Goal: Task Accomplishment & Management: Manage account settings

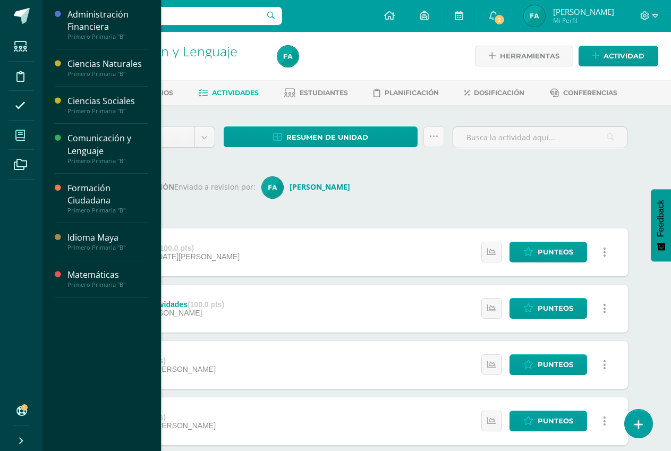
click at [27, 134] on span at bounding box center [20, 135] width 24 height 24
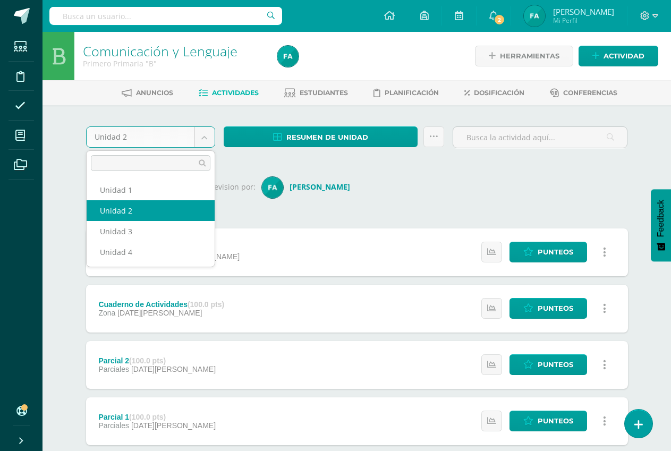
click at [206, 133] on body "Estudiantes Disciplina Asistencia Mis cursos Archivos Soporte Ayuda Reportar un…" at bounding box center [335, 398] width 671 height 797
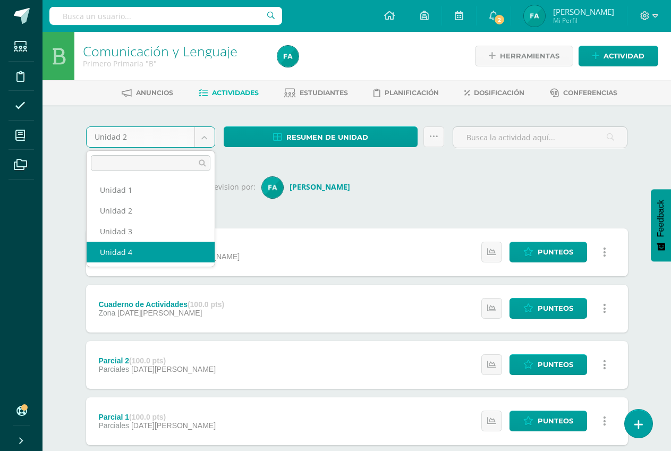
select select "Unidad 4"
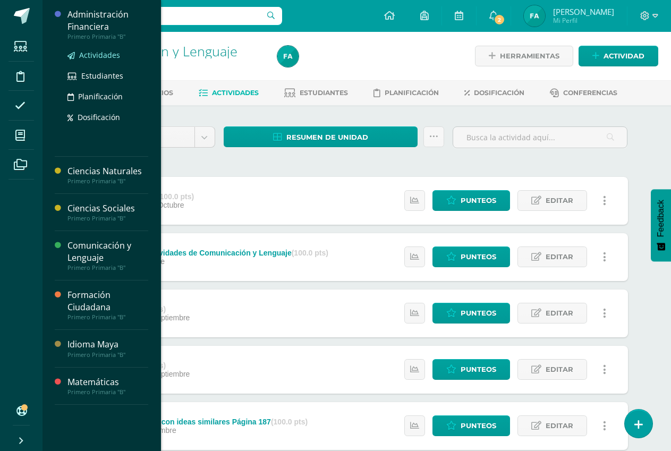
click at [114, 55] on span "Actividades" at bounding box center [99, 55] width 41 height 10
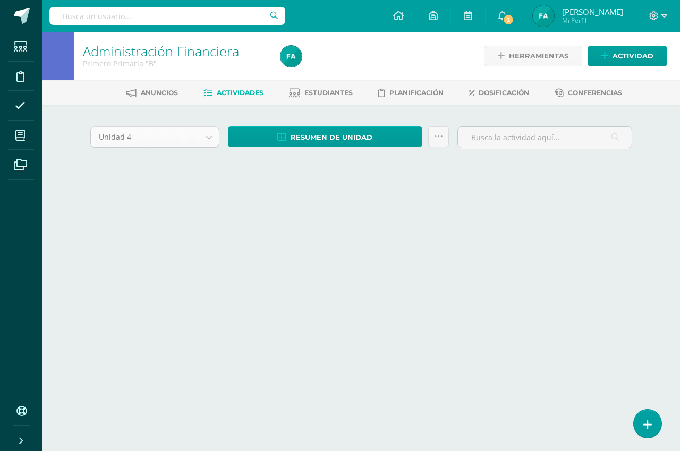
click at [207, 141] on body "Estudiantes Disciplina Asistencia Mis cursos Archivos Soporte Ayuda Reportar un…" at bounding box center [340, 99] width 680 height 198
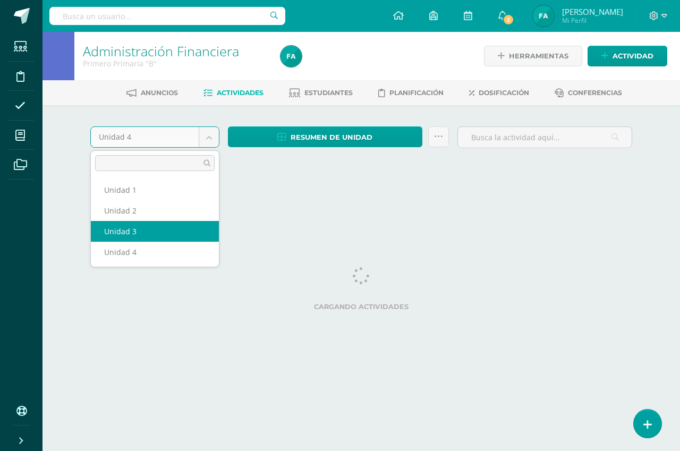
click at [156, 198] on html "Estudiantes Disciplina Asistencia Mis cursos Archivos Soporte Ayuda Reportar un…" at bounding box center [340, 99] width 680 height 198
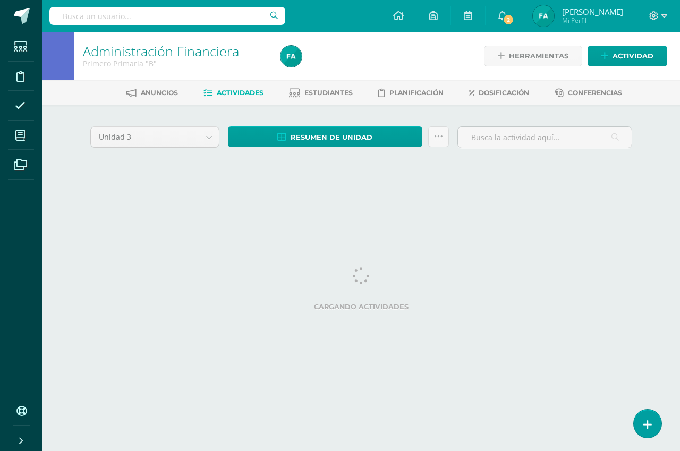
select select "Unidad 3"
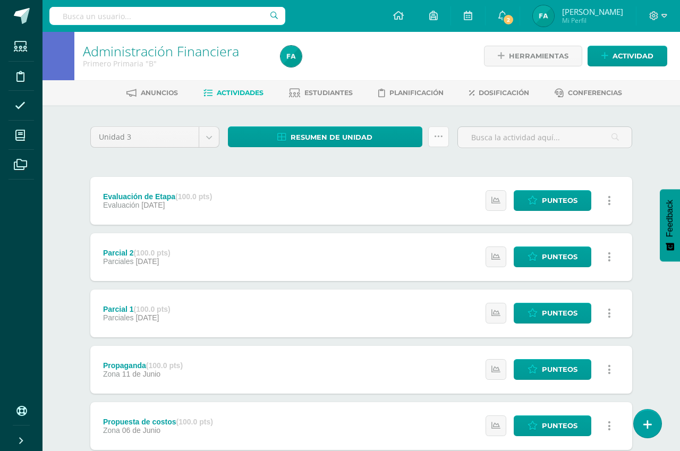
click at [436, 140] on icon at bounding box center [438, 136] width 9 height 9
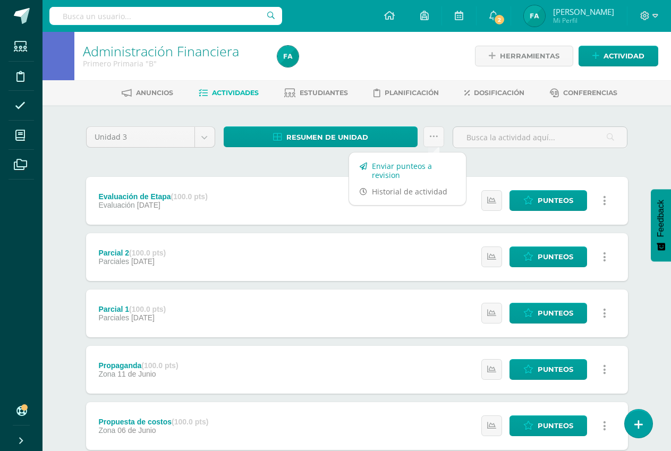
click at [413, 174] on link "Enviar punteos a revision" at bounding box center [407, 170] width 117 height 25
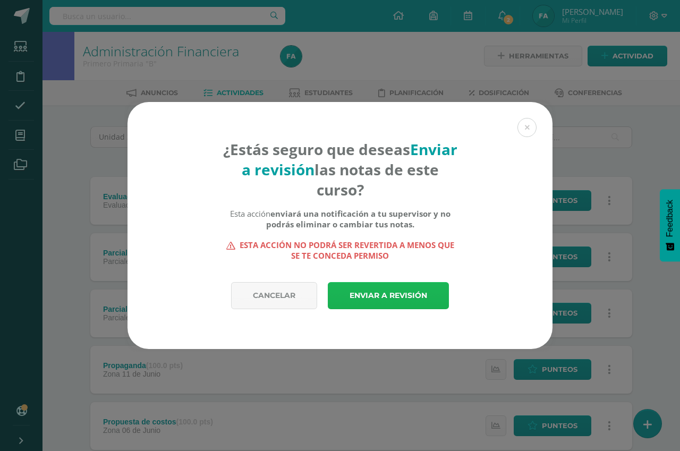
click at [388, 298] on link "Enviar a revisión" at bounding box center [388, 295] width 121 height 27
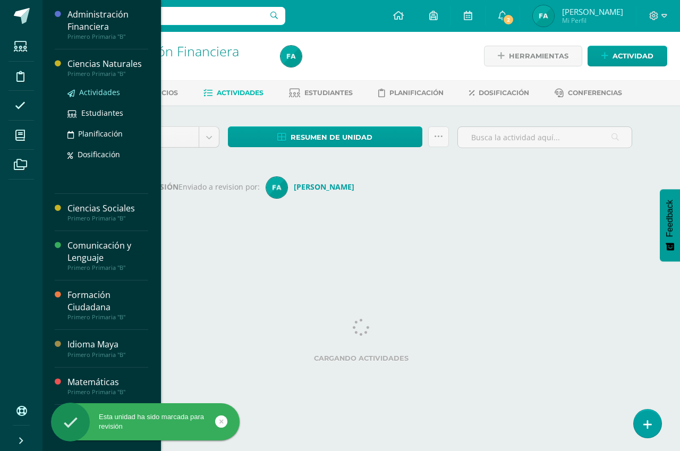
click at [106, 90] on span "Actividades" at bounding box center [99, 92] width 41 height 10
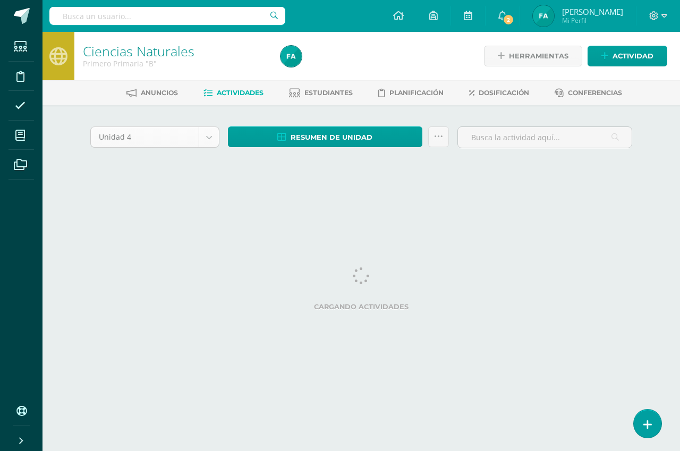
click at [206, 136] on body "Estudiantes Disciplina Asistencia Mis cursos Archivos Soporte Ayuda Reportar un…" at bounding box center [340, 99] width 680 height 198
click at [210, 135] on body "Estudiantes Disciplina Asistencia Mis cursos Archivos Soporte Ayuda Reportar un…" at bounding box center [340, 99] width 680 height 198
click at [210, 138] on body "Estudiantes Disciplina Asistencia Mis cursos Archivos Soporte Ayuda Reportar un…" at bounding box center [340, 99] width 680 height 198
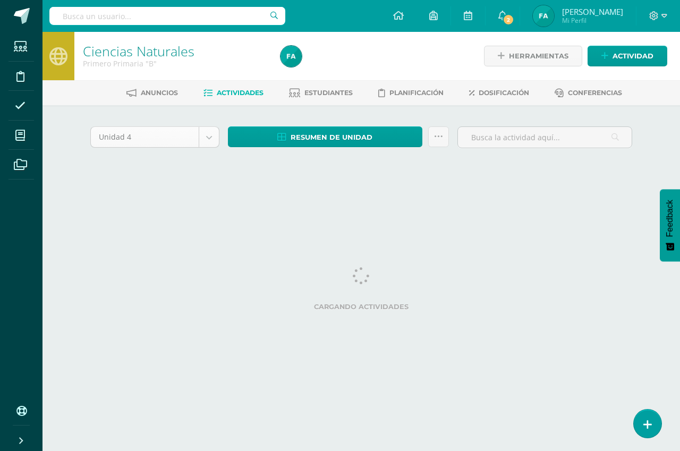
click at [210, 138] on body "Estudiantes Disciplina Asistencia Mis cursos Archivos Soporte Ayuda Reportar un…" at bounding box center [340, 99] width 680 height 198
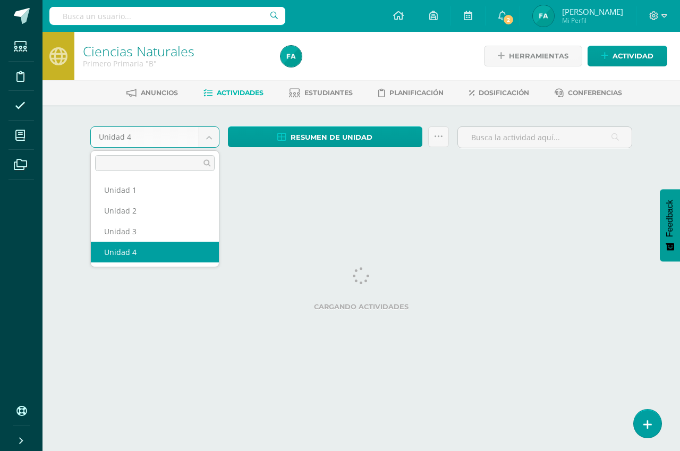
click at [204, 140] on body "Estudiantes Disciplina Asistencia Mis cursos Archivos Soporte Ayuda Reportar un…" at bounding box center [340, 99] width 680 height 198
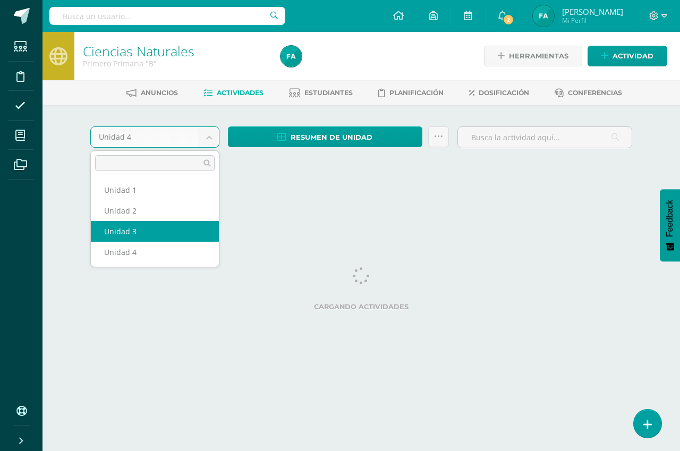
click at [185, 198] on html "Estudiantes Disciplina Asistencia Mis cursos Archivos Soporte Ayuda Reportar un…" at bounding box center [340, 99] width 680 height 198
select select "Unidad 3"
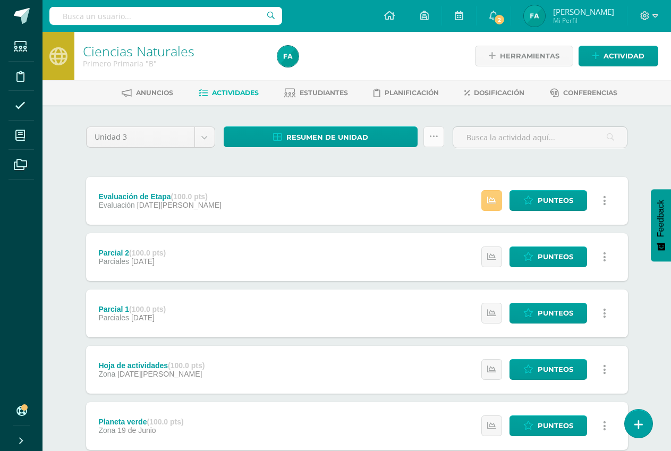
click at [436, 137] on icon at bounding box center [433, 136] width 9 height 9
click at [420, 165] on link "Enviar punteos a revision" at bounding box center [407, 170] width 117 height 25
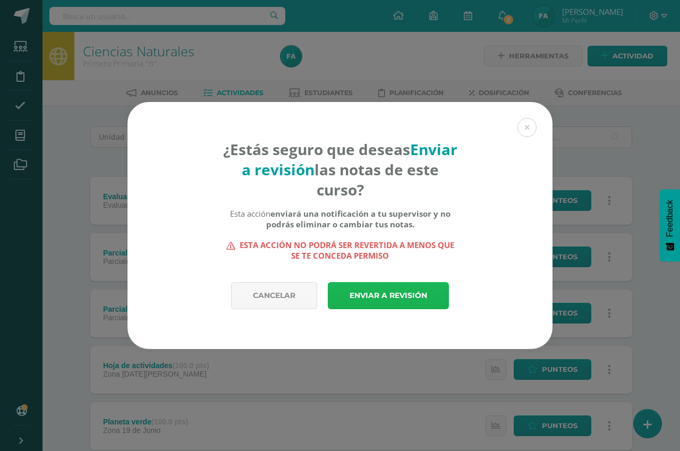
click at [390, 297] on link "Enviar a revisión" at bounding box center [388, 295] width 121 height 27
click at [388, 294] on link "Enviar a revisión" at bounding box center [388, 295] width 121 height 27
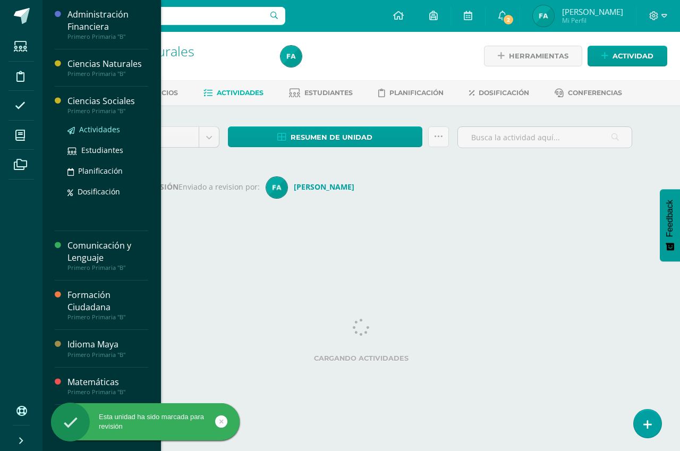
click at [115, 125] on span "Actividades" at bounding box center [99, 129] width 41 height 10
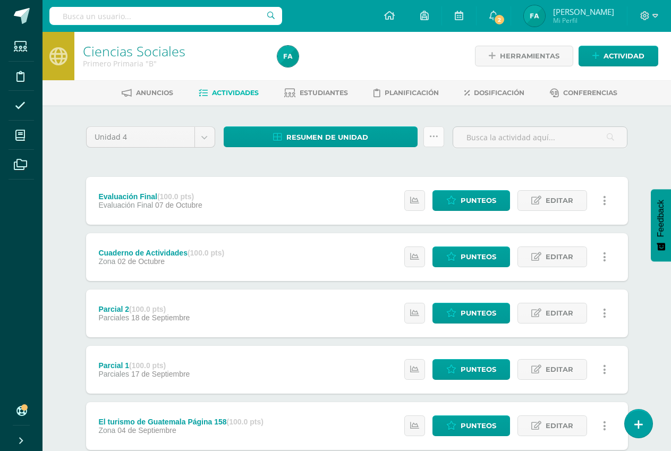
click at [437, 133] on icon at bounding box center [433, 136] width 9 height 9
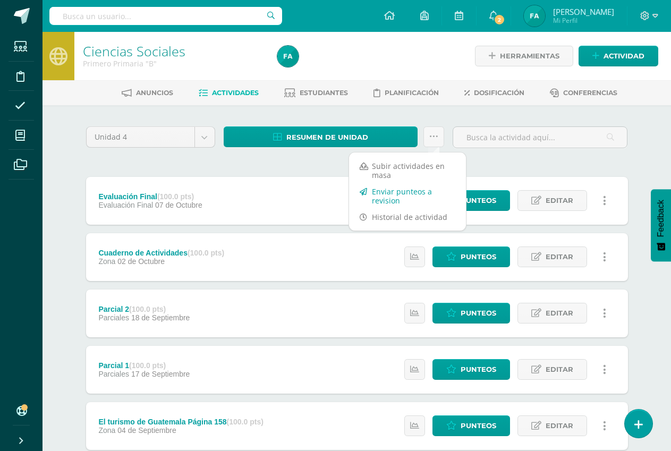
click at [404, 193] on link "Enviar punteos a revision" at bounding box center [407, 195] width 117 height 25
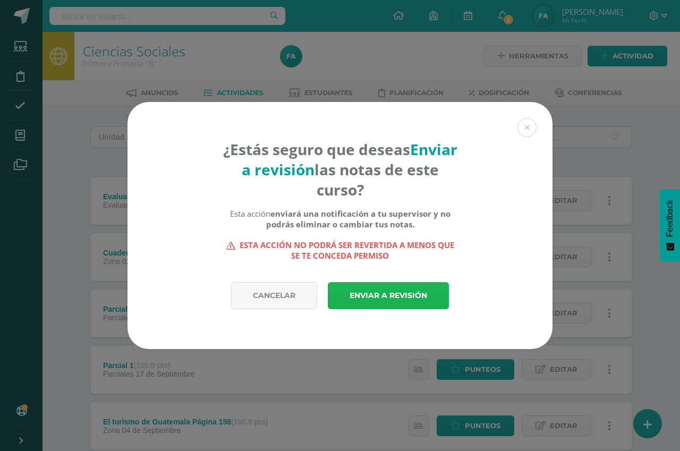
click at [407, 293] on link "Enviar a revisión" at bounding box center [388, 295] width 121 height 27
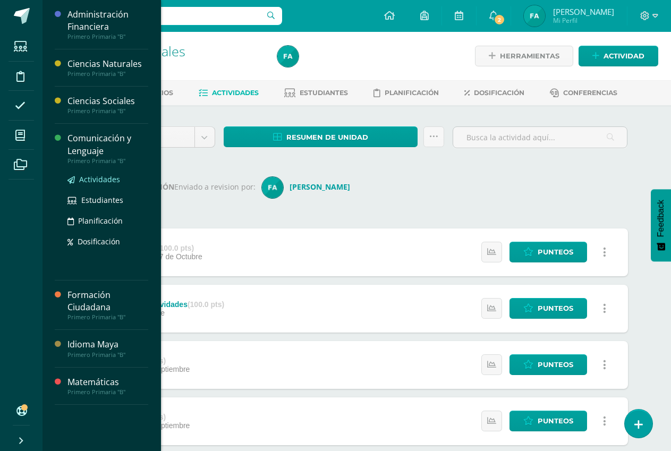
click at [107, 177] on span "Actividades" at bounding box center [99, 179] width 41 height 10
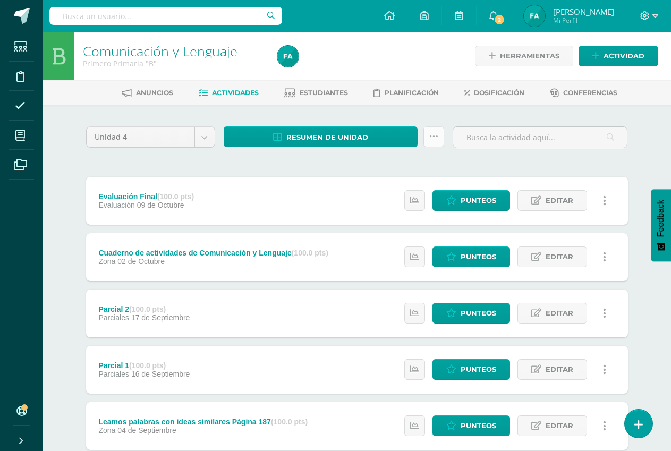
click at [431, 140] on icon at bounding box center [433, 136] width 9 height 9
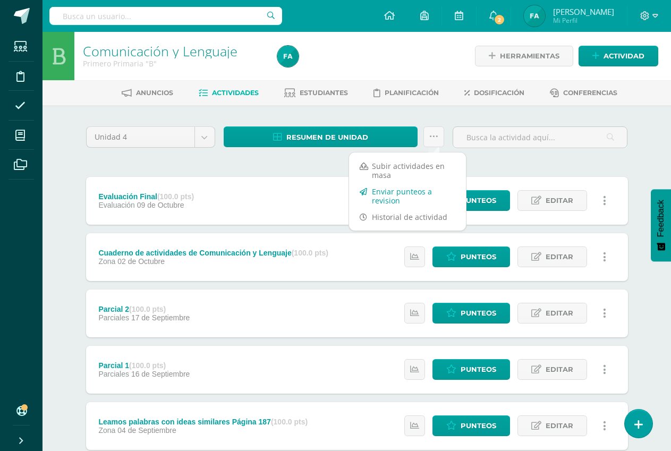
click at [408, 192] on link "Enviar punteos a revision" at bounding box center [407, 195] width 117 height 25
click at [0, 0] on h4 "¿Estás seguro que deseas Enviar a revisión las notas de este curso?" at bounding box center [0, 0] width 0 height 0
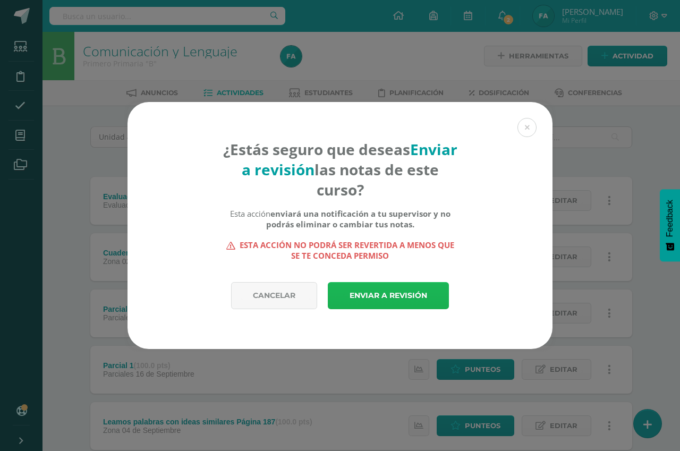
click at [378, 296] on link "Enviar a revisión" at bounding box center [388, 295] width 121 height 27
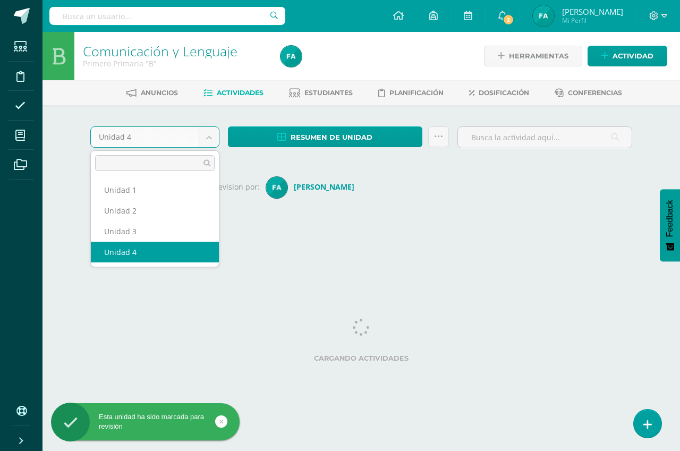
click at [204, 142] on body "Esta unidad ha sido marcada para revisión Estudiantes Disciplina Asistencia Mis…" at bounding box center [340, 125] width 680 height 250
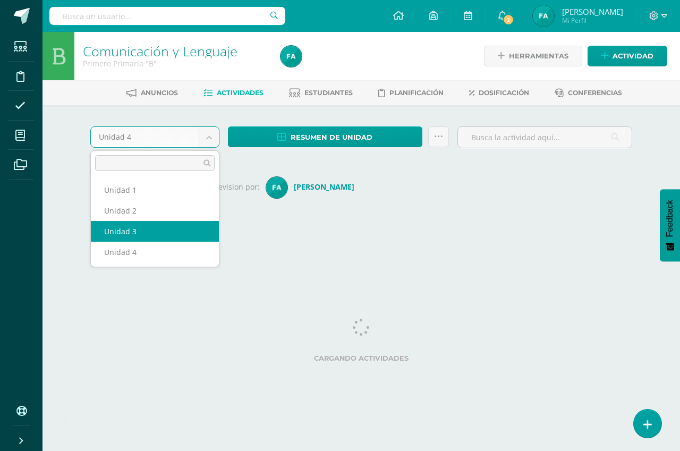
click at [170, 233] on div "Unidad 4 Unidad 1 Unidad 2 Unidad 3 Unidad 4 Resumen de unidad Descargar como H…" at bounding box center [361, 177] width 584 height 144
select select "Unidad 3"
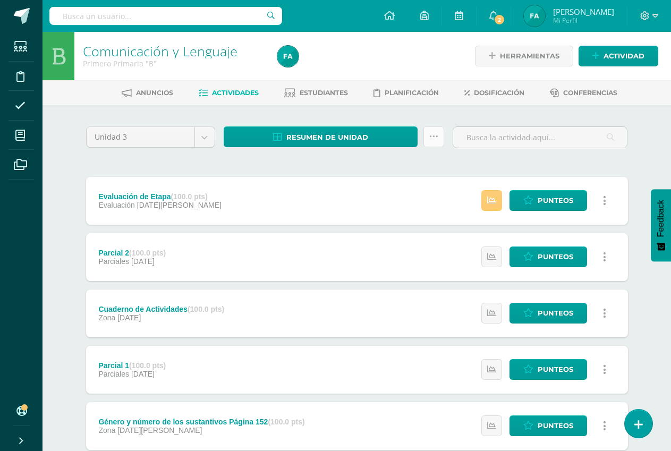
click at [432, 133] on icon at bounding box center [433, 136] width 9 height 9
click at [417, 166] on link "Enviar punteos a revision" at bounding box center [407, 170] width 117 height 25
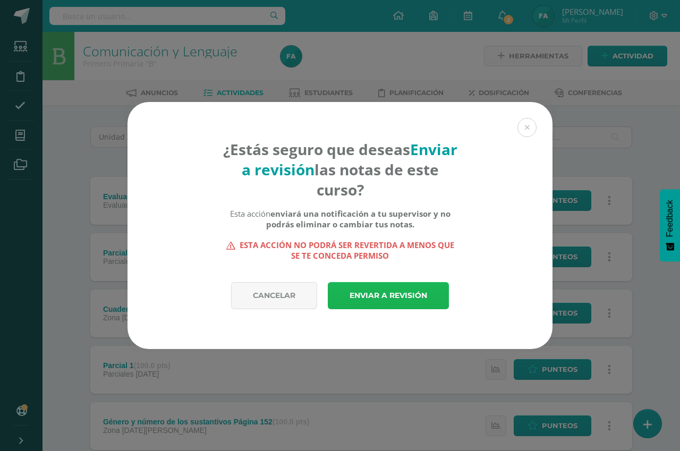
click at [386, 296] on link "Enviar a revisión" at bounding box center [388, 295] width 121 height 27
click at [386, 294] on link "Enviar a revisión" at bounding box center [388, 295] width 121 height 27
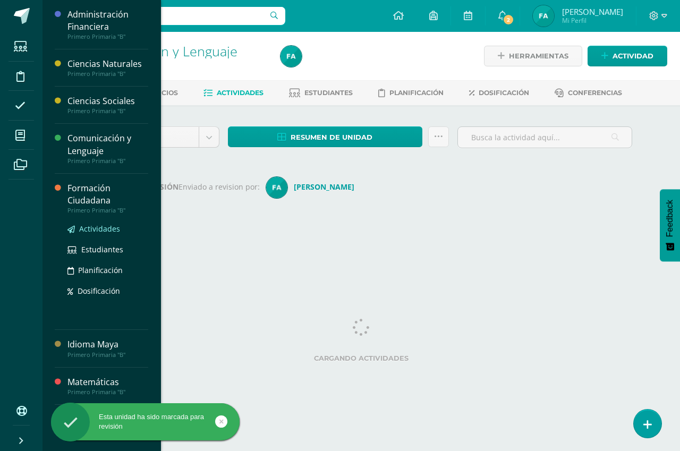
click at [115, 227] on span "Actividades" at bounding box center [99, 229] width 41 height 10
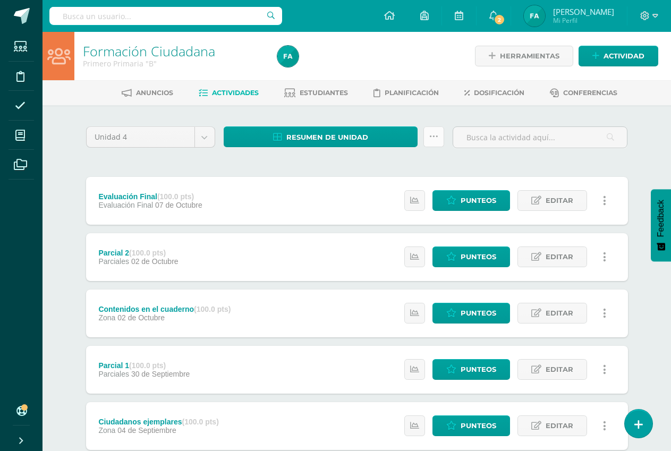
click at [437, 134] on icon at bounding box center [433, 136] width 9 height 9
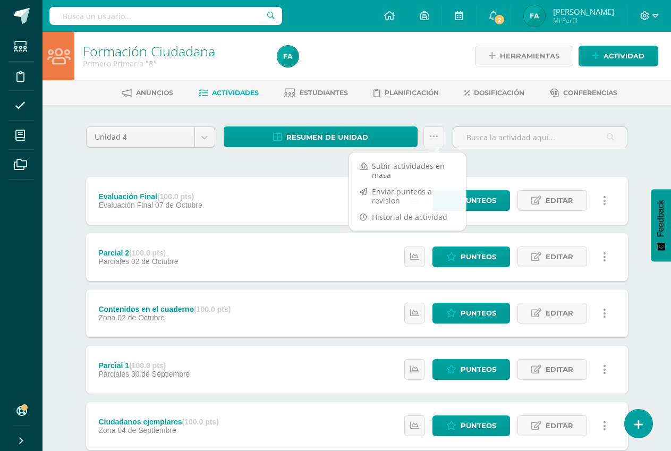
click at [164, 160] on div "Unidad 4 Unidad 1 Unidad 2 Unidad 3 Unidad 4 Resumen de unidad Descargar como H…" at bounding box center [357, 425] width 550 height 598
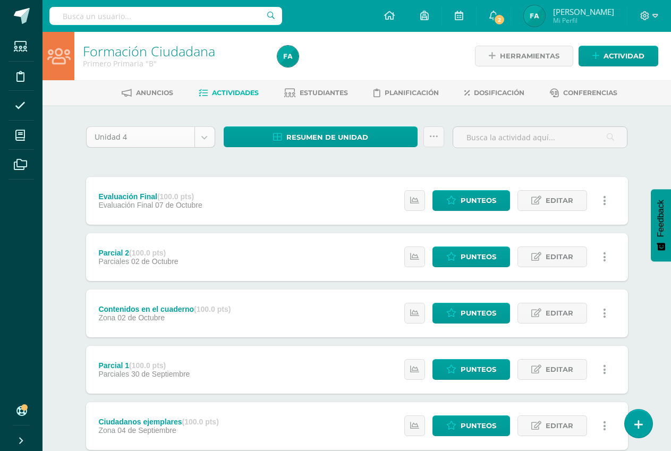
click at [206, 137] on body "Estudiantes Disciplina Asistencia Mis cursos Archivos Soporte Ayuda Reportar un…" at bounding box center [335, 373] width 671 height 746
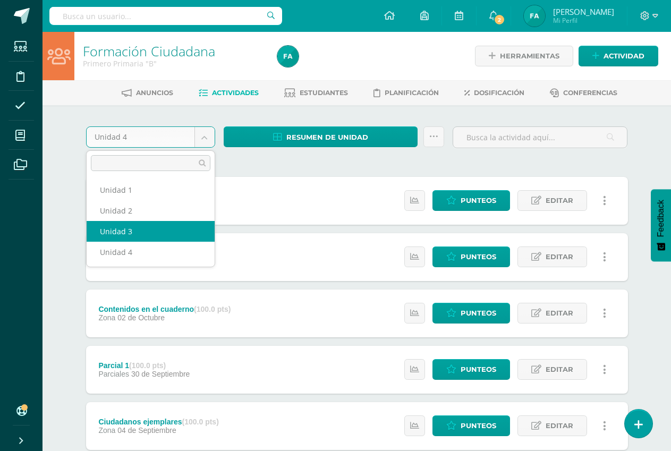
click at [149, 232] on div "Evaluación Final (100.0 pts) Evaluación Final 07 de Octubre Estatus de Activida…" at bounding box center [357, 426] width 542 height 498
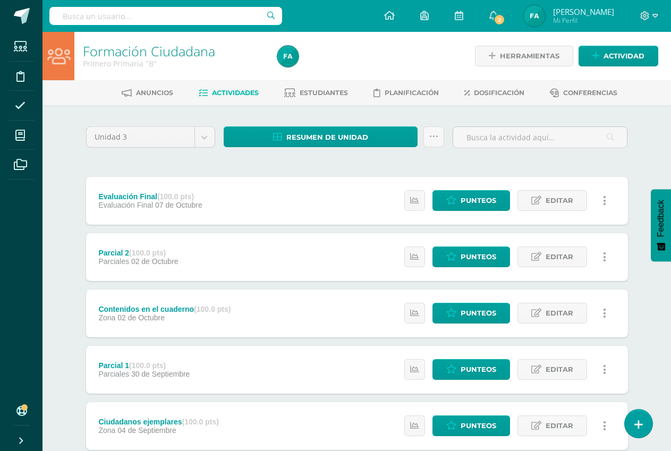
select select "Unidad 3"
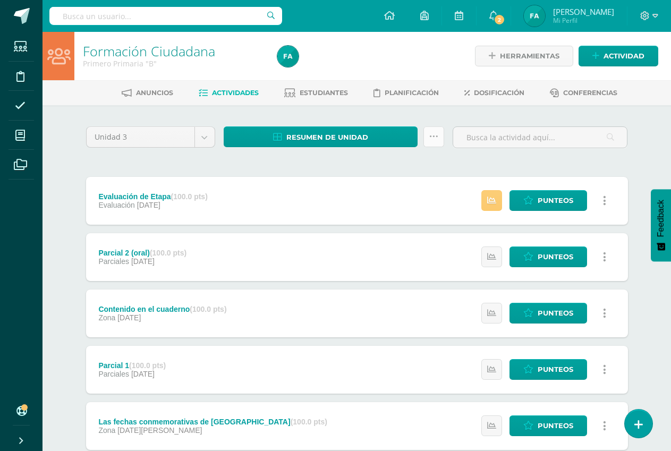
click at [433, 136] on icon at bounding box center [433, 136] width 9 height 9
click at [412, 166] on link "Enviar punteos a revision" at bounding box center [407, 170] width 117 height 25
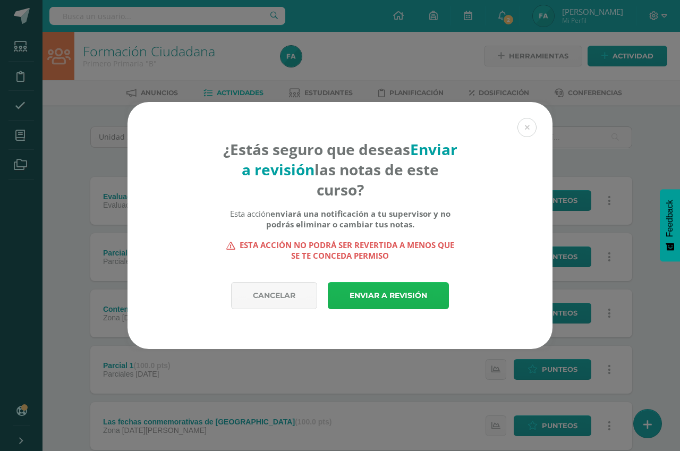
click at [386, 299] on link "Enviar a revisión" at bounding box center [388, 295] width 121 height 27
click at [382, 296] on link "Enviar a revisión" at bounding box center [388, 295] width 121 height 27
click at [380, 293] on link "Enviar a revisión" at bounding box center [388, 295] width 121 height 27
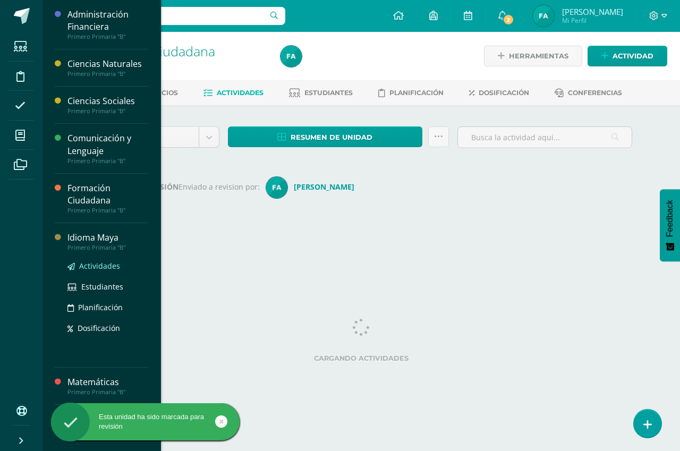
click at [113, 263] on span "Actividades" at bounding box center [99, 266] width 41 height 10
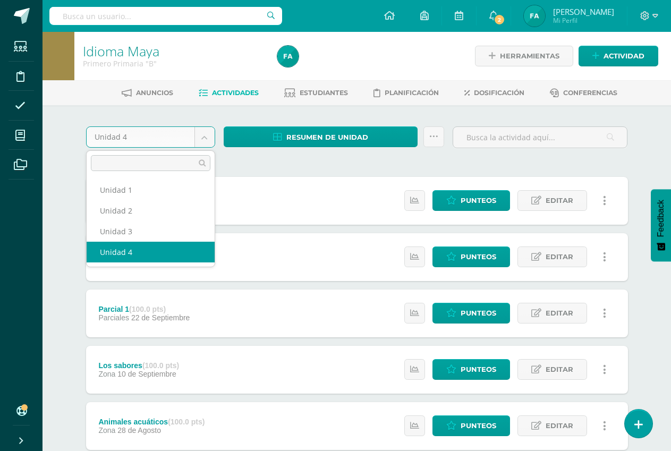
click at [209, 132] on body "Estudiantes Disciplina Asistencia Mis cursos Archivos Soporte Ayuda Reportar un…" at bounding box center [335, 344] width 671 height 689
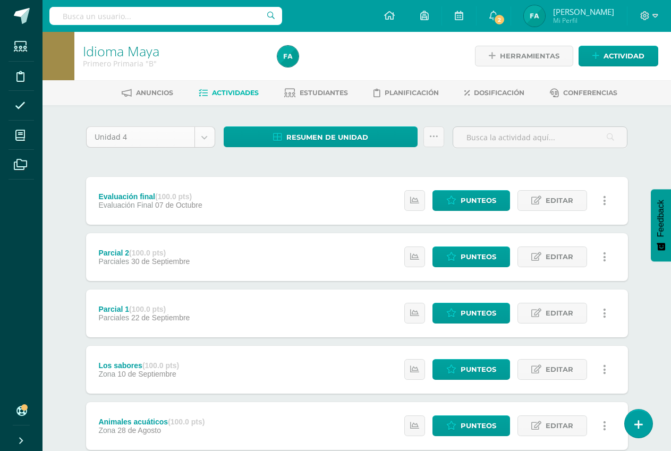
click at [209, 133] on body "Estudiantes Disciplina Asistencia Mis cursos Archivos Soporte Ayuda Reportar un…" at bounding box center [335, 344] width 671 height 689
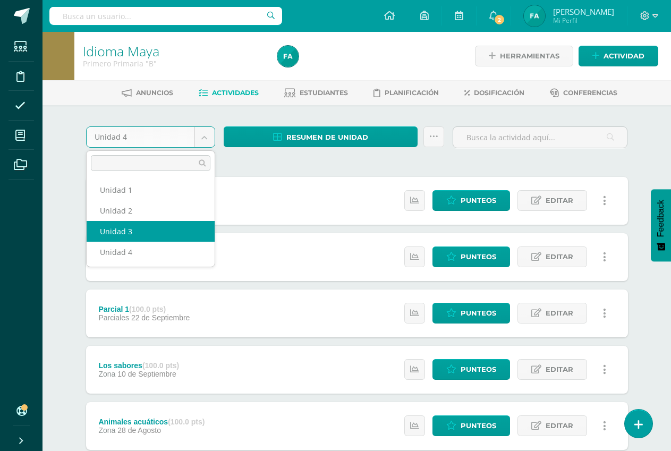
click at [168, 225] on div "Evaluación final (100.0 pts) Evaluación Final 07 de Octubre Estatus de Activida…" at bounding box center [357, 398] width 542 height 442
select select "Unidad 3"
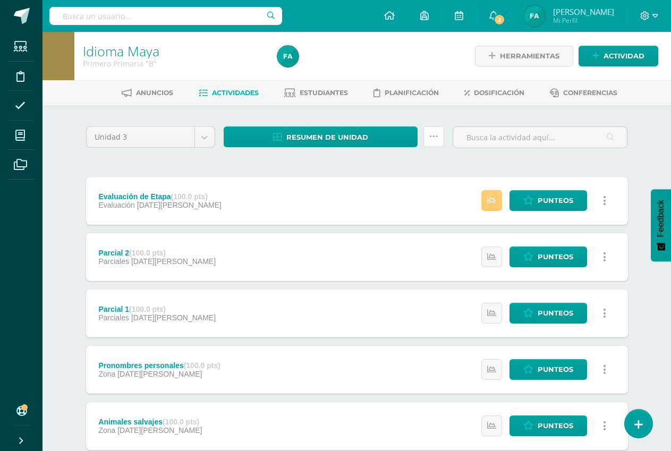
click at [430, 136] on icon at bounding box center [433, 136] width 9 height 9
click at [410, 168] on link "Enviar punteos a revision" at bounding box center [407, 170] width 117 height 25
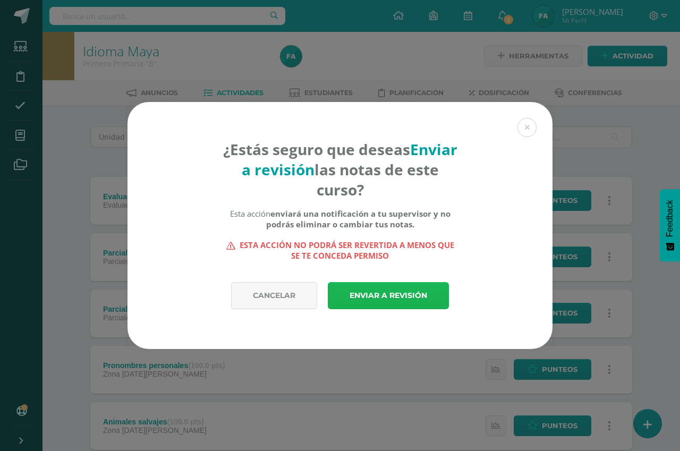
click at [405, 293] on link "Enviar a revisión" at bounding box center [388, 295] width 121 height 27
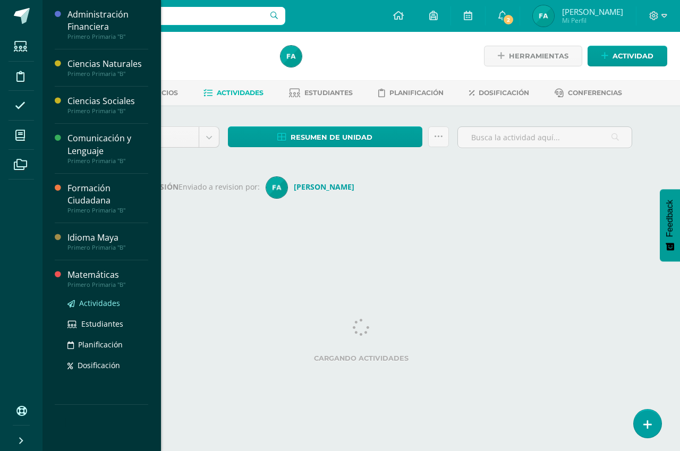
click at [113, 302] on span "Actividades" at bounding box center [99, 303] width 41 height 10
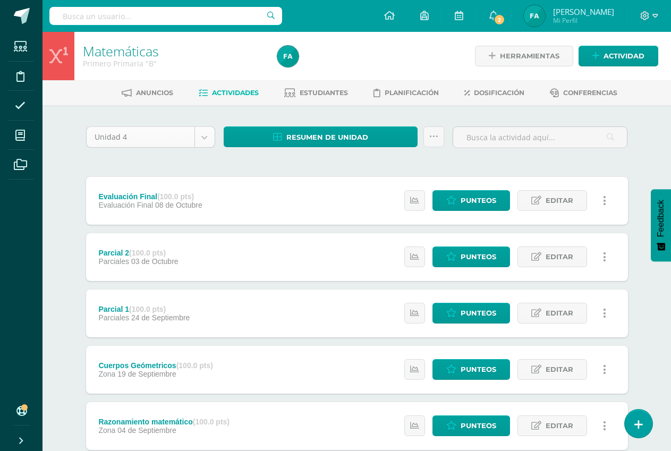
click at [206, 139] on body "Estudiantes Disciplina Asistencia Mis cursos Archivos Soporte Ayuda Reportar un…" at bounding box center [335, 373] width 671 height 746
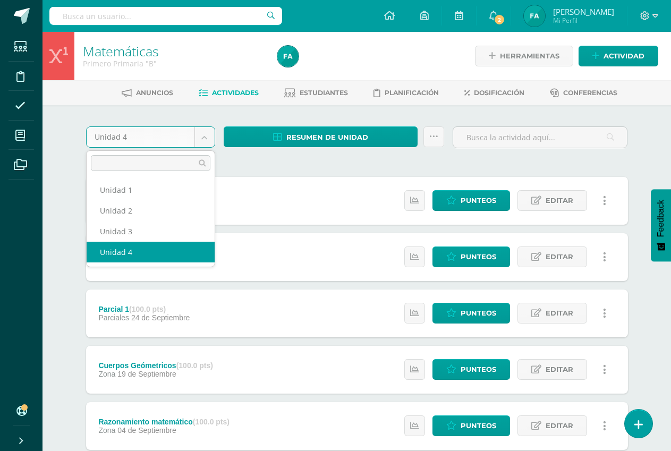
click at [206, 139] on body "Estudiantes Disciplina Asistencia Mis cursos Archivos Soporte Ayuda Reportar un…" at bounding box center [335, 373] width 671 height 746
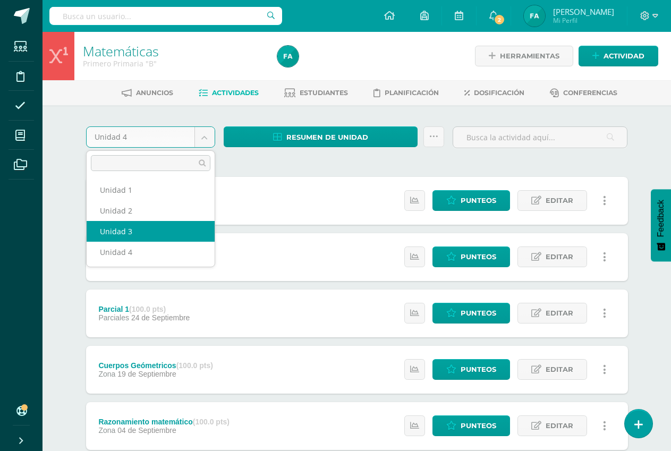
click at [170, 225] on div "Evaluación Final (100.0 pts) Evaluación Final 08 de Octubre Estatus de Activida…" at bounding box center [357, 426] width 542 height 498
select select "Unidad 3"
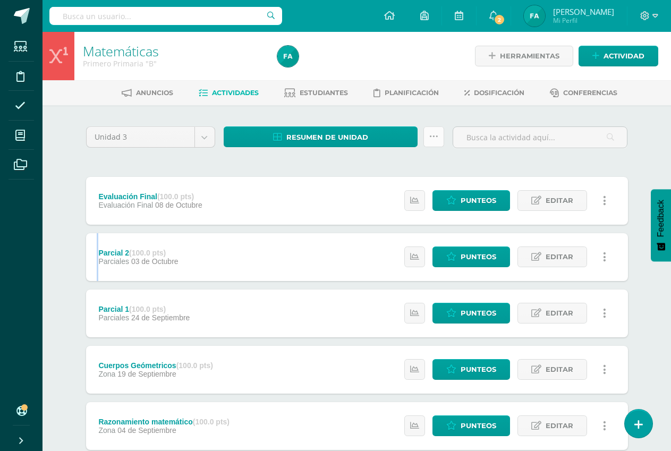
click at [435, 135] on icon at bounding box center [433, 136] width 9 height 9
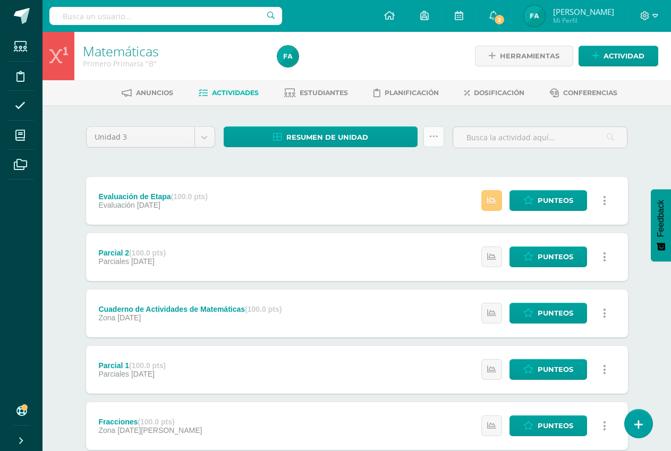
click at [435, 136] on icon at bounding box center [433, 136] width 9 height 9
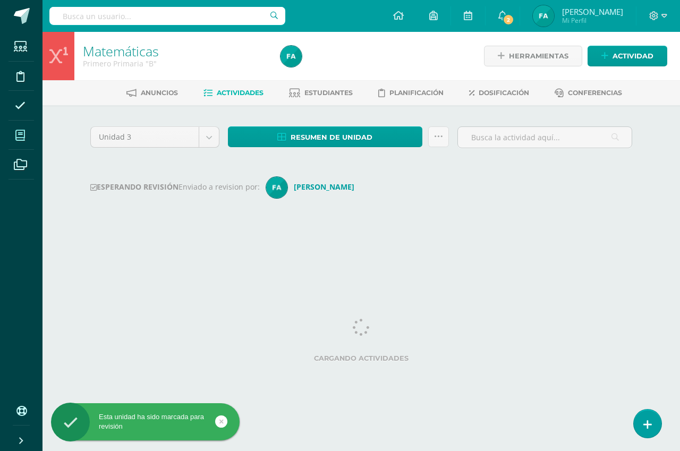
click at [22, 134] on icon at bounding box center [20, 135] width 10 height 11
click at [16, 134] on icon at bounding box center [20, 135] width 10 height 11
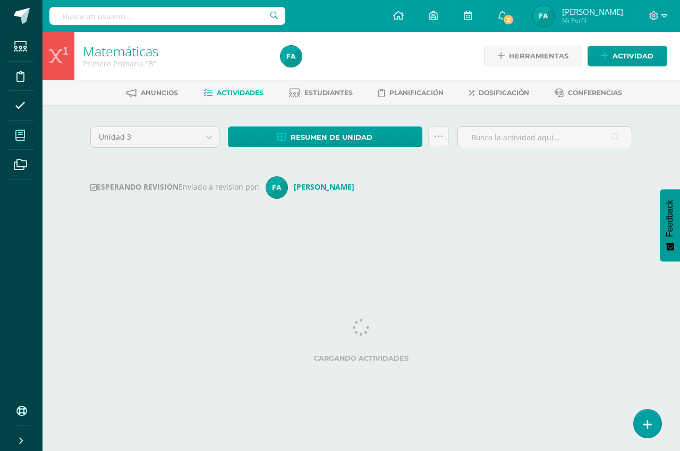
click at [23, 134] on icon at bounding box center [20, 135] width 10 height 11
click at [19, 135] on icon at bounding box center [20, 135] width 10 height 11
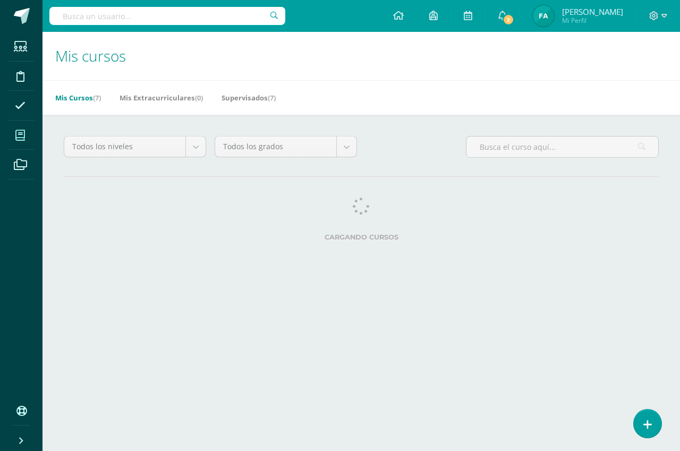
click at [24, 134] on icon at bounding box center [20, 135] width 10 height 11
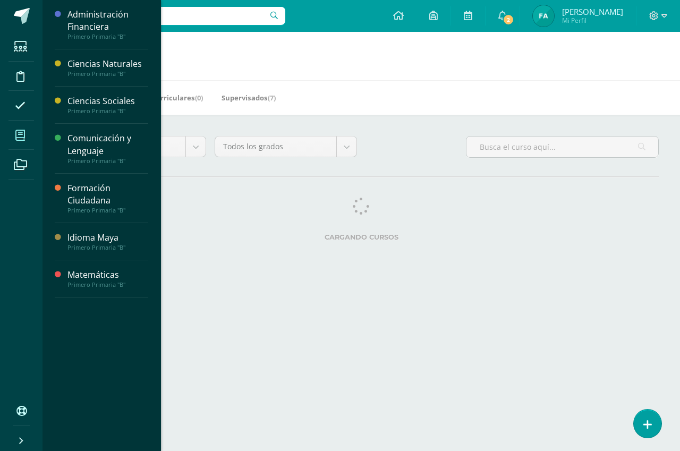
drag, startPoint x: 0, startPoint y: 0, endPoint x: 24, endPoint y: 135, distance: 137.6
click at [24, 135] on icon at bounding box center [20, 135] width 10 height 11
click at [21, 133] on icon at bounding box center [20, 135] width 10 height 11
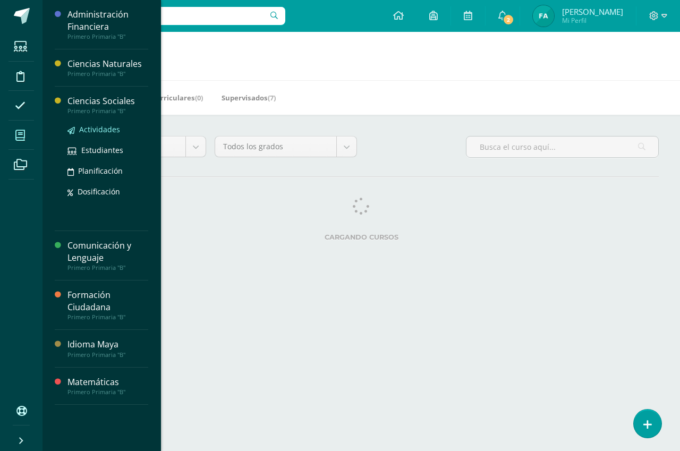
click at [111, 125] on span "Actividades" at bounding box center [99, 129] width 41 height 10
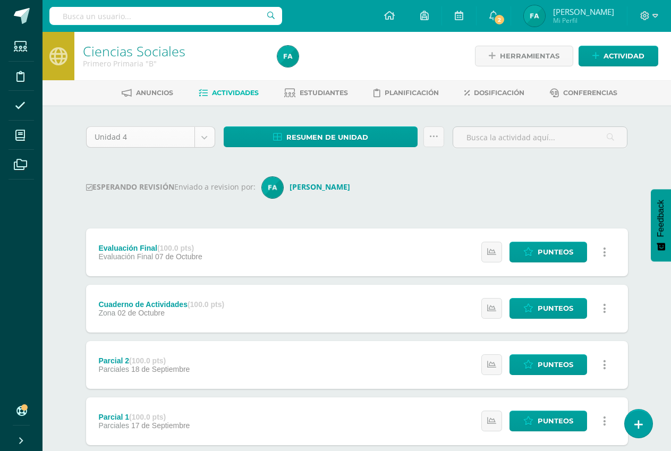
click at [206, 136] on body "Estudiantes Disciplina Asistencia Mis cursos Archivos Soporte Ayuda Reportar un…" at bounding box center [335, 398] width 671 height 797
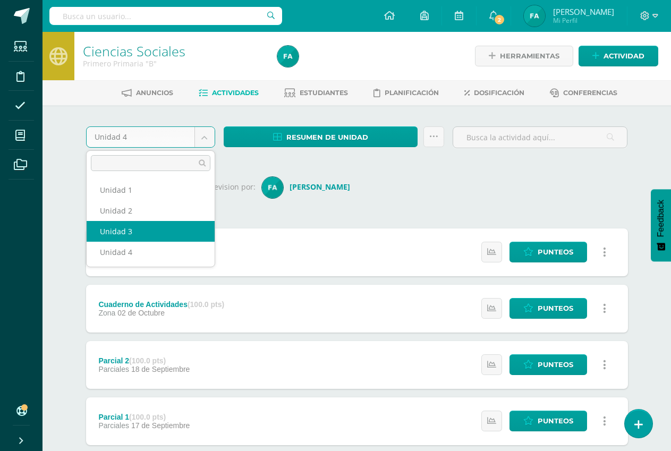
select select "Unidad 3"
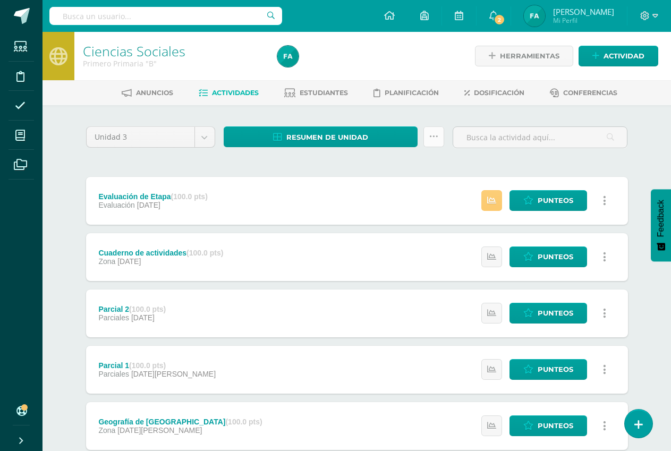
click at [432, 140] on icon at bounding box center [433, 136] width 9 height 9
click at [425, 168] on link "Enviar punteos a revision" at bounding box center [407, 170] width 117 height 25
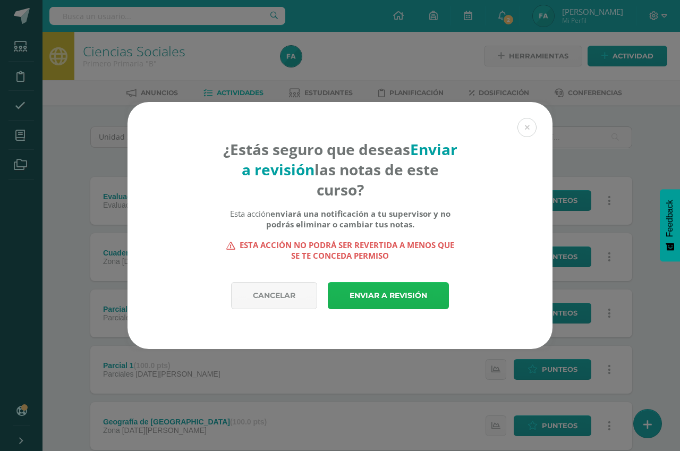
click at [403, 298] on link "Enviar a revisión" at bounding box center [388, 295] width 121 height 27
click at [419, 292] on link "Enviar a revisión" at bounding box center [388, 295] width 121 height 27
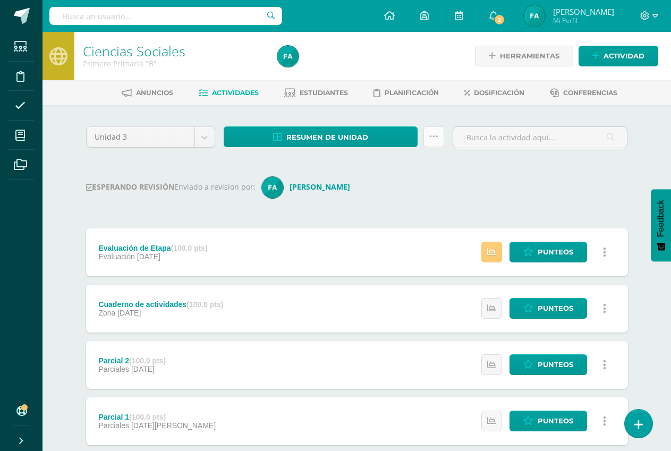
click at [435, 133] on icon at bounding box center [433, 136] width 9 height 9
click at [493, 195] on div "ESPERANDO REVISIÓN Enviado a revision por: [PERSON_NAME]" at bounding box center [357, 187] width 542 height 21
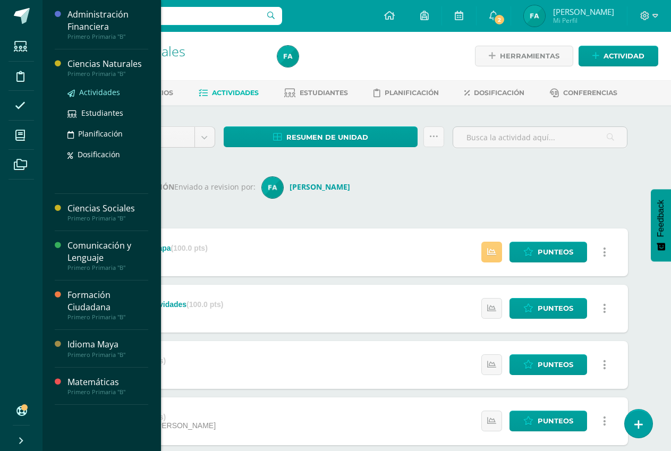
click at [107, 93] on span "Actividades" at bounding box center [99, 92] width 41 height 10
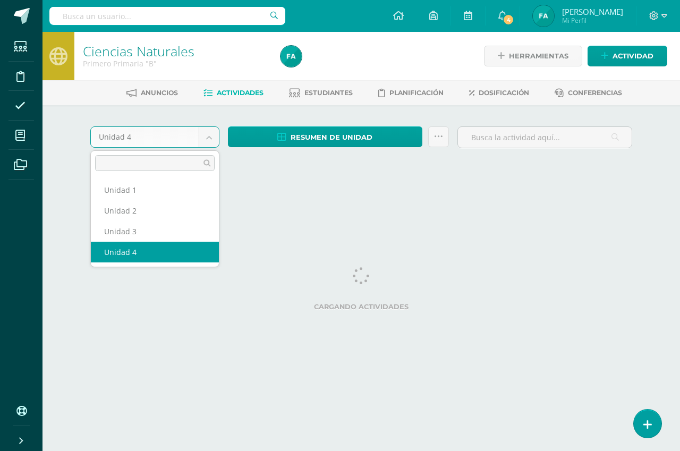
click at [206, 136] on body "Estudiantes Disciplina Asistencia Mis cursos Archivos Soporte Ayuda Reportar un…" at bounding box center [340, 99] width 680 height 198
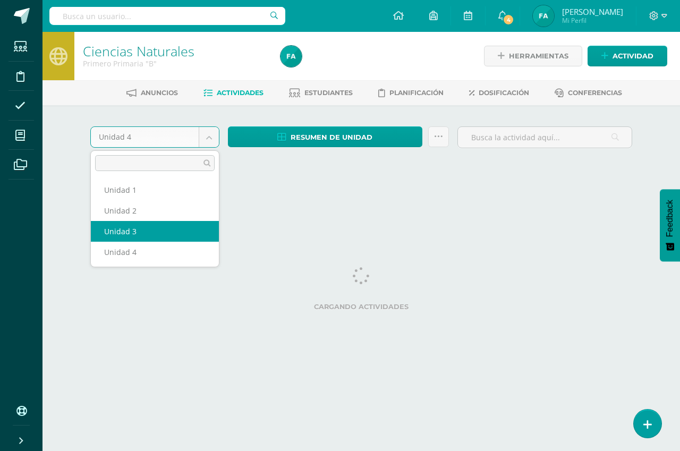
select select "Unidad 3"
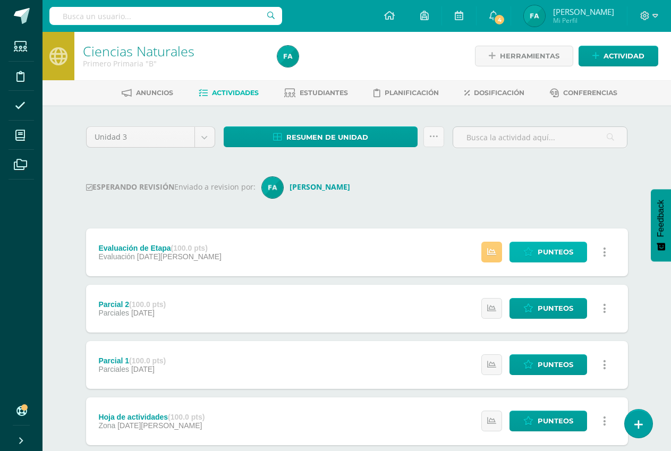
click at [553, 252] on span "Punteos" at bounding box center [555, 252] width 36 height 20
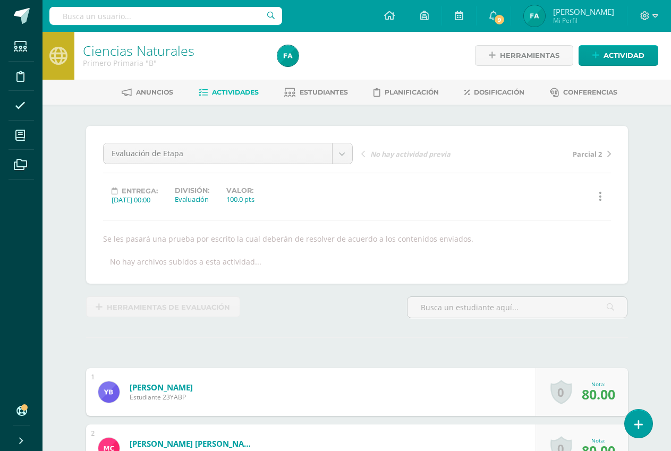
scroll to position [1, 0]
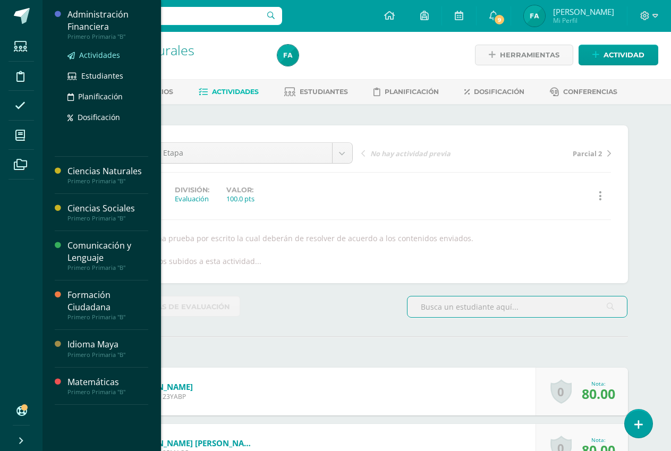
click at [102, 58] on span "Actividades" at bounding box center [99, 55] width 41 height 10
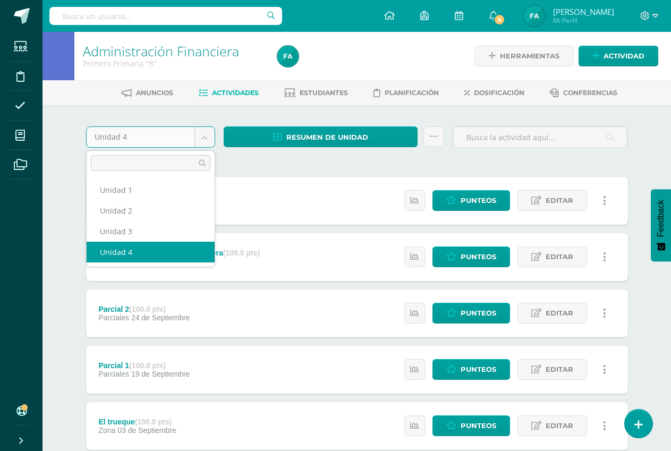
click at [204, 135] on body "Estudiantes Disciplina Asistencia Mis cursos Archivos Soporte Ayuda Reportar un…" at bounding box center [335, 373] width 671 height 746
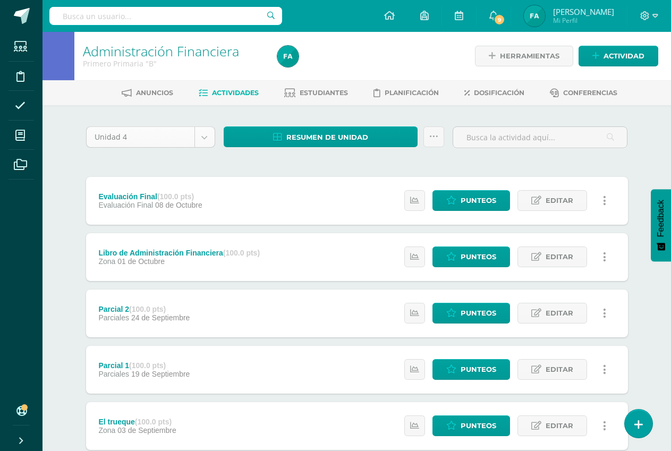
click at [204, 135] on body "Estudiantes Disciplina Asistencia Mis cursos Archivos Soporte Ayuda Reportar un…" at bounding box center [335, 373] width 671 height 746
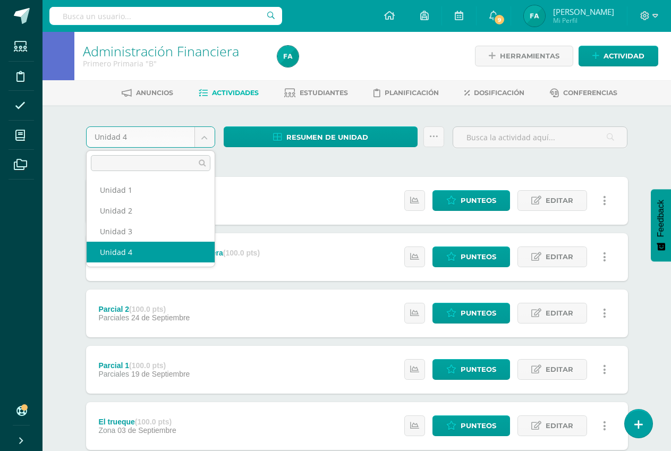
click at [204, 135] on body "Estudiantes Disciplina Asistencia Mis cursos Archivos Soporte Ayuda Reportar un…" at bounding box center [335, 373] width 671 height 746
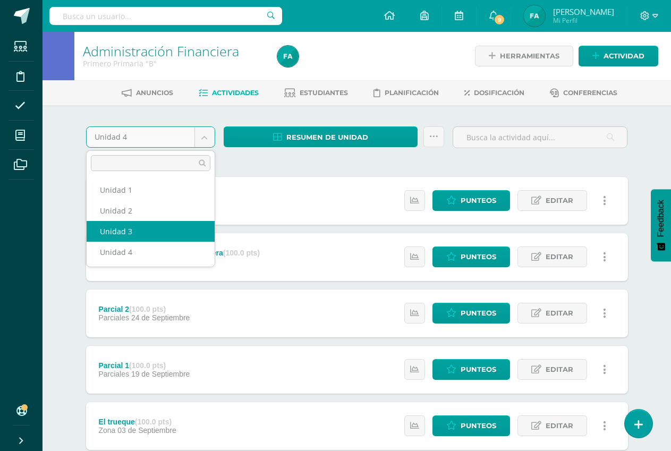
select select "Unidad 3"
click at [181, 229] on div "Evaluación Final (100.0 pts) Evaluación Final 08 de Octubre Estatus de Activida…" at bounding box center [357, 426] width 542 height 498
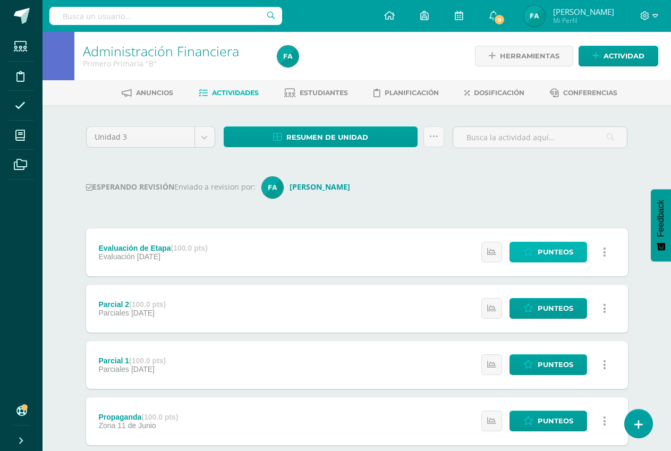
click at [550, 255] on span "Punteos" at bounding box center [555, 252] width 36 height 20
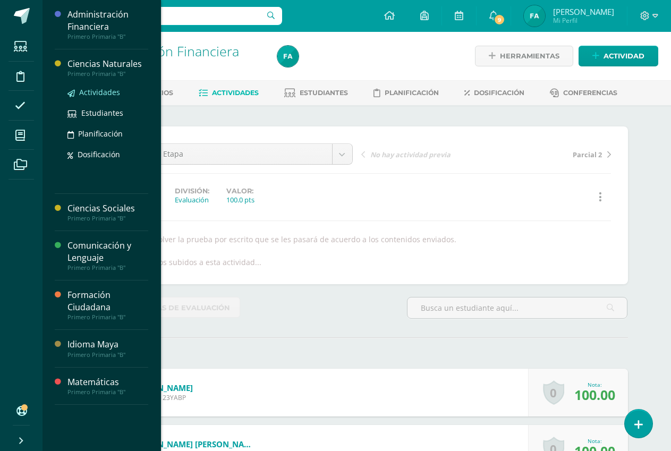
click at [103, 93] on span "Actividades" at bounding box center [99, 92] width 41 height 10
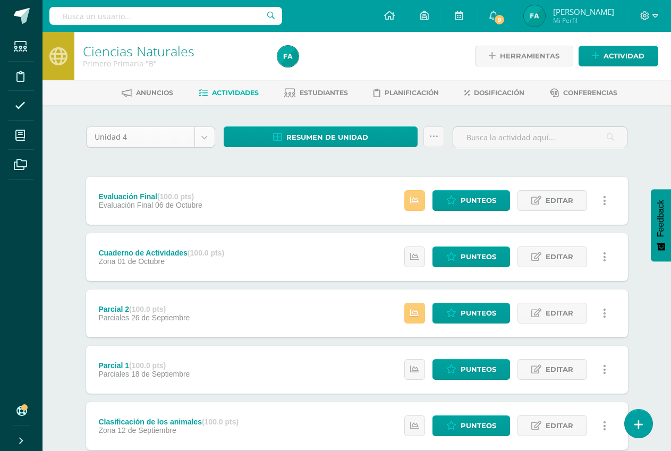
click at [202, 143] on body "Estudiantes Disciplina Asistencia Mis cursos Archivos Soporte Ayuda Reportar un…" at bounding box center [335, 373] width 671 height 746
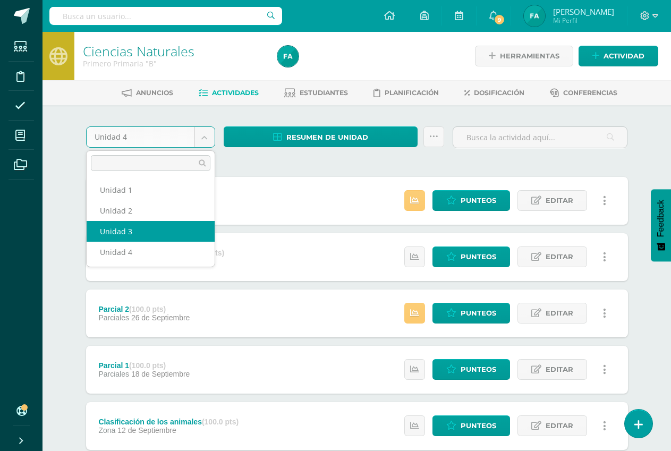
select select "Unidad 3"
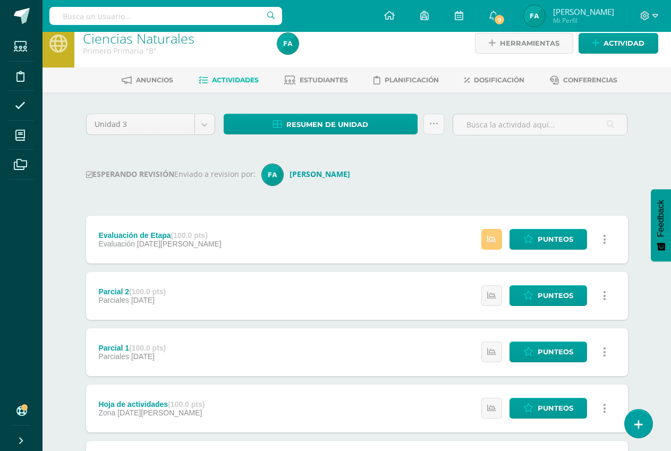
scroll to position [106, 0]
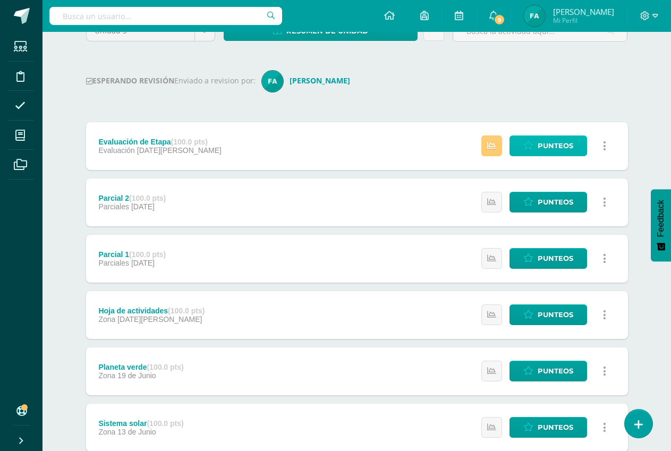
click at [544, 148] on span "Punteos" at bounding box center [555, 146] width 36 height 20
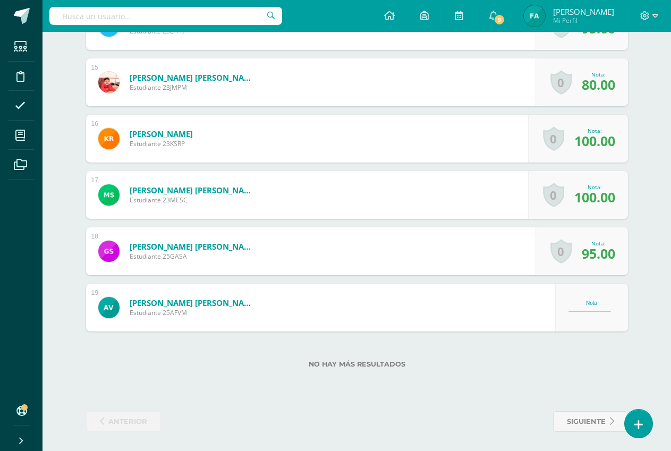
scroll to position [1100, 0]
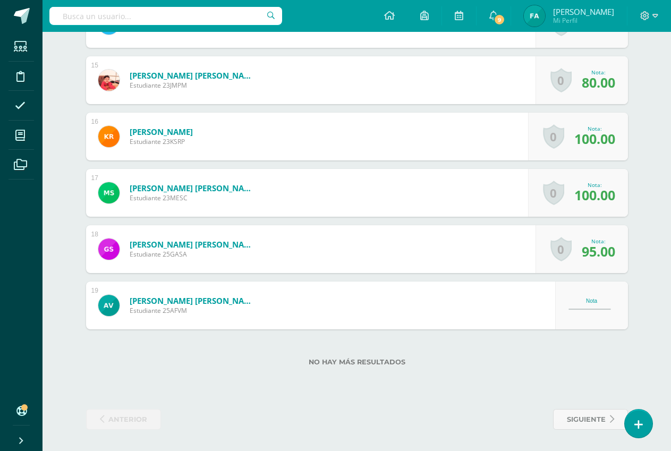
click at [593, 299] on div "Nota" at bounding box center [591, 301] width 47 height 6
click at [592, 304] on div "Nota" at bounding box center [591, 305] width 47 height 14
click at [587, 302] on div "Nota" at bounding box center [591, 301] width 47 height 6
click at [597, 302] on div "Nota" at bounding box center [591, 301] width 47 height 6
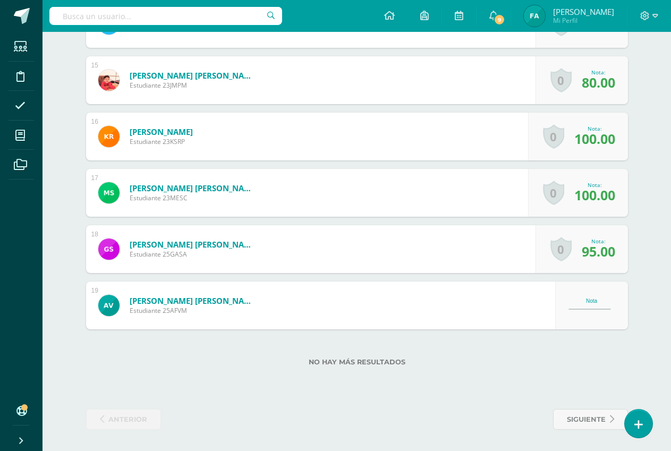
click at [598, 302] on div "Nota" at bounding box center [591, 301] width 47 height 6
click at [592, 301] on div "Nota" at bounding box center [591, 301] width 47 height 6
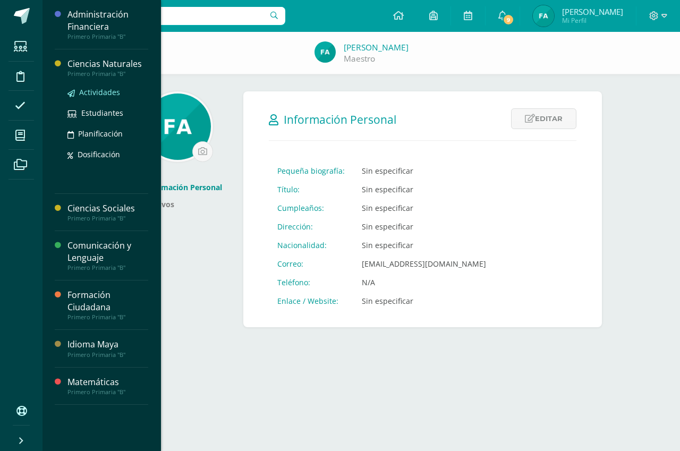
click at [110, 89] on span "Actividades" at bounding box center [99, 92] width 41 height 10
click at [111, 90] on span "Actividades" at bounding box center [99, 92] width 41 height 10
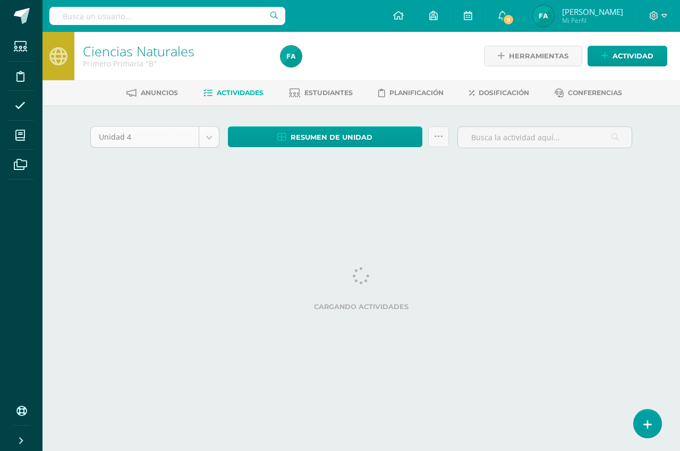
click at [210, 139] on body "Estudiantes Disciplina Asistencia Mis cursos Archivos Soporte Ayuda Reportar un…" at bounding box center [340, 99] width 680 height 198
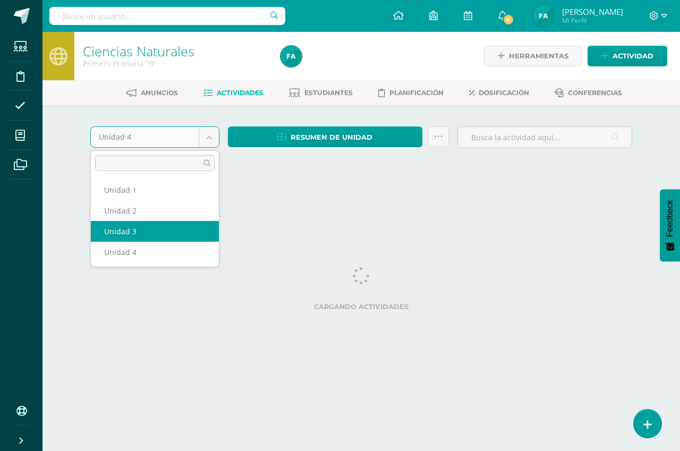
click at [165, 198] on html "Estudiantes Disciplina Asistencia Mis cursos Archivos Soporte Ayuda Reportar un…" at bounding box center [340, 99] width 680 height 198
select select "Unidad 3"
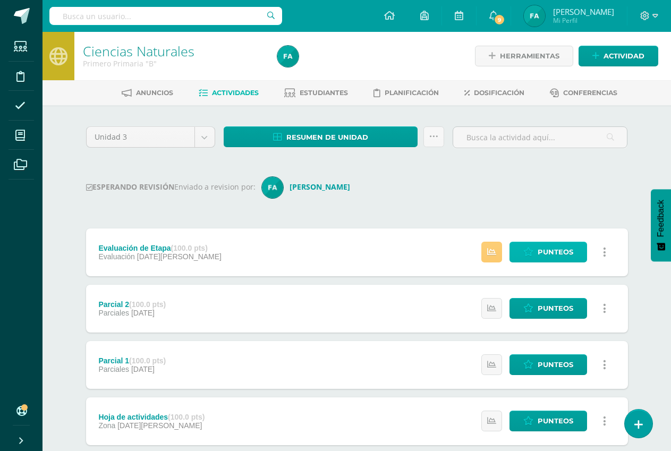
click at [536, 256] on link "Punteos" at bounding box center [548, 252] width 78 height 21
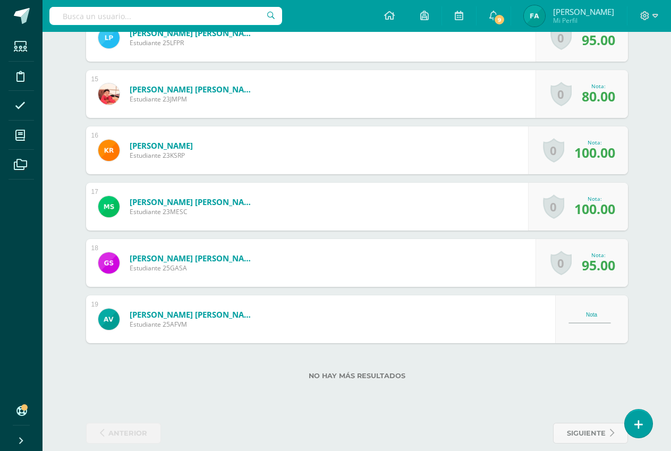
scroll to position [1100, 0]
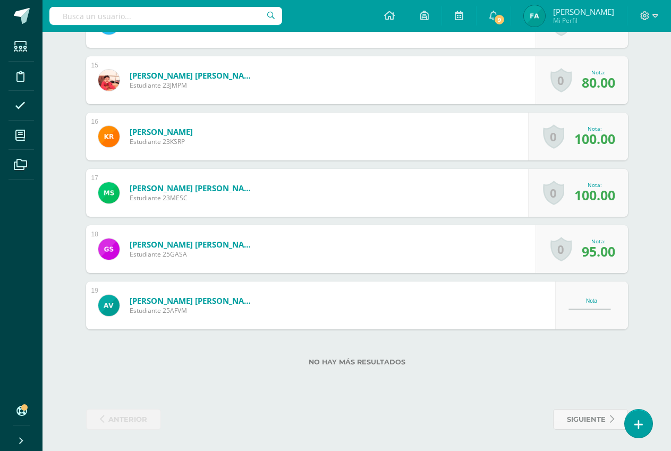
click at [592, 297] on div "Nota" at bounding box center [591, 305] width 73 height 48
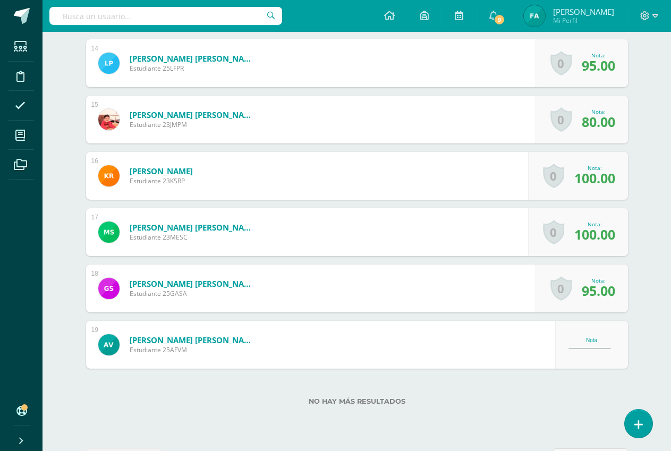
scroll to position [941, 0]
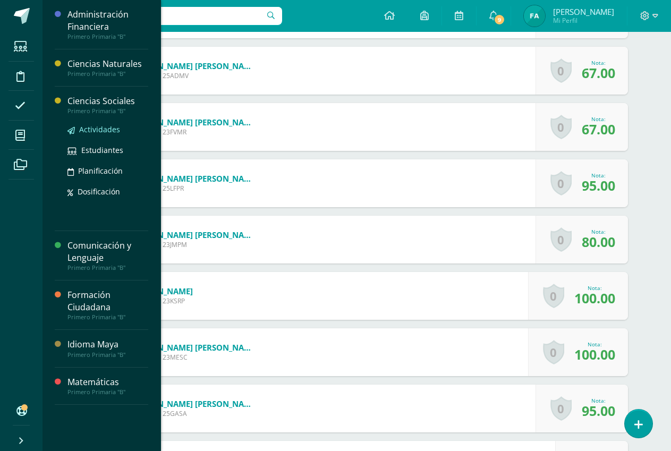
click at [100, 130] on span "Actividades" at bounding box center [99, 129] width 41 height 10
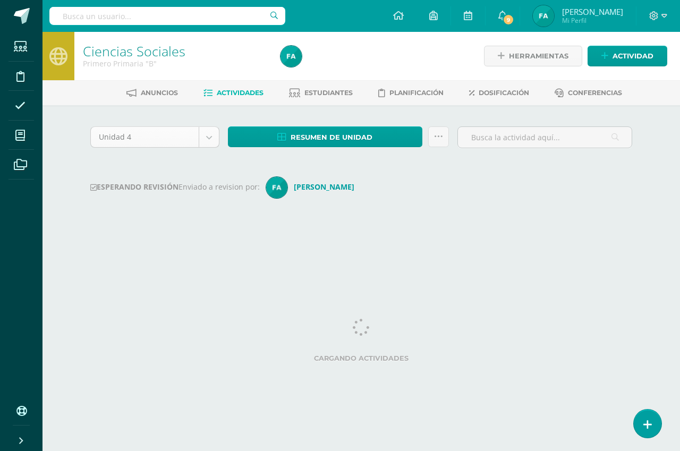
click at [207, 139] on body "Estudiantes Disciplina Asistencia Mis cursos Archivos Soporte Ayuda Reportar un…" at bounding box center [340, 125] width 680 height 250
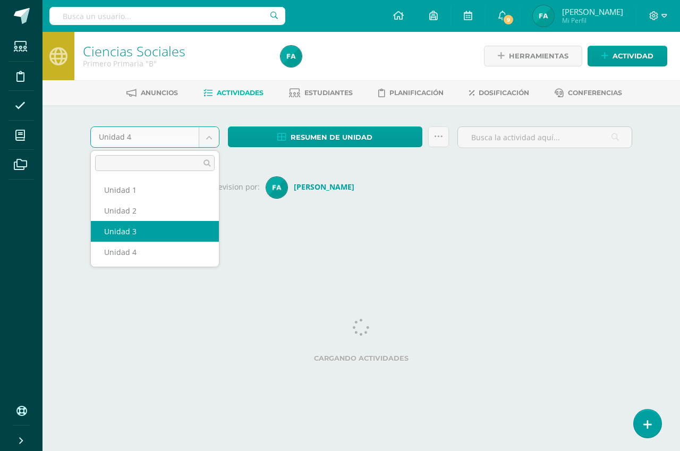
click at [168, 233] on div "Unidad 4 Unidad 1 Unidad 2 Unidad 3 Unidad 4 Resumen de unidad Descargar como H…" at bounding box center [361, 177] width 584 height 144
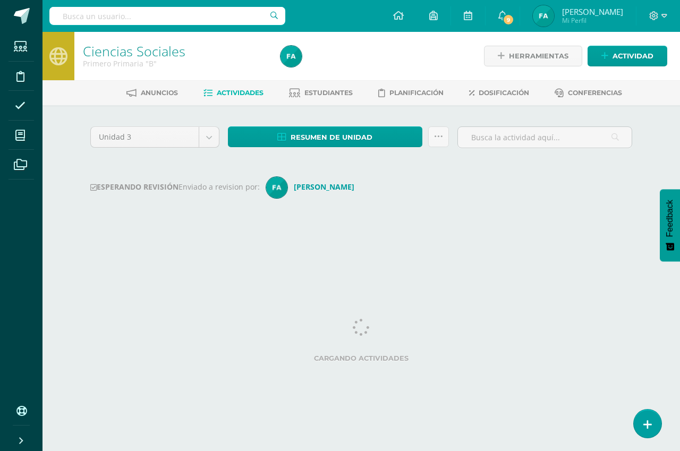
select select "Unidad 3"
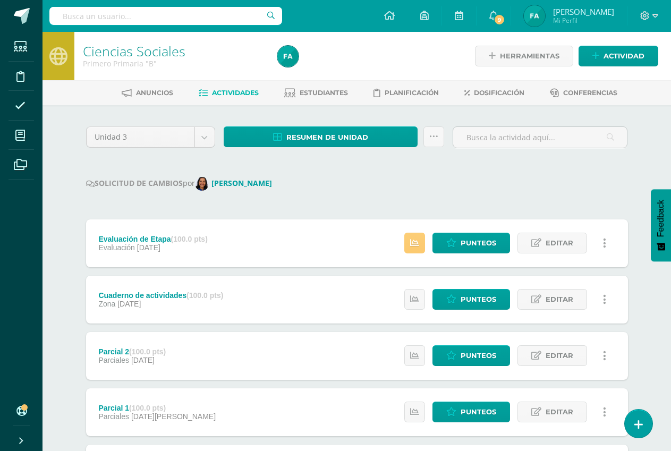
scroll to position [106, 0]
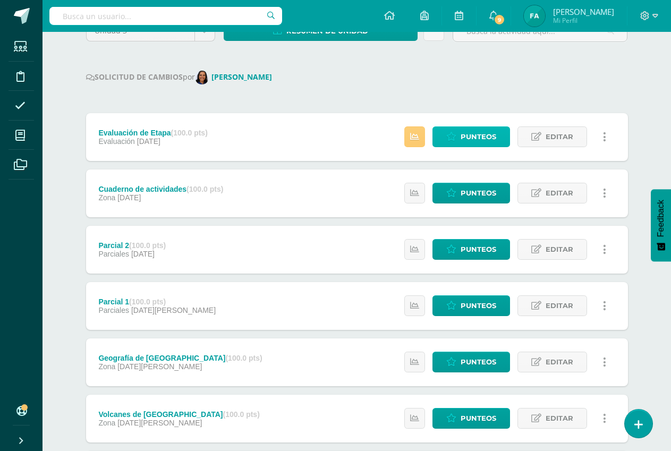
click at [470, 137] on span "Punteos" at bounding box center [478, 137] width 36 height 20
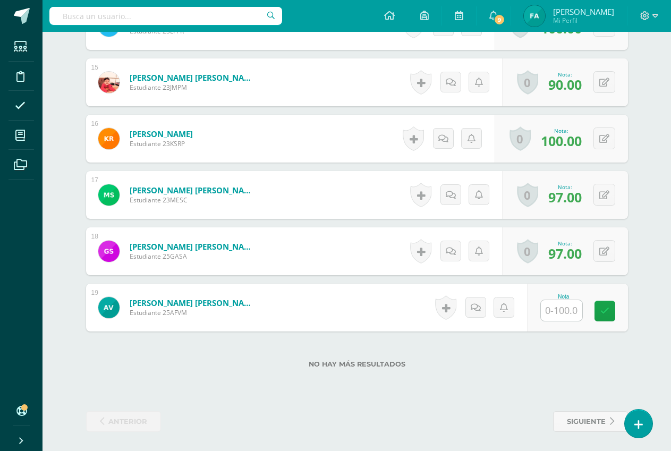
scroll to position [1111, 0]
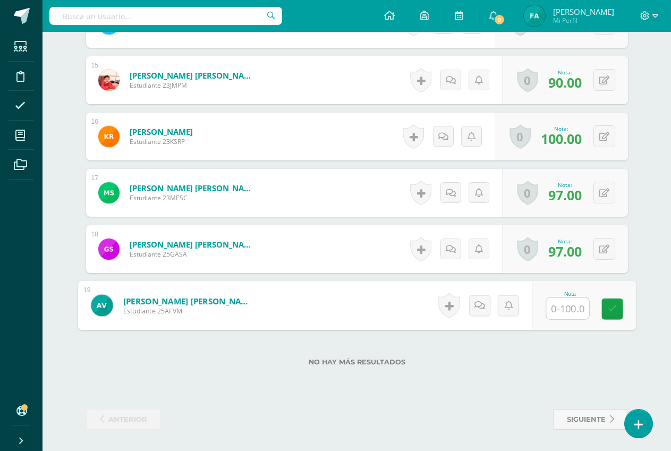
click at [574, 306] on input "text" at bounding box center [567, 308] width 42 height 21
type input "37"
click at [609, 309] on icon at bounding box center [612, 308] width 10 height 9
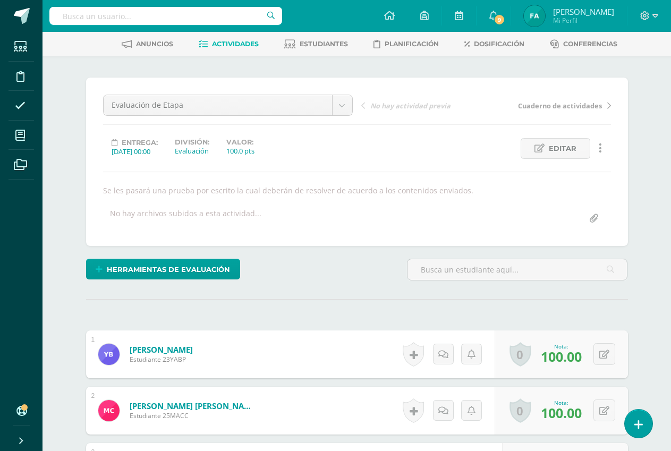
scroll to position [0, 0]
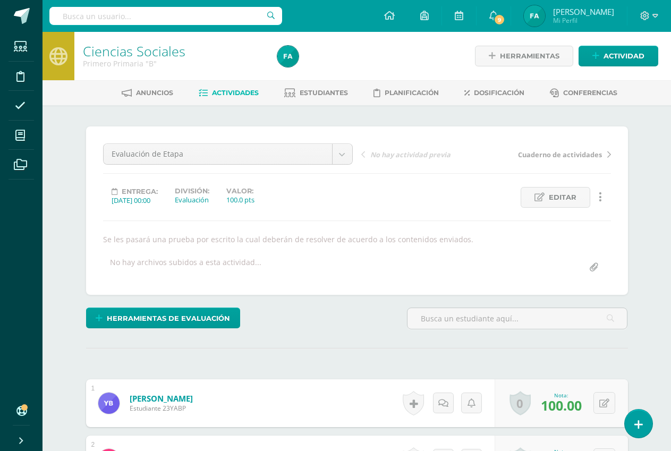
click at [224, 92] on span "Actividades" at bounding box center [235, 93] width 47 height 8
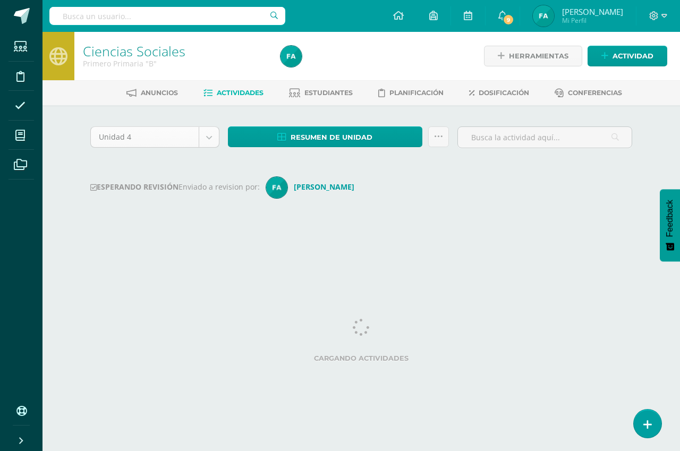
click at [211, 135] on body "Estudiantes Disciplina Asistencia Mis cursos Archivos Soporte Ayuda Reportar un…" at bounding box center [340, 125] width 680 height 250
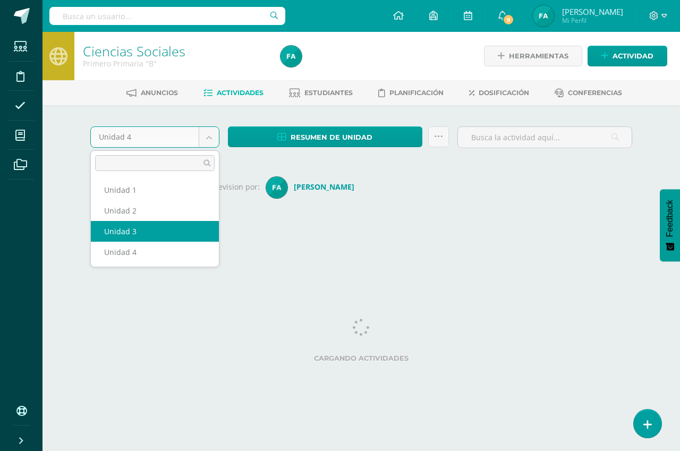
select select "Unidad 3"
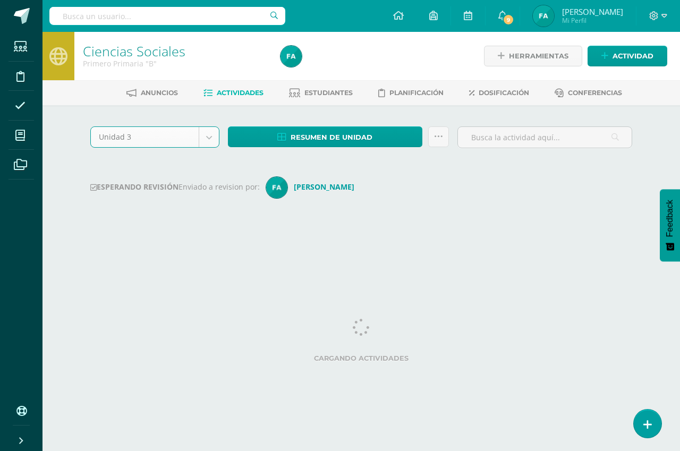
click at [200, 234] on div "Unidad 3 Unidad 1 Unidad 2 Unidad 3 Unidad 4 Resumen de unidad Descargar como H…" at bounding box center [361, 177] width 584 height 144
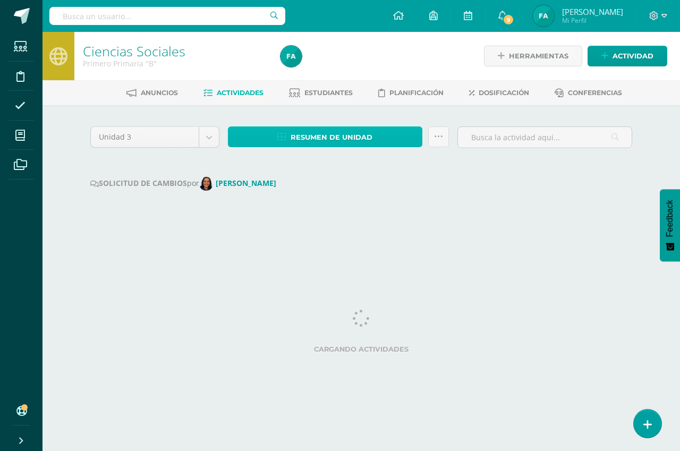
click at [328, 136] on span "Resumen de unidad" at bounding box center [331, 137] width 82 height 20
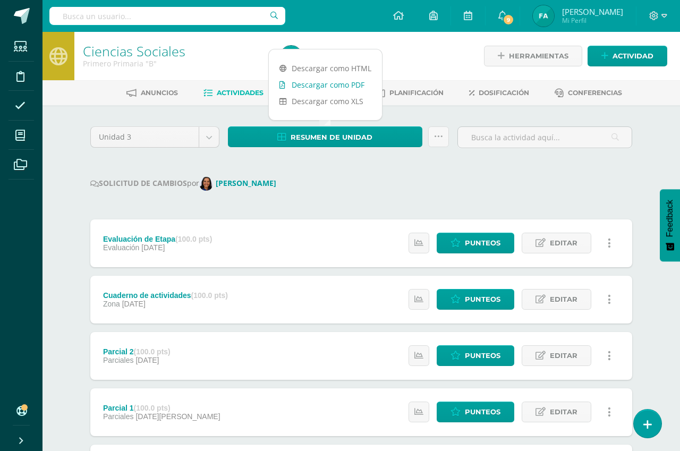
click at [332, 88] on link "Descargar como PDF" at bounding box center [325, 84] width 113 height 16
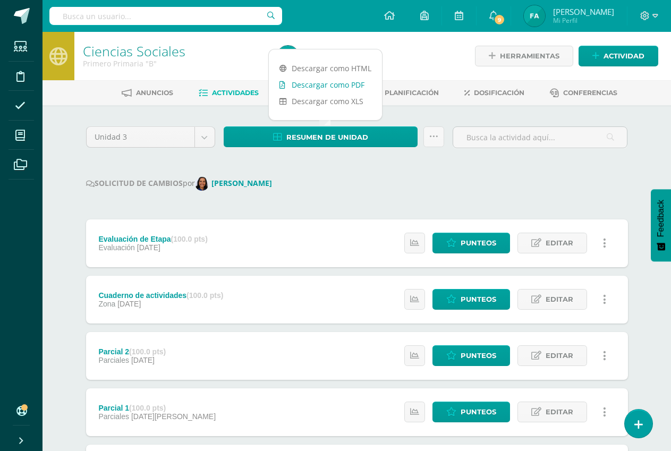
click at [333, 81] on link "Descargar como PDF" at bounding box center [325, 84] width 113 height 16
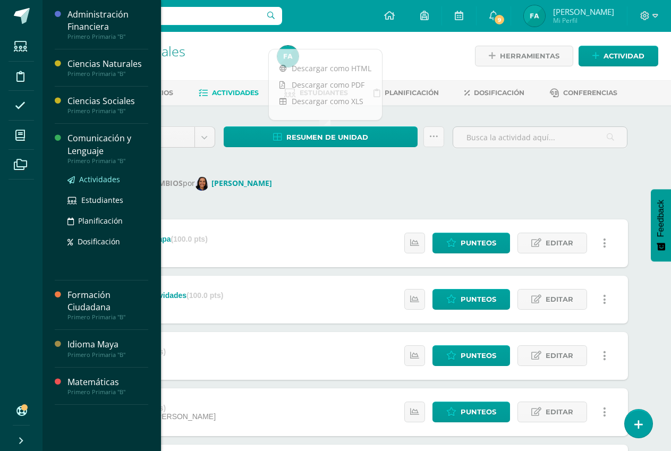
click at [116, 181] on span "Actividades" at bounding box center [99, 179] width 41 height 10
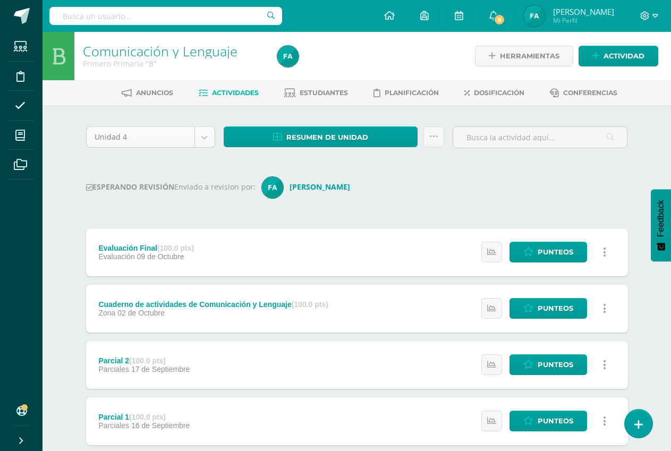
click at [204, 138] on body "Estudiantes Disciplina Asistencia Mis cursos Archivos Soporte Ayuda Reportar un…" at bounding box center [335, 398] width 671 height 797
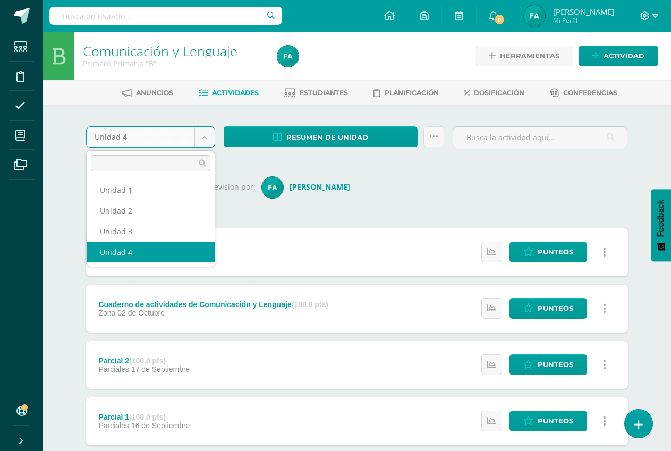
click at [202, 143] on body "Estudiantes Disciplina Asistencia Mis cursos Archivos Soporte Ayuda Reportar un…" at bounding box center [335, 398] width 671 height 797
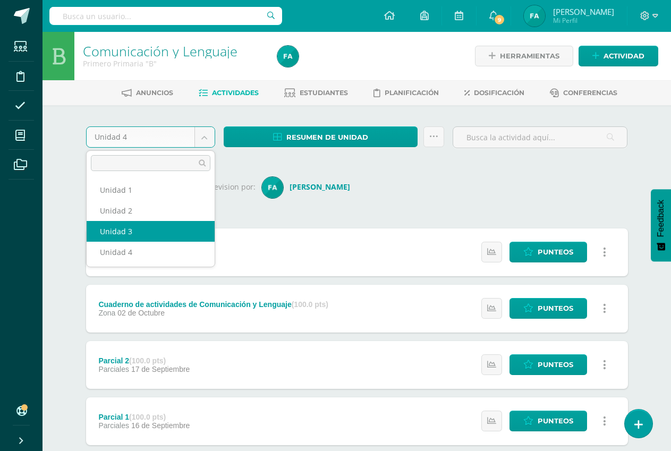
select select "Unidad 3"
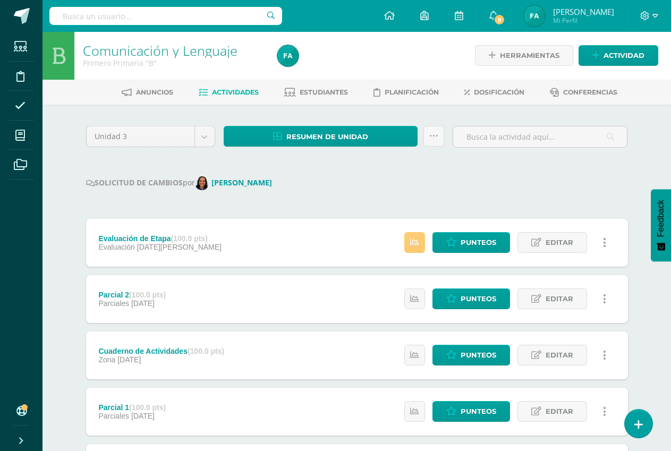
scroll to position [53, 0]
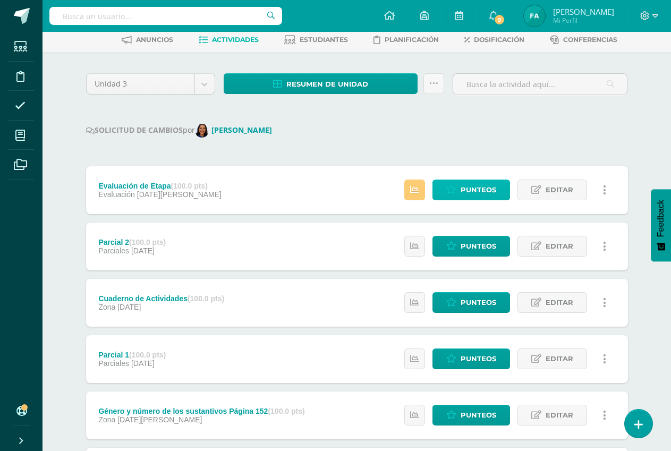
click at [483, 192] on span "Punteos" at bounding box center [478, 190] width 36 height 20
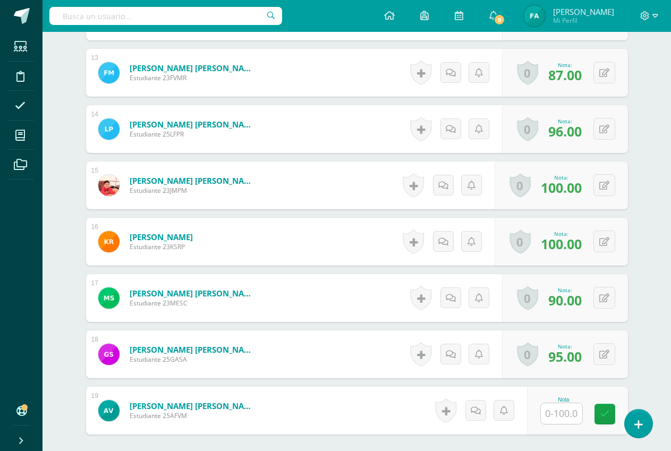
scroll to position [1111, 0]
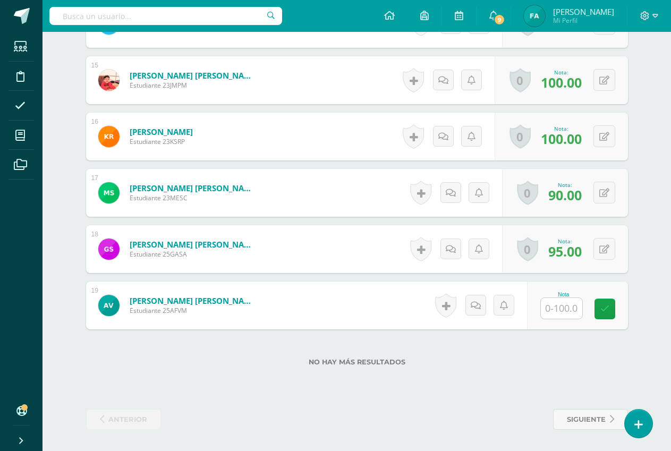
click at [568, 310] on input "text" at bounding box center [561, 308] width 41 height 21
type input "48"
click at [611, 304] on icon at bounding box center [612, 308] width 10 height 9
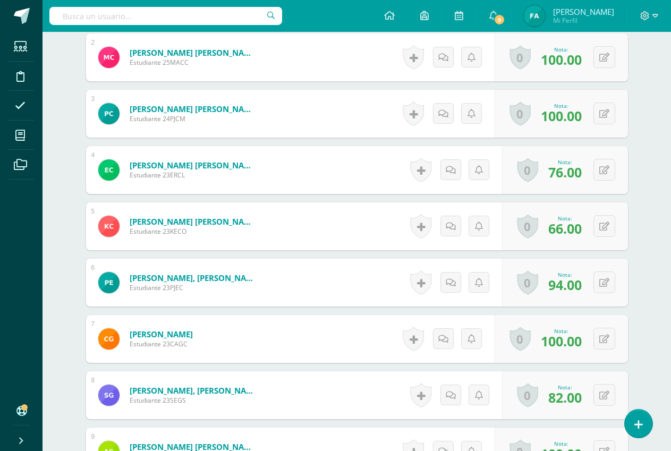
scroll to position [0, 0]
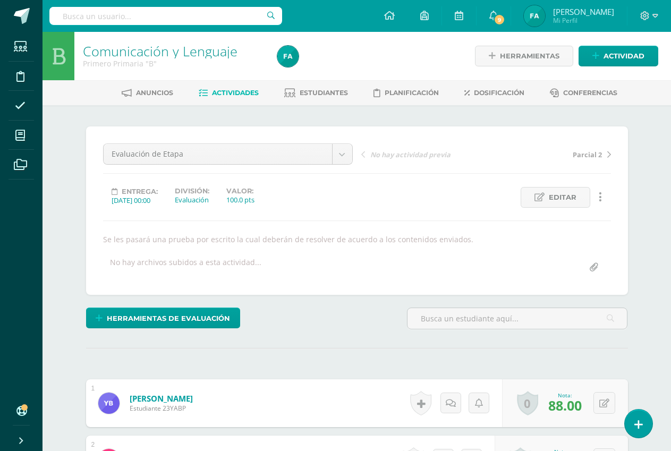
click at [242, 93] on span "Actividades" at bounding box center [235, 93] width 47 height 8
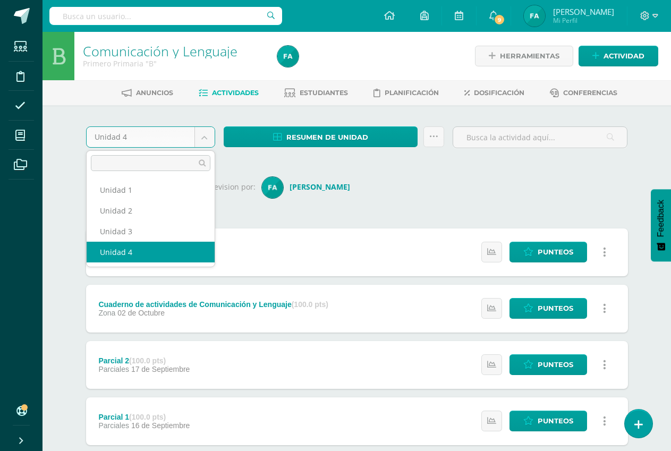
click at [209, 135] on body "Estudiantes Disciplina Asistencia Mis cursos Archivos Soporte Ayuda Reportar un…" at bounding box center [335, 398] width 671 height 797
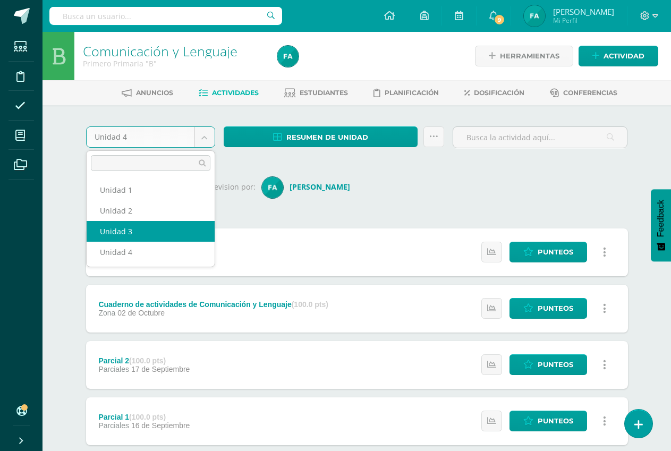
select select "Unidad 3"
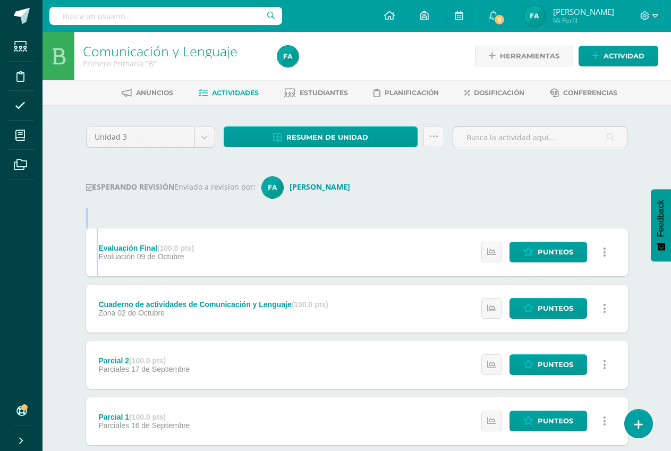
click at [198, 224] on div "Unidad 3 Unidad 1 Unidad 2 Unidad 3 Unidad 4 Resumen de unidad Descargar como H…" at bounding box center [357, 450] width 550 height 649
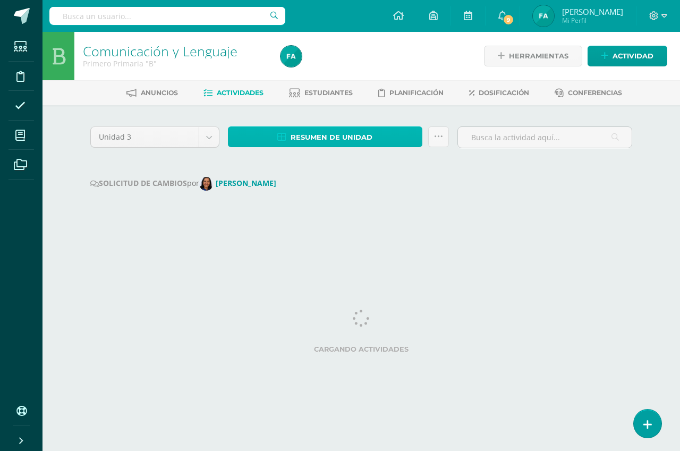
click at [342, 138] on span "Resumen de unidad" at bounding box center [331, 137] width 82 height 20
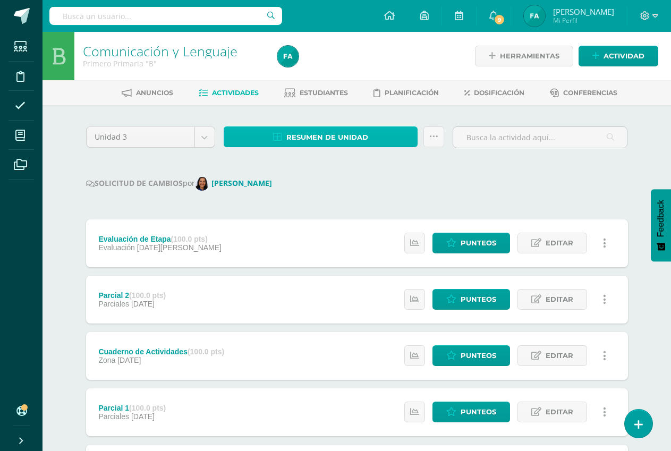
click at [325, 138] on span "Resumen de unidad" at bounding box center [327, 137] width 82 height 20
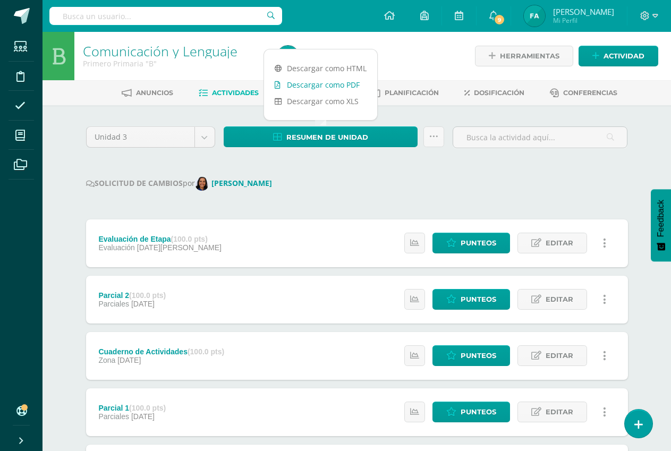
click at [330, 81] on link "Descargar como PDF" at bounding box center [320, 84] width 113 height 16
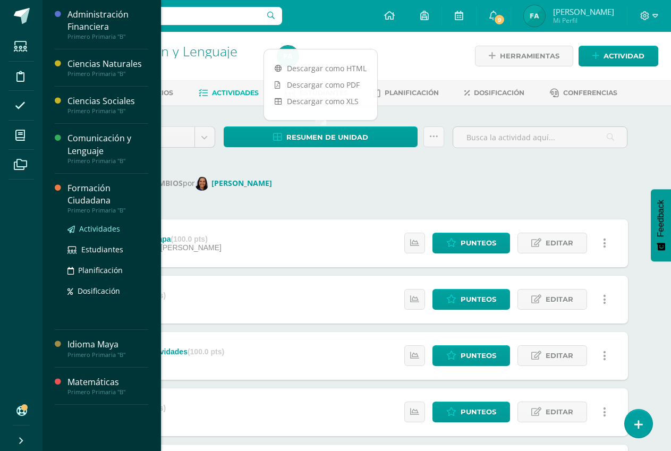
click at [108, 229] on span "Actividades" at bounding box center [99, 229] width 41 height 10
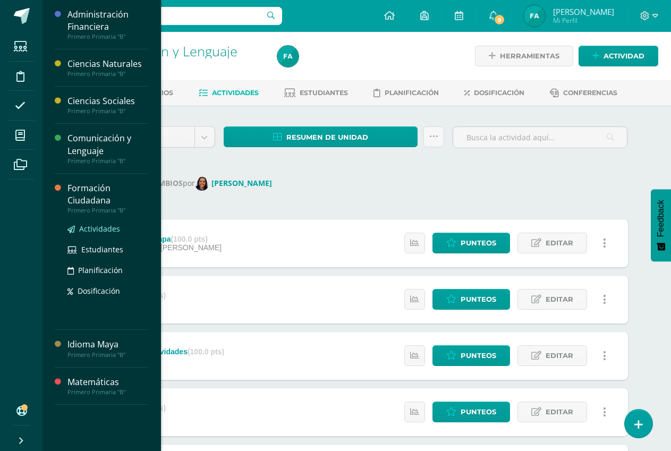
click at [108, 229] on span "Actividades" at bounding box center [99, 229] width 41 height 10
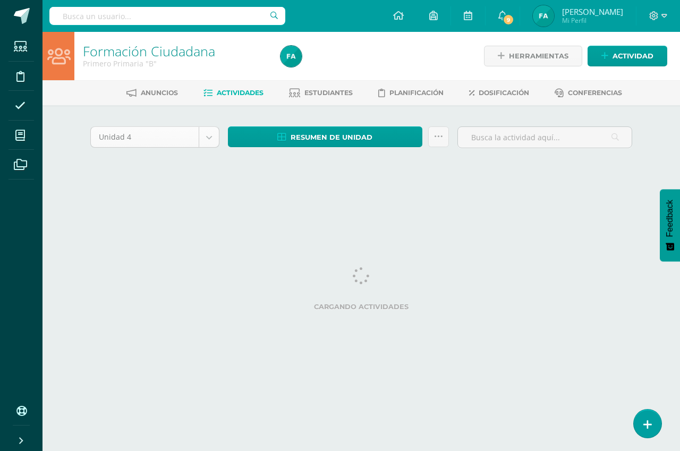
click at [211, 137] on body "Estudiantes Disciplina Asistencia Mis cursos Archivos Soporte Ayuda Reportar un…" at bounding box center [340, 99] width 680 height 198
click at [205, 140] on body "Estudiantes Disciplina Asistencia Mis cursos Archivos Soporte Ayuda Reportar un…" at bounding box center [340, 99] width 680 height 198
click at [204, 142] on body "Estudiantes Disciplina Asistencia Mis cursos Archivos Soporte Ayuda Reportar un…" at bounding box center [340, 99] width 680 height 198
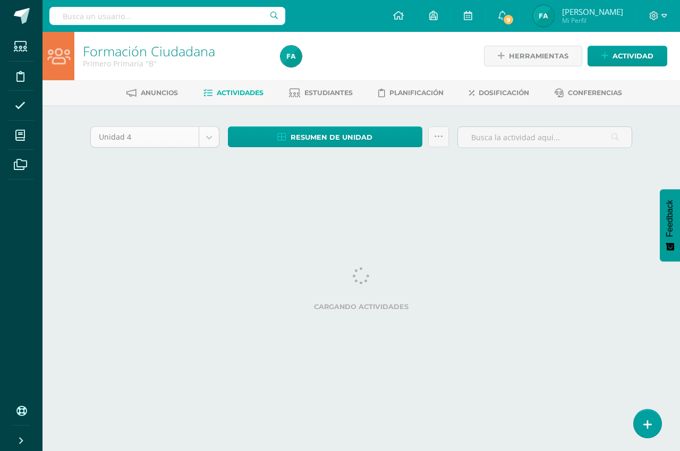
click at [204, 142] on body "Estudiantes Disciplina Asistencia Mis cursos Archivos Soporte Ayuda Reportar un…" at bounding box center [340, 99] width 680 height 198
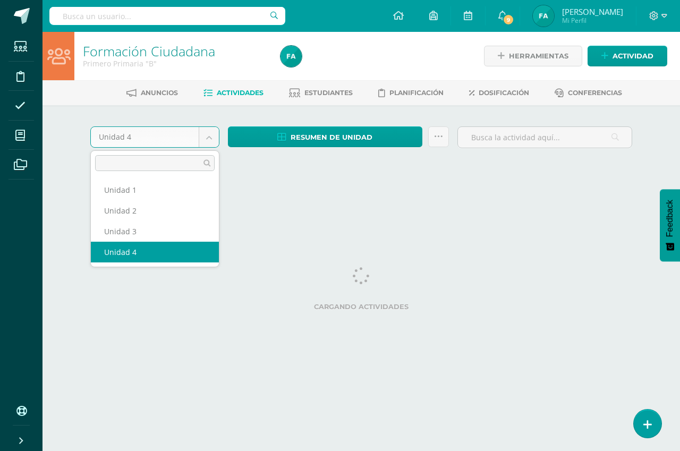
click at [204, 141] on body "Estudiantes Disciplina Asistencia Mis cursos Archivos Soporte Ayuda Reportar un…" at bounding box center [340, 99] width 680 height 198
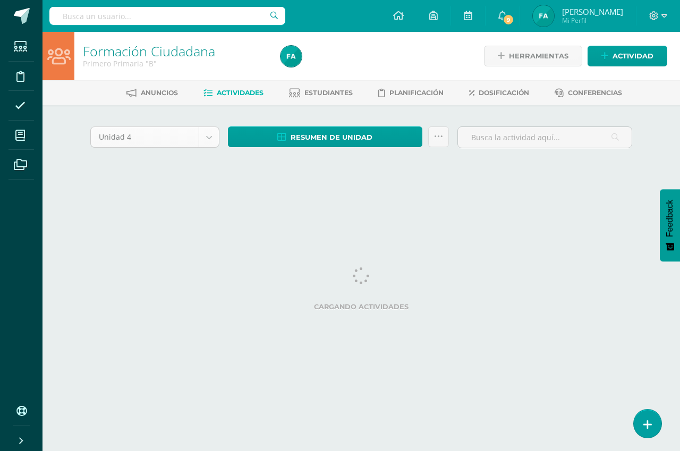
click at [204, 141] on body "Estudiantes Disciplina Asistencia Mis cursos Archivos Soporte Ayuda Reportar un…" at bounding box center [340, 99] width 680 height 198
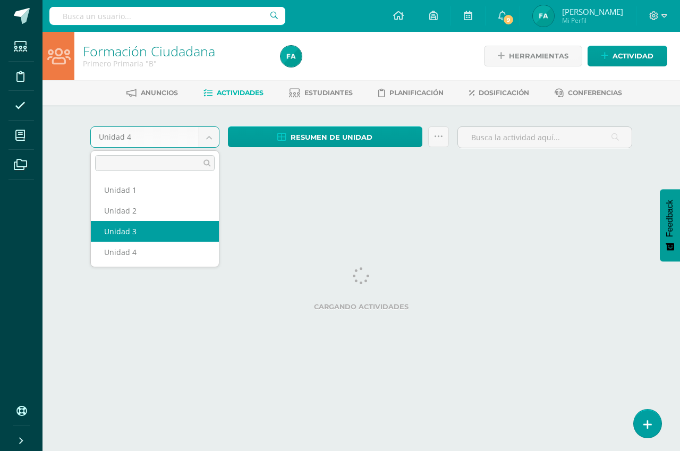
select select "Unidad 3"
click at [189, 198] on html "Estudiantes Disciplina Asistencia Mis cursos Archivos Soporte Ayuda Reportar un…" at bounding box center [340, 99] width 680 height 198
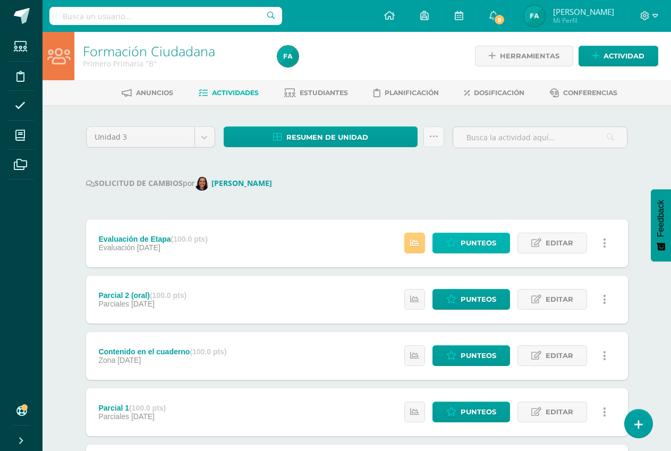
click at [470, 237] on span "Punteos" at bounding box center [478, 243] width 36 height 20
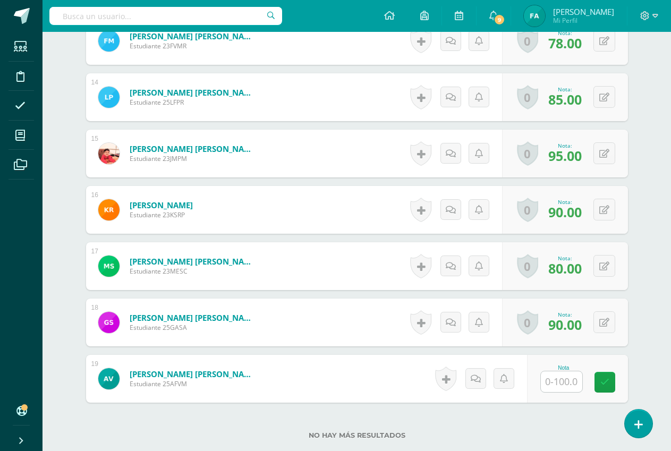
scroll to position [1111, 0]
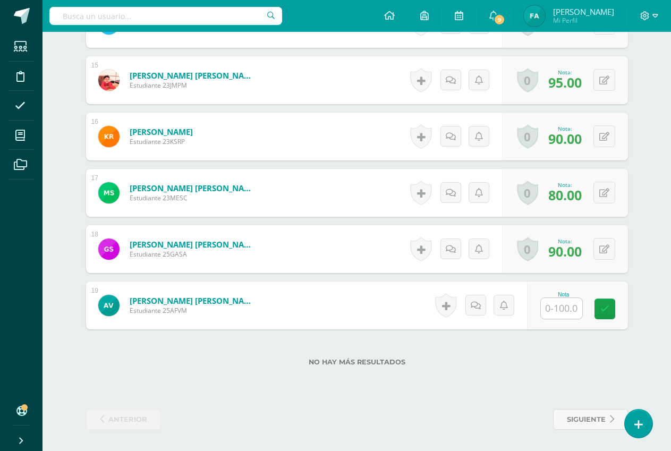
click at [571, 312] on input "text" at bounding box center [561, 308] width 41 height 21
type input "60"
click at [615, 306] on icon at bounding box center [612, 308] width 10 height 9
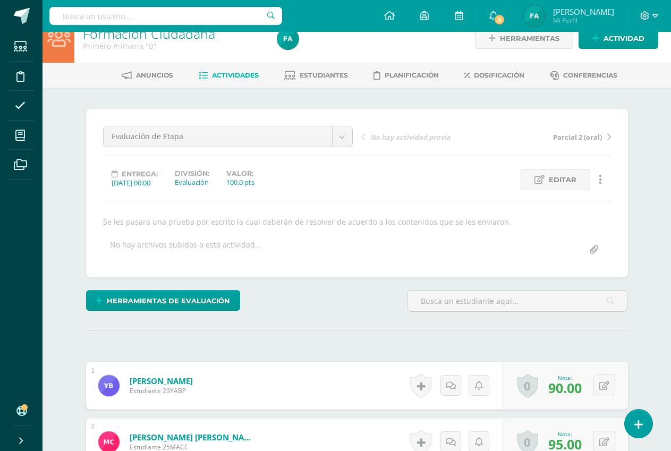
scroll to position [0, 0]
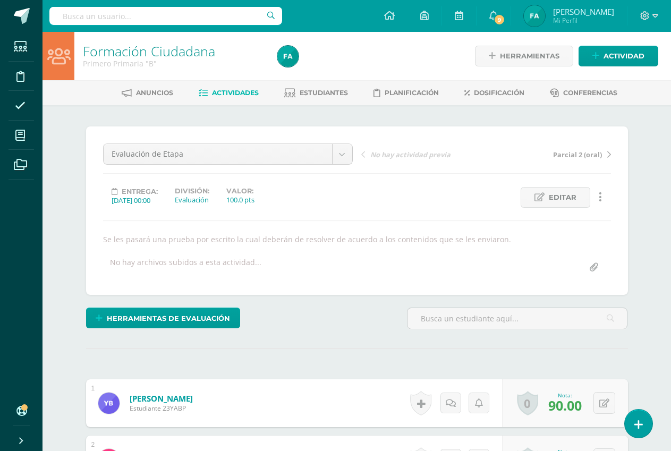
click at [221, 91] on span "Actividades" at bounding box center [235, 93] width 47 height 8
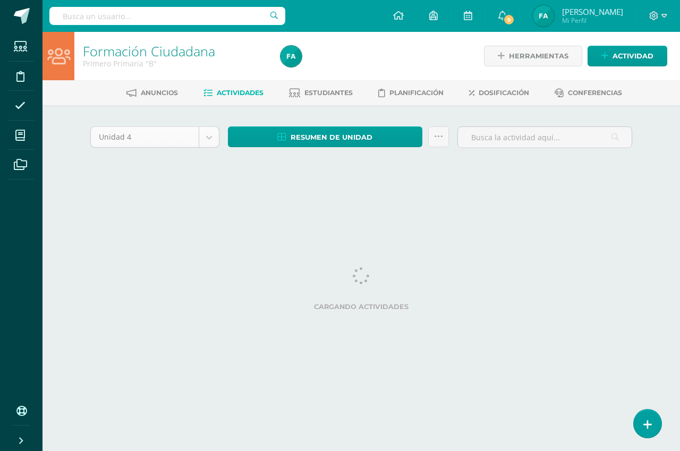
click at [209, 129] on body "Estudiantes Disciplina Asistencia Mis cursos Archivos Soporte Ayuda Reportar un…" at bounding box center [340, 99] width 680 height 198
click at [209, 134] on body "Estudiantes Disciplina Asistencia Mis cursos Archivos Soporte Ayuda Reportar un…" at bounding box center [340, 99] width 680 height 198
click at [210, 136] on body "Estudiantes Disciplina Asistencia Mis cursos Archivos Soporte Ayuda Reportar un…" at bounding box center [340, 99] width 680 height 198
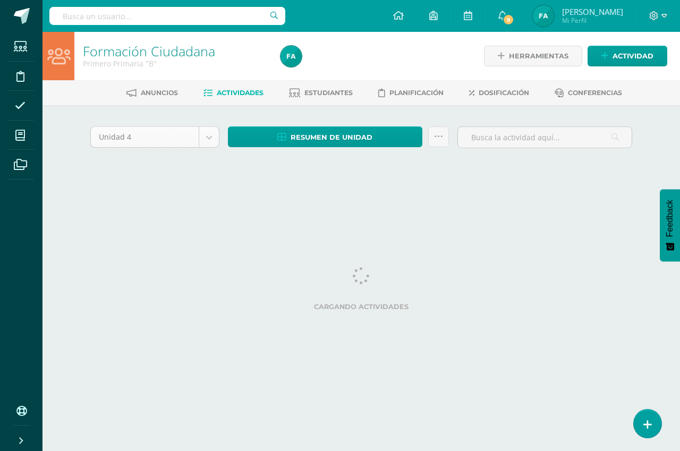
click at [210, 136] on body "Estudiantes Disciplina Asistencia Mis cursos Archivos Soporte Ayuda Reportar un…" at bounding box center [340, 99] width 680 height 198
click at [210, 137] on body "Estudiantes Disciplina Asistencia Mis cursos Archivos Soporte Ayuda Reportar un…" at bounding box center [340, 99] width 680 height 198
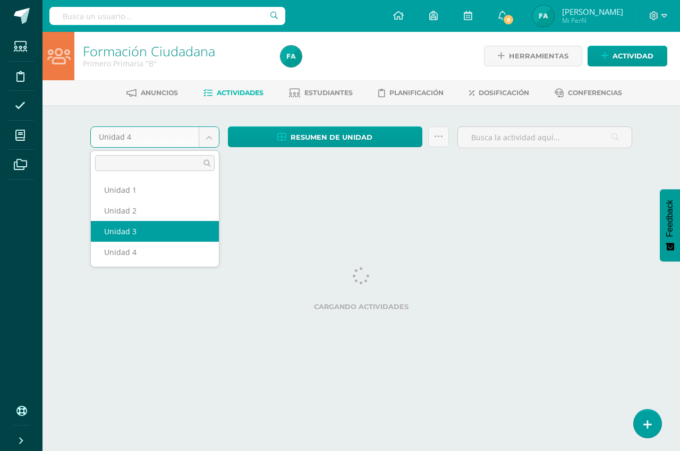
click at [193, 198] on html "Estudiantes Disciplina Asistencia Mis cursos Archivos Soporte Ayuda Reportar un…" at bounding box center [340, 99] width 680 height 198
select select "Unidad 3"
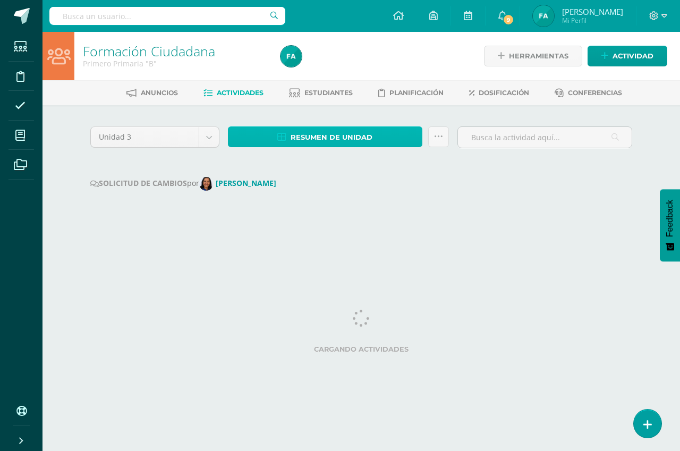
click at [299, 136] on span "Resumen de unidad" at bounding box center [331, 137] width 82 height 20
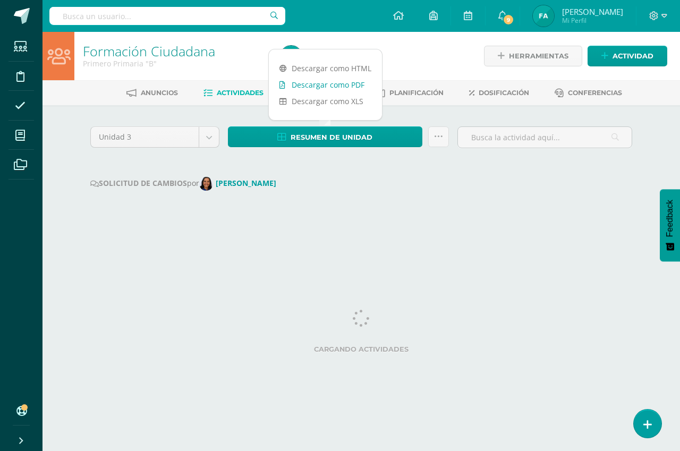
click at [327, 85] on link "Descargar como PDF" at bounding box center [325, 84] width 113 height 16
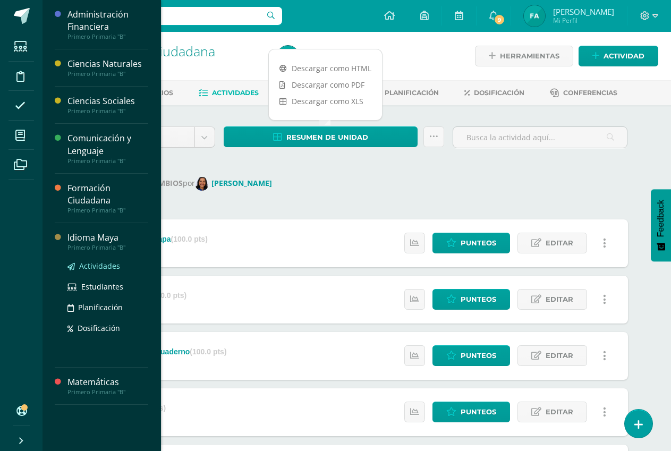
click at [110, 263] on span "Actividades" at bounding box center [99, 266] width 41 height 10
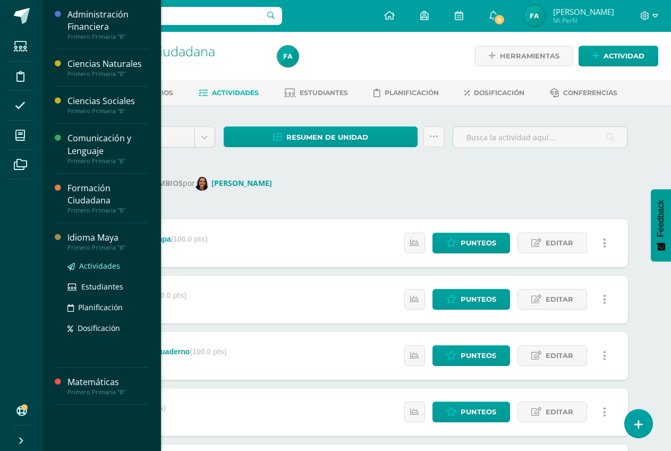
click at [110, 263] on span "Actividades" at bounding box center [99, 266] width 41 height 10
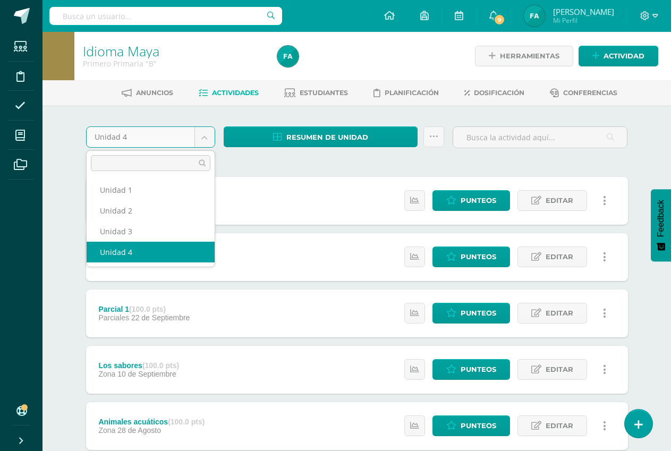
click at [206, 138] on body "Estudiantes Disciplina Asistencia Mis cursos Archivos Soporte Ayuda Reportar un…" at bounding box center [335, 344] width 671 height 689
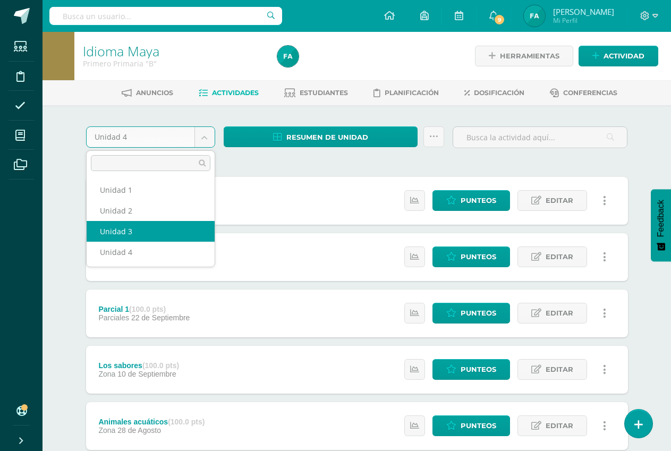
select select "Unidad 3"
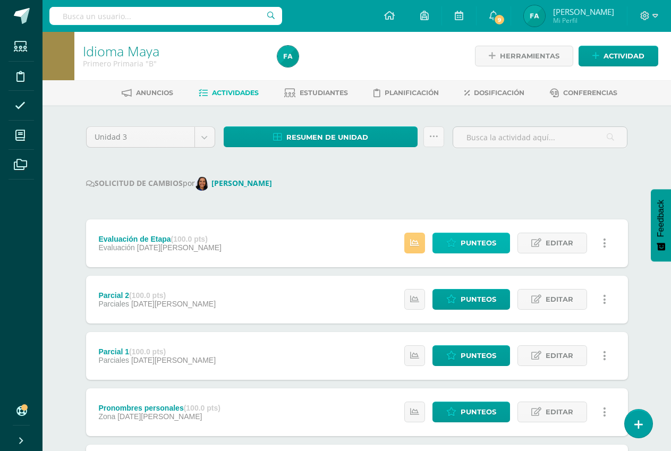
click at [461, 242] on span "Punteos" at bounding box center [478, 243] width 36 height 20
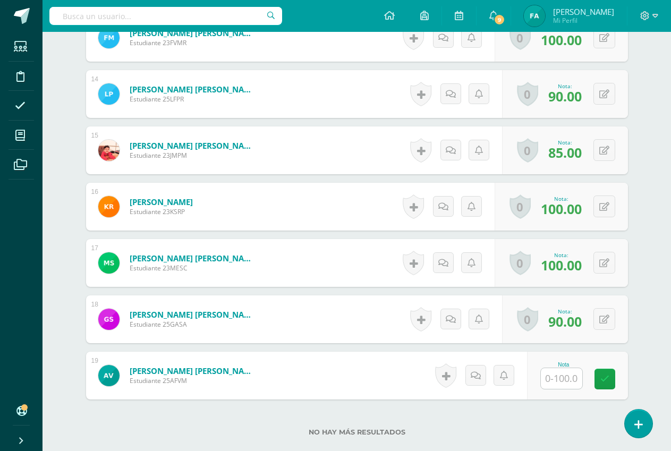
scroll to position [1111, 0]
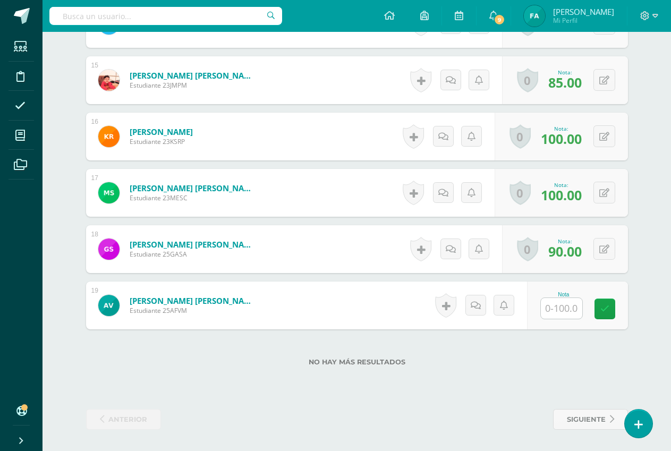
click at [564, 308] on input "text" at bounding box center [561, 308] width 41 height 21
click at [612, 305] on icon at bounding box center [612, 308] width 10 height 9
click at [612, 304] on icon at bounding box center [612, 308] width 10 height 9
click at [611, 303] on link at bounding box center [611, 308] width 21 height 21
type input "0"
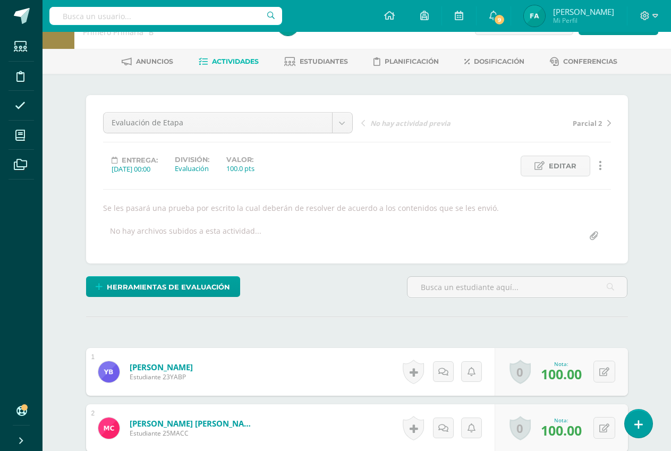
scroll to position [0, 0]
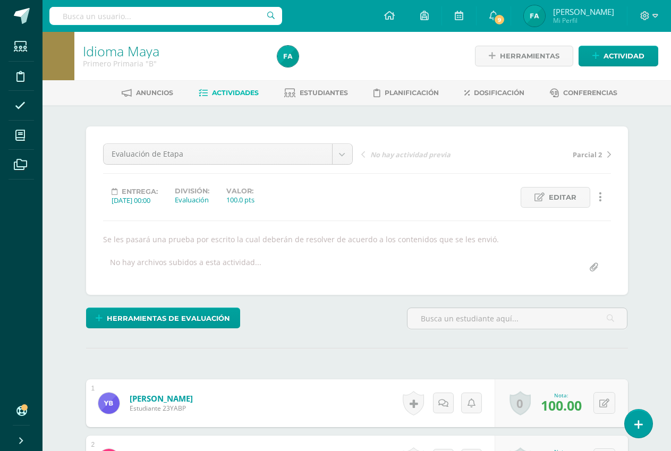
click at [227, 91] on span "Actividades" at bounding box center [235, 93] width 47 height 8
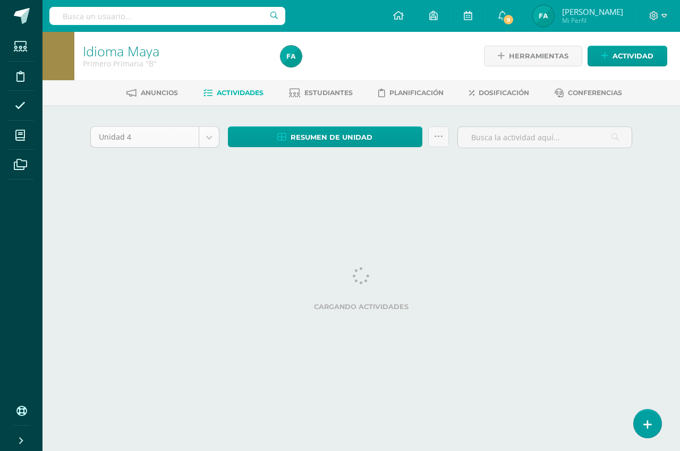
click at [206, 136] on body "Estudiantes Disciplina Asistencia Mis cursos Archivos Soporte Ayuda Reportar un…" at bounding box center [340, 99] width 680 height 198
click at [210, 136] on body "Estudiantes Disciplina Asistencia Mis cursos Archivos Soporte Ayuda Reportar un…" at bounding box center [340, 99] width 680 height 198
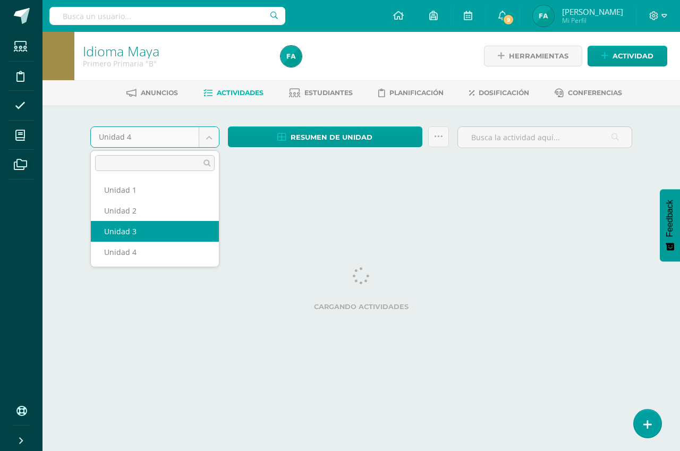
click at [185, 198] on html "Estudiantes Disciplina Asistencia Mis cursos Archivos Soporte Ayuda Reportar un…" at bounding box center [340, 99] width 680 height 198
select select "Unidad 3"
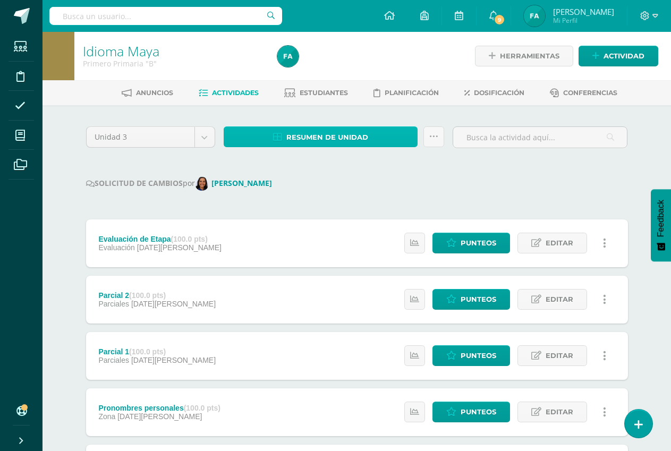
click at [358, 136] on span "Resumen de unidad" at bounding box center [327, 137] width 82 height 20
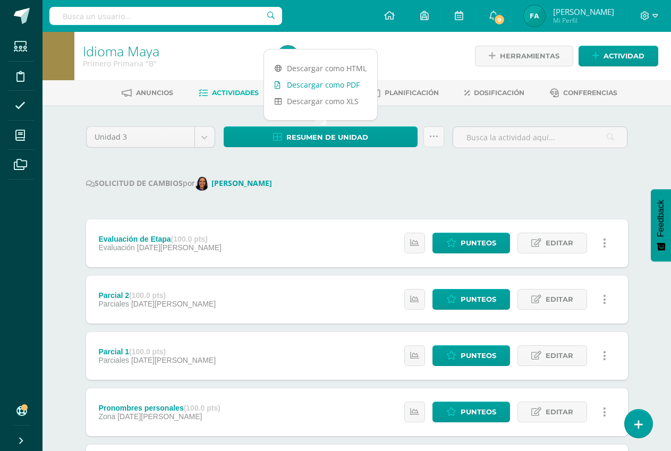
click at [351, 81] on link "Descargar como PDF" at bounding box center [320, 84] width 113 height 16
click at [469, 242] on span "Punteos" at bounding box center [478, 243] width 36 height 20
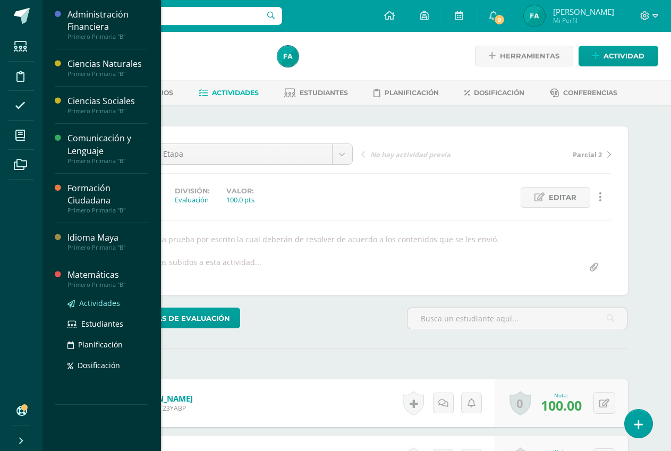
click at [123, 300] on link "Actividades" at bounding box center [107, 303] width 81 height 12
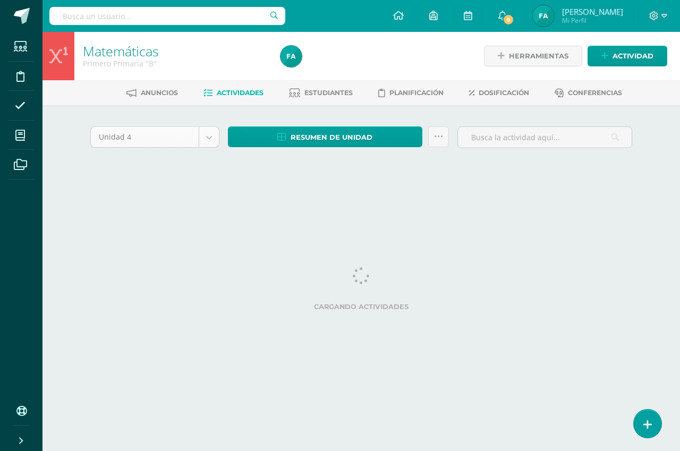
click at [210, 140] on body "Estudiantes Disciplina Asistencia Mis cursos Archivos Soporte Ayuda Reportar un…" at bounding box center [340, 99] width 680 height 198
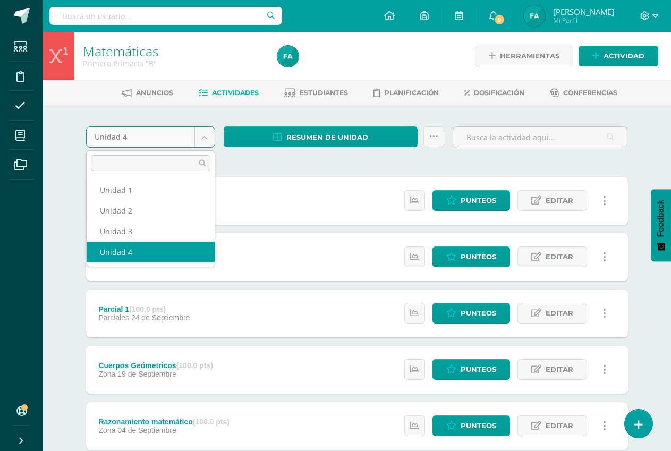
click at [209, 137] on body "Estudiantes Disciplina Asistencia Mis cursos Archivos Soporte Ayuda Reportar un…" at bounding box center [335, 373] width 671 height 746
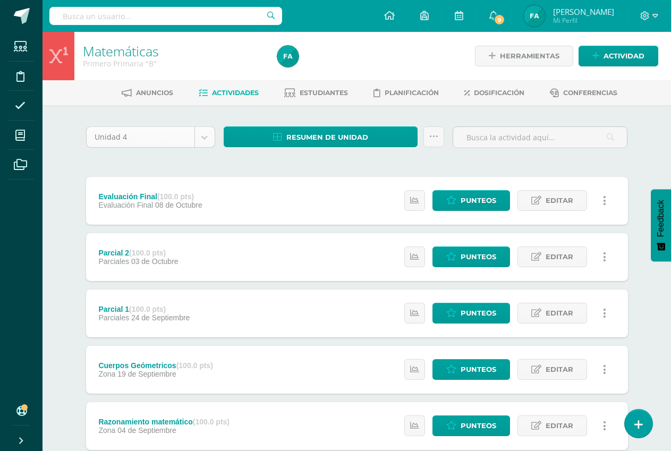
click at [209, 137] on body "Estudiantes Disciplina Asistencia Mis cursos Archivos Soporte Ayuda Reportar un…" at bounding box center [335, 373] width 671 height 746
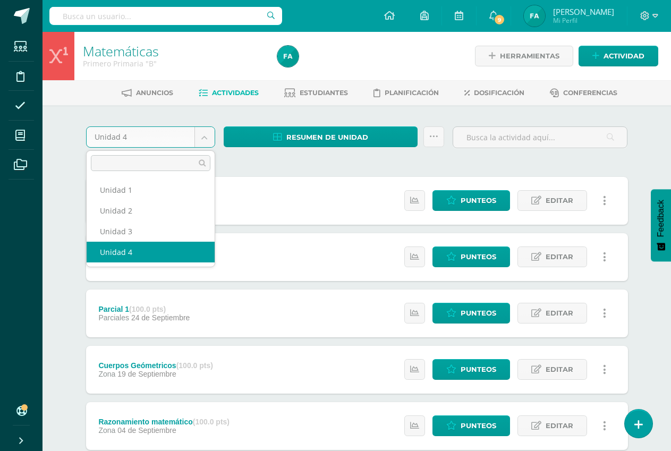
click at [209, 137] on body "Estudiantes Disciplina Asistencia Mis cursos Archivos Soporte Ayuda Reportar un…" at bounding box center [335, 373] width 671 height 746
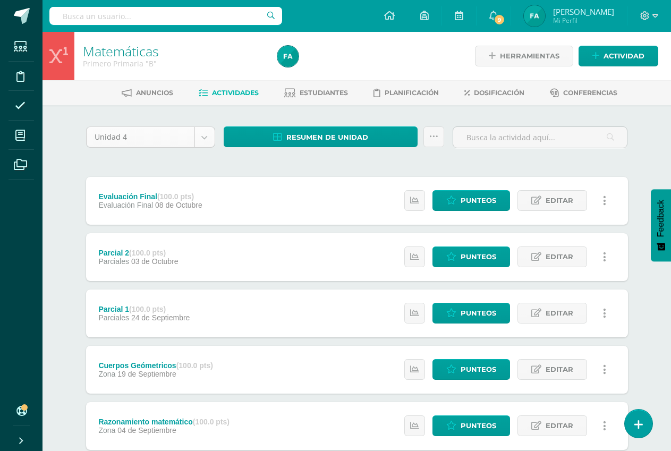
click at [209, 137] on body "Estudiantes Disciplina Asistencia Mis cursos Archivos Soporte Ayuda Reportar un…" at bounding box center [335, 373] width 671 height 746
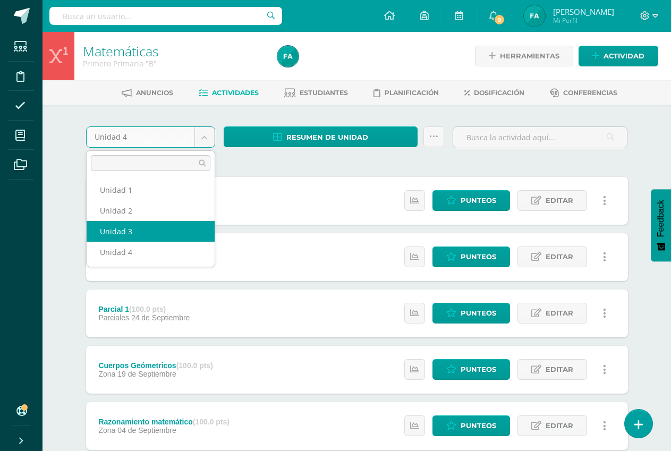
select select "Unidad 3"
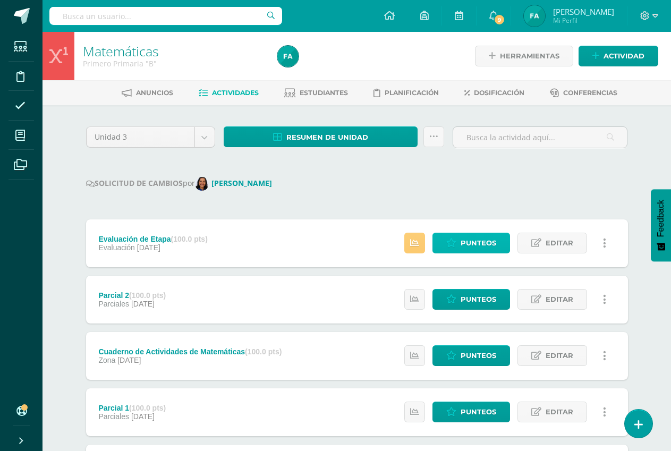
click at [474, 246] on span "Punteos" at bounding box center [478, 243] width 36 height 20
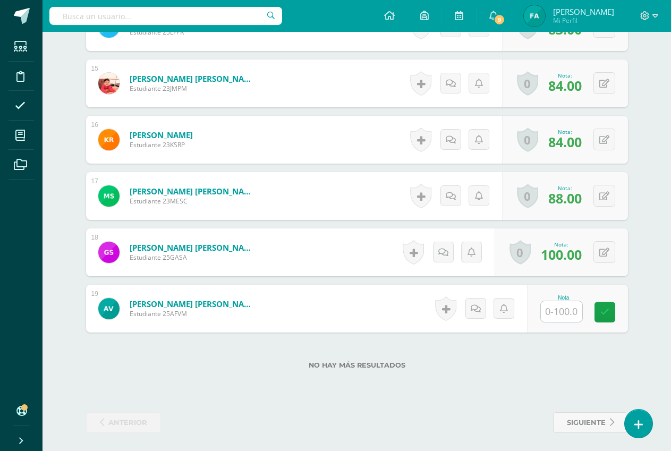
scroll to position [1111, 0]
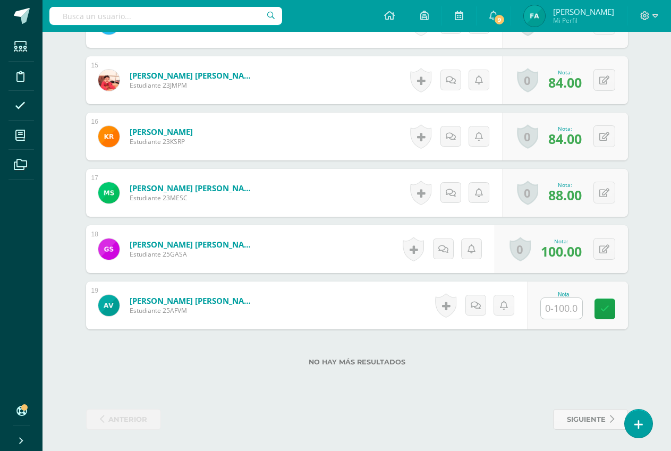
click at [568, 304] on input "text" at bounding box center [561, 308] width 41 height 21
type input "25"
click at [609, 306] on icon at bounding box center [612, 308] width 10 height 9
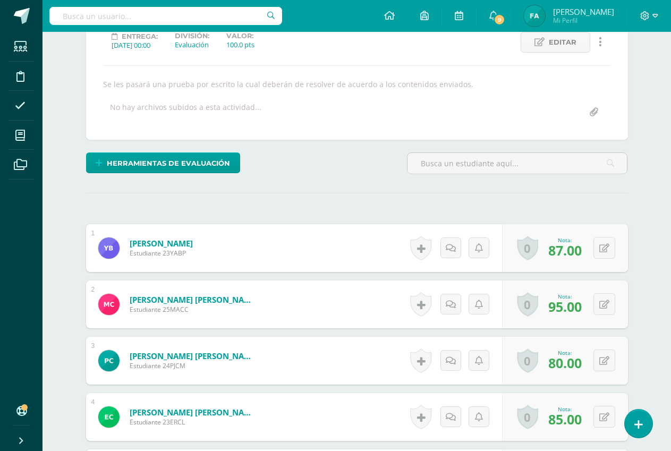
scroll to position [0, 0]
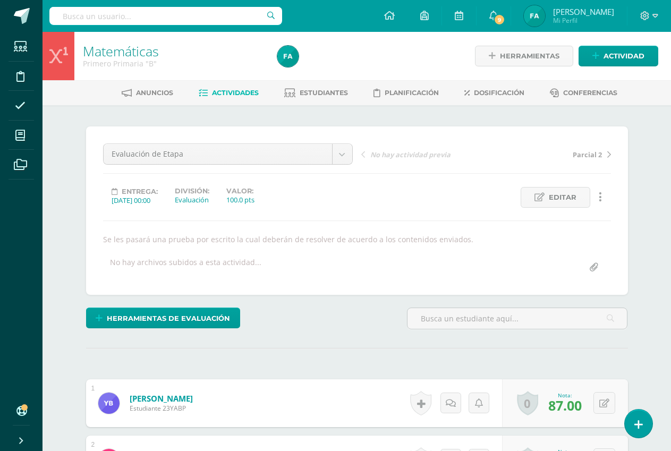
click at [226, 93] on span "Actividades" at bounding box center [235, 93] width 47 height 8
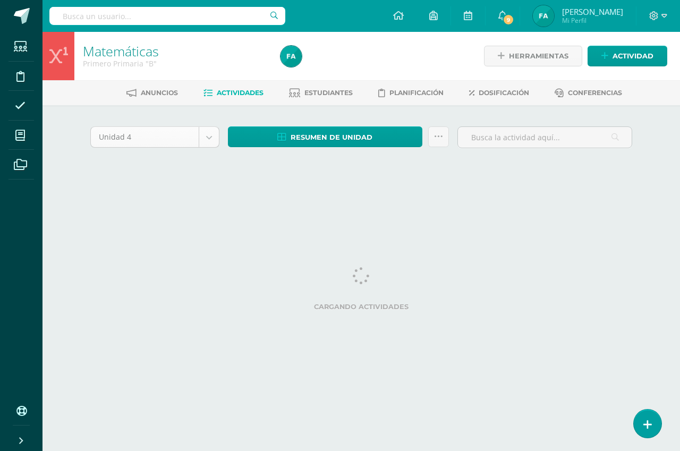
click at [209, 134] on body "Estudiantes Disciplina Asistencia Mis cursos Archivos Soporte Ayuda Reportar un…" at bounding box center [340, 99] width 680 height 198
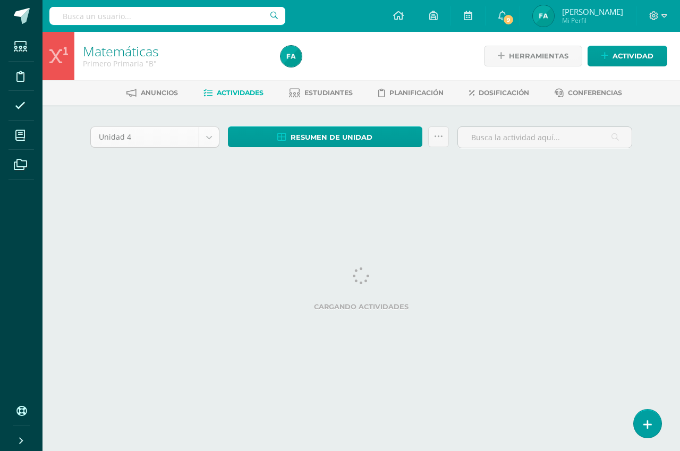
click at [209, 134] on body "Estudiantes Disciplina Asistencia Mis cursos Archivos Soporte Ayuda Reportar un…" at bounding box center [340, 99] width 680 height 198
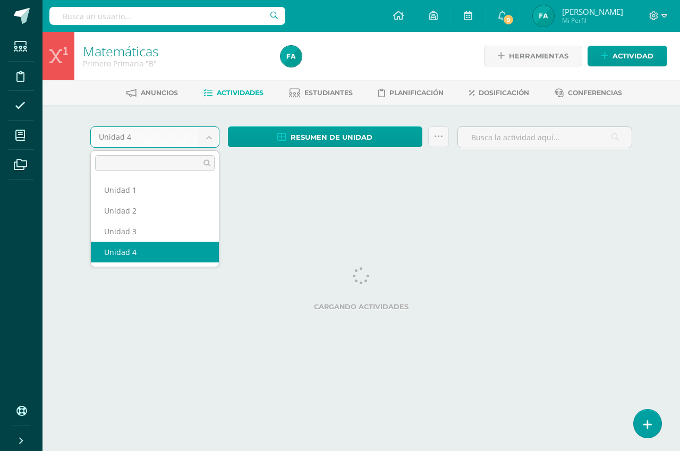
click at [210, 135] on body "Estudiantes Disciplina Asistencia Mis cursos Archivos Soporte Ayuda Reportar un…" at bounding box center [340, 99] width 680 height 198
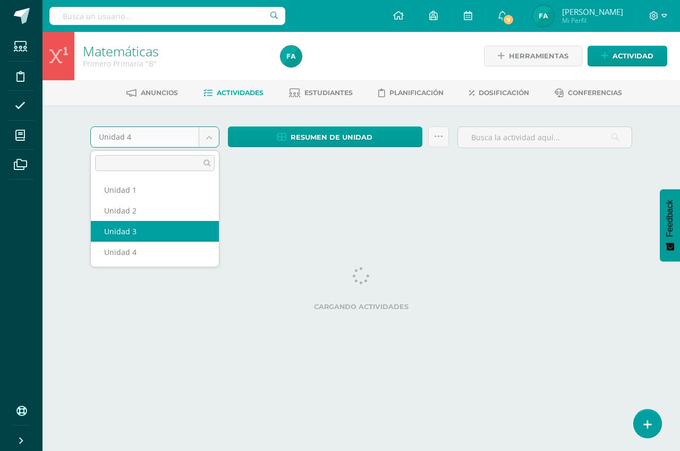
click at [178, 198] on html "Estudiantes Disciplina Asistencia Mis cursos Archivos Soporte Ayuda Reportar un…" at bounding box center [340, 99] width 680 height 198
select select "Unidad 3"
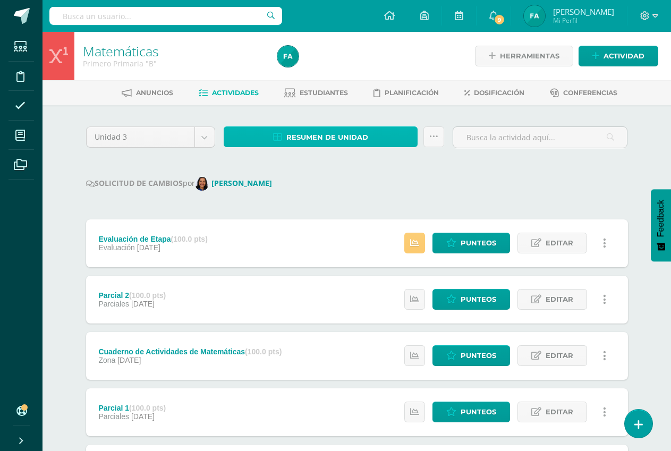
click at [327, 142] on span "Resumen de unidad" at bounding box center [327, 137] width 82 height 20
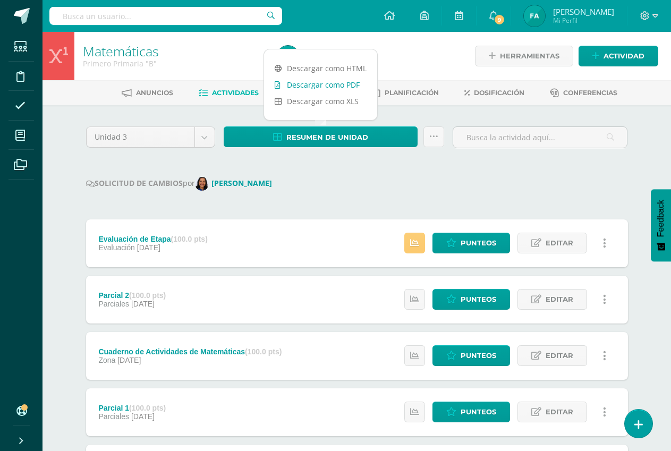
click at [331, 83] on link "Descargar como PDF" at bounding box center [320, 84] width 113 height 16
click at [485, 241] on span "Punteos" at bounding box center [478, 243] width 36 height 20
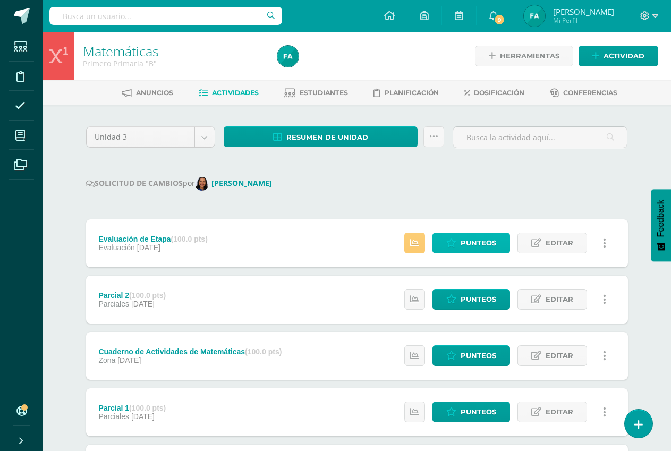
click at [485, 241] on span "Punteos" at bounding box center [478, 243] width 36 height 20
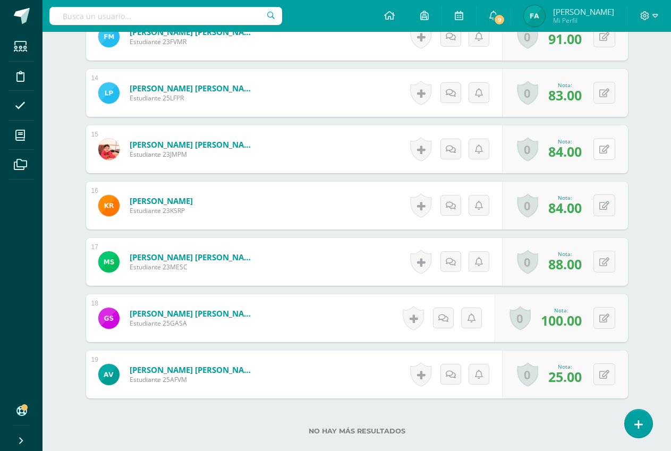
scroll to position [1111, 0]
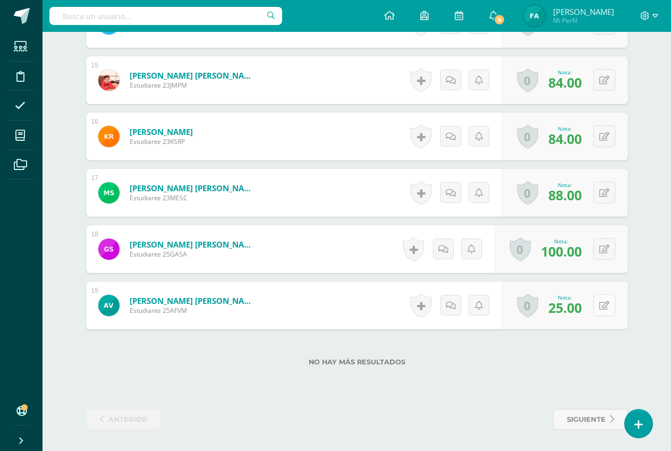
click at [601, 299] on button at bounding box center [604, 305] width 22 height 22
type input "40"
click at [580, 312] on icon at bounding box center [583, 308] width 10 height 9
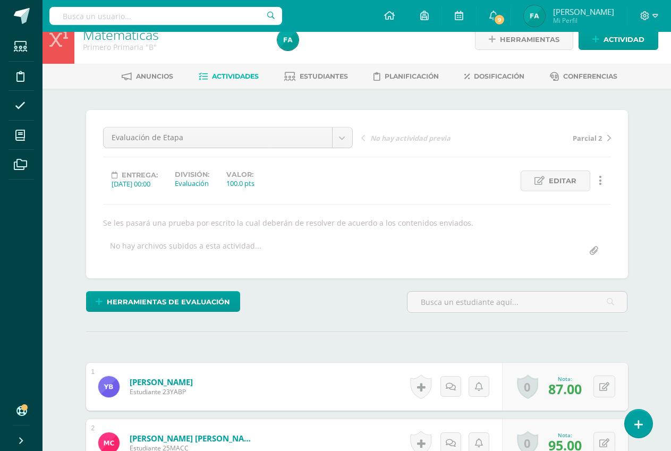
scroll to position [0, 0]
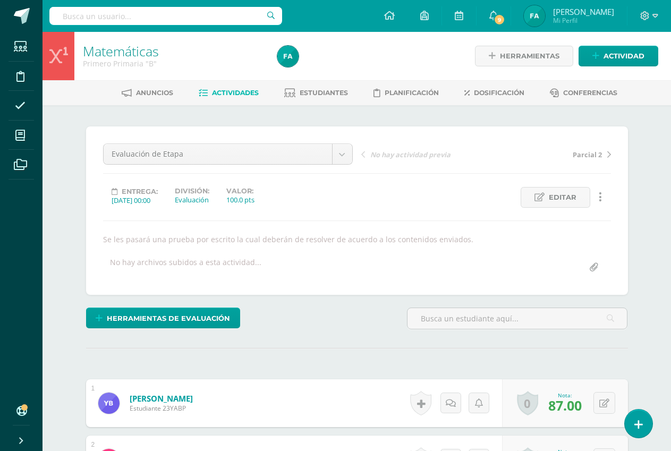
click at [230, 89] on span "Actividades" at bounding box center [235, 93] width 47 height 8
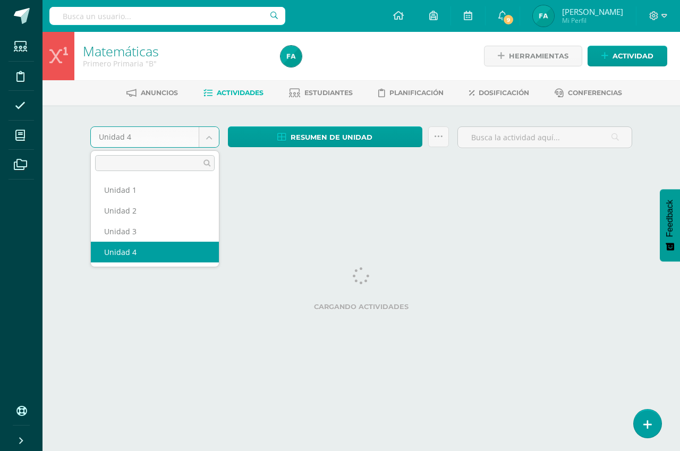
click at [207, 133] on body "Estudiantes Disciplina Asistencia Mis cursos Archivos Soporte Ayuda Reportar un…" at bounding box center [340, 99] width 680 height 198
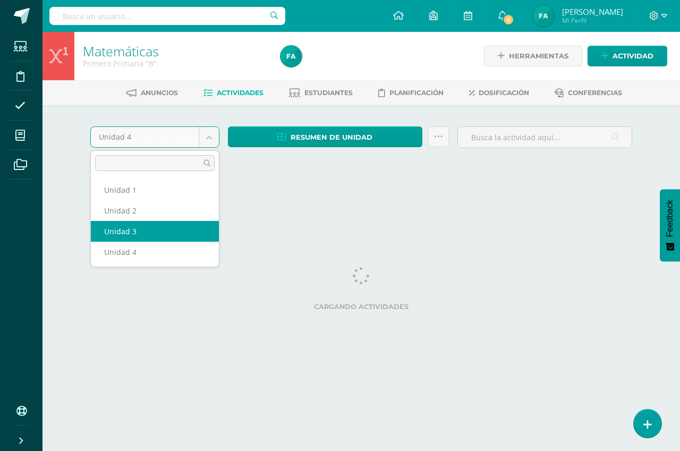
select select "Unidad 3"
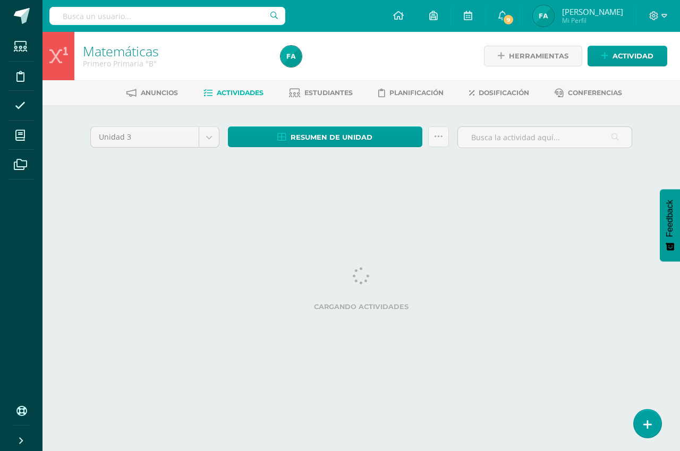
click at [196, 198] on html "Estudiantes Disciplina Asistencia Mis cursos Archivos Soporte Ayuda Reportar un…" at bounding box center [340, 99] width 680 height 198
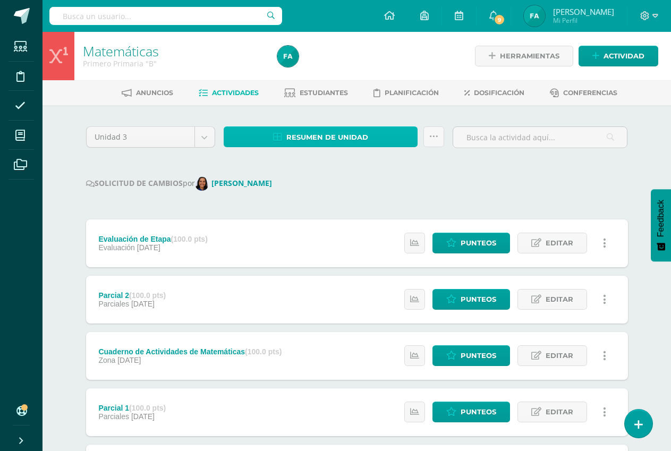
click at [348, 133] on span "Resumen de unidad" at bounding box center [327, 137] width 82 height 20
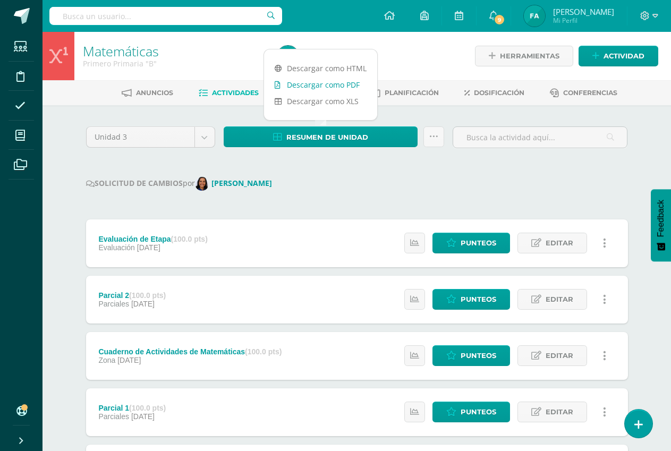
click at [357, 86] on link "Descargar como PDF" at bounding box center [320, 84] width 113 height 16
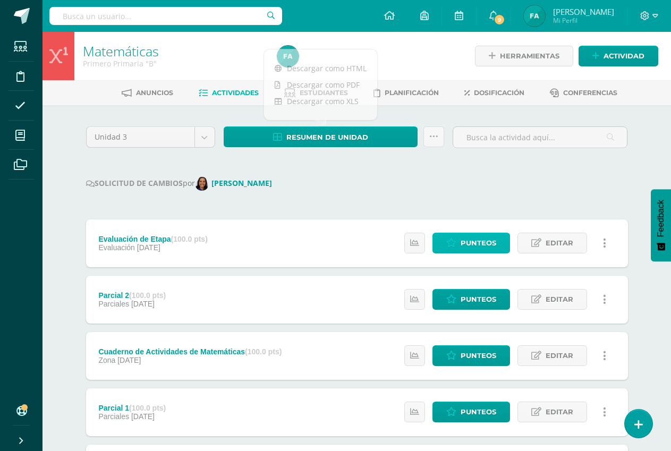
click at [476, 239] on span "Punteos" at bounding box center [478, 243] width 36 height 20
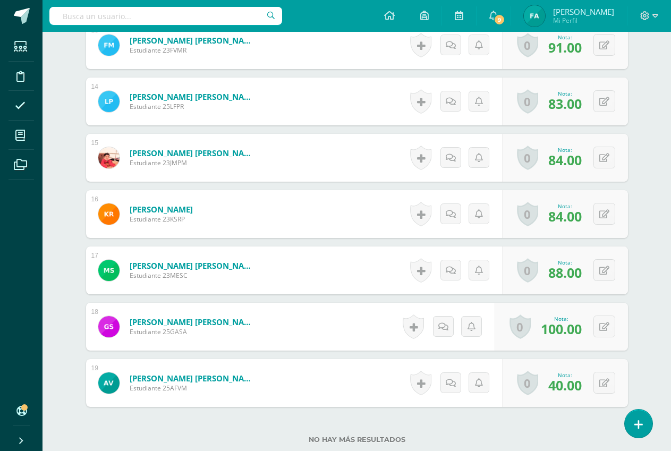
scroll to position [1111, 0]
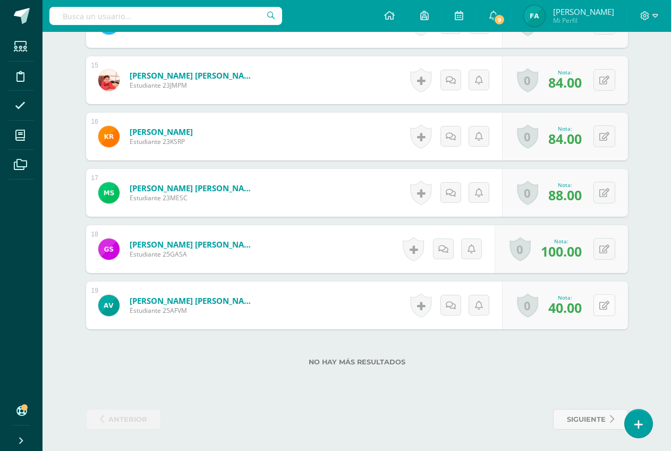
click at [603, 303] on icon at bounding box center [604, 305] width 10 height 9
click at [603, 303] on button at bounding box center [604, 305] width 22 height 22
type input "33"
click at [588, 305] on link at bounding box center [582, 308] width 21 height 21
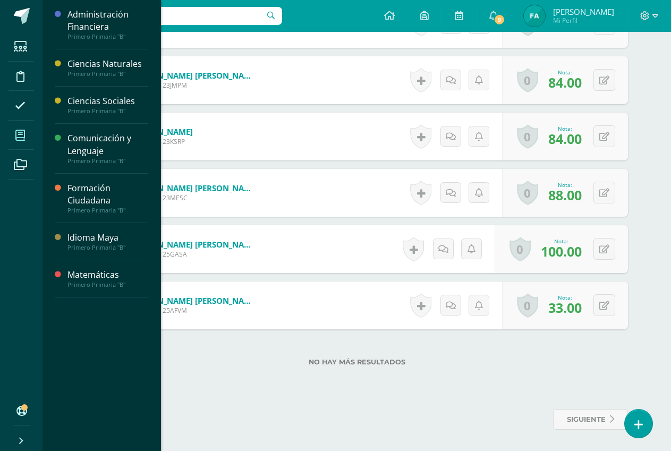
click at [24, 132] on icon at bounding box center [20, 135] width 10 height 11
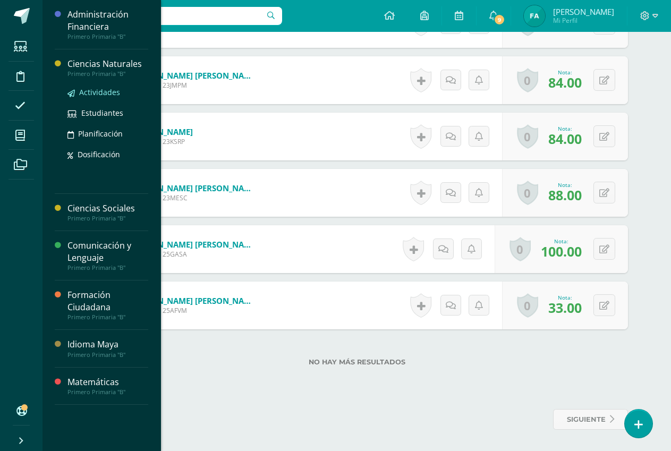
click at [110, 91] on span "Actividades" at bounding box center [99, 92] width 41 height 10
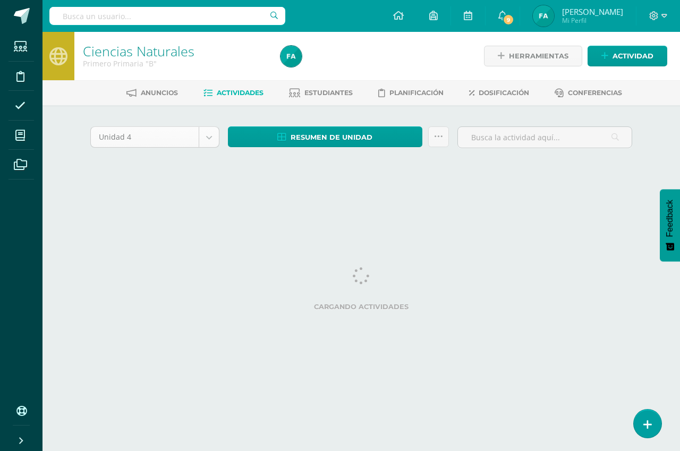
click at [211, 132] on body "Estudiantes Disciplina Asistencia Mis cursos Archivos Soporte Ayuda Reportar un…" at bounding box center [340, 99] width 680 height 198
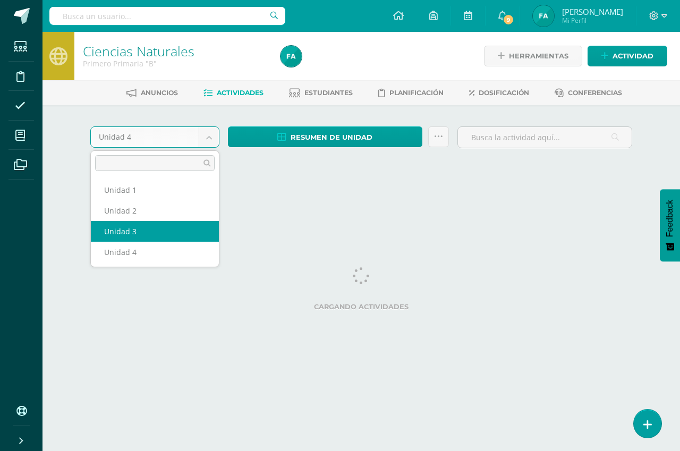
click at [184, 198] on html "Estudiantes Disciplina Asistencia Mis cursos Archivos Soporte Ayuda Reportar un…" at bounding box center [340, 99] width 680 height 198
select select "Unidad 3"
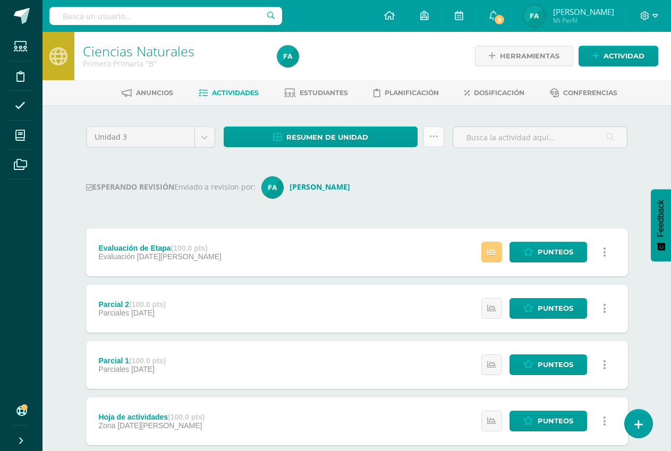
click at [434, 136] on icon at bounding box center [433, 136] width 9 height 9
click at [350, 215] on div "Unidad 3 Unidad 1 Unidad 2 Unidad 3 Unidad 4 Resumen de unidad Descargar como H…" at bounding box center [357, 422] width 550 height 593
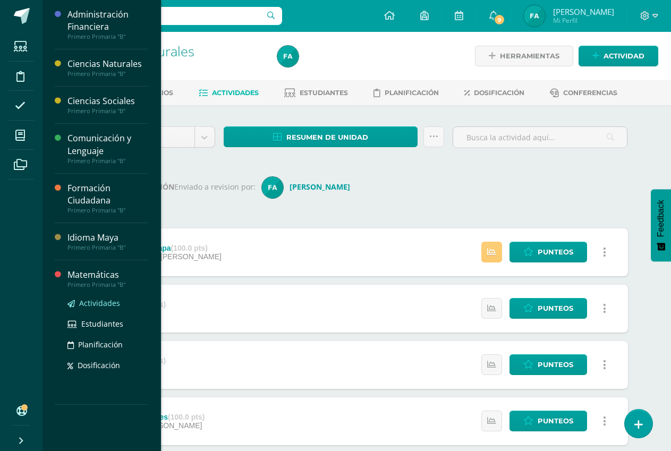
click at [113, 305] on span "Actividades" at bounding box center [99, 303] width 41 height 10
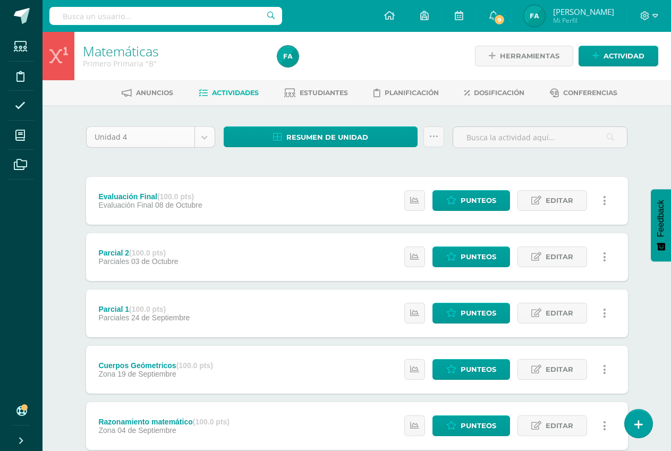
click at [204, 136] on body "Estudiantes Disciplina Asistencia Mis cursos Archivos Soporte Ayuda Reportar un…" at bounding box center [335, 373] width 671 height 746
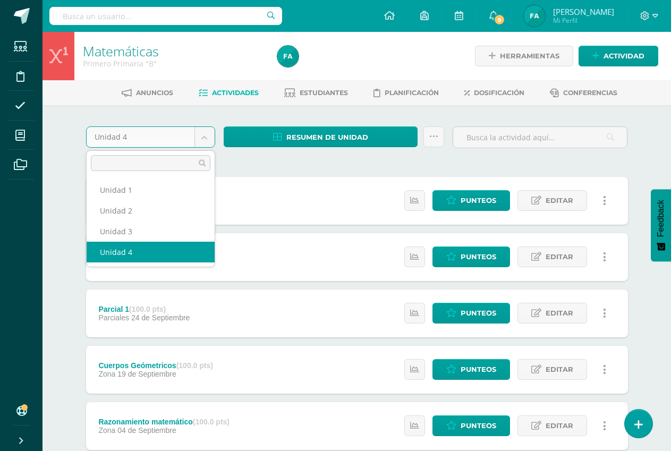
click at [205, 138] on body "Estudiantes Disciplina Asistencia Mis cursos Archivos Soporte Ayuda Reportar un…" at bounding box center [335, 373] width 671 height 746
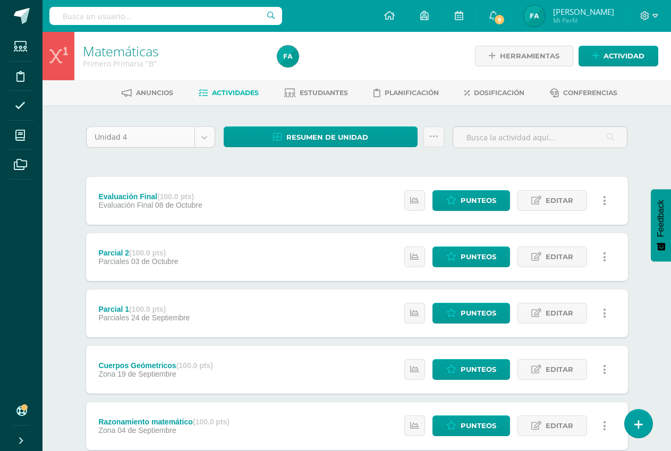
click at [205, 138] on body "Estudiantes Disciplina Asistencia Mis cursos Archivos Soporte Ayuda Reportar un…" at bounding box center [335, 373] width 671 height 746
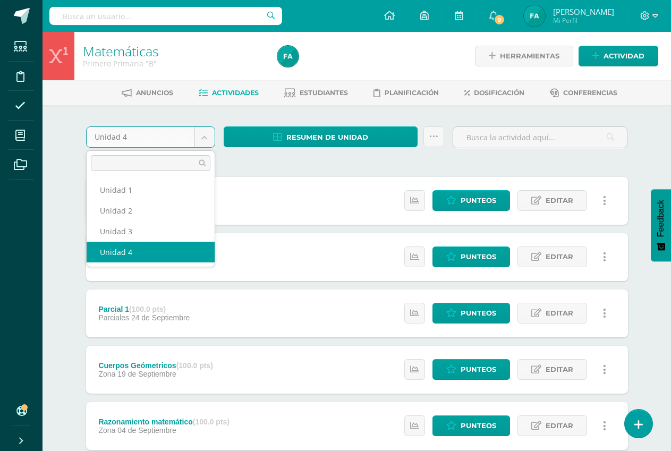
click at [205, 138] on body "Estudiantes Disciplina Asistencia Mis cursos Archivos Soporte Ayuda Reportar un…" at bounding box center [335, 373] width 671 height 746
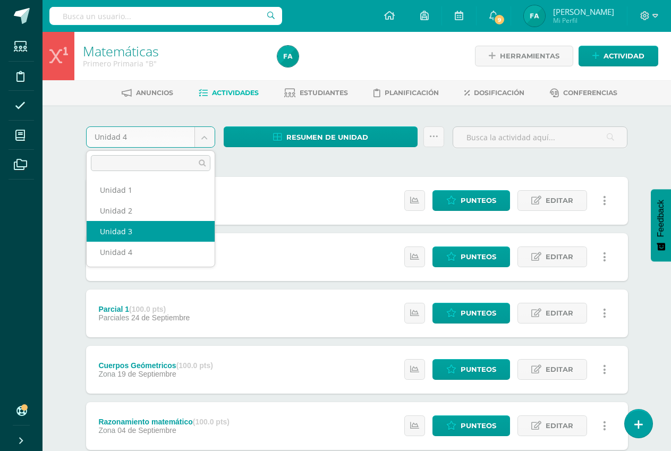
select select "Unidad 3"
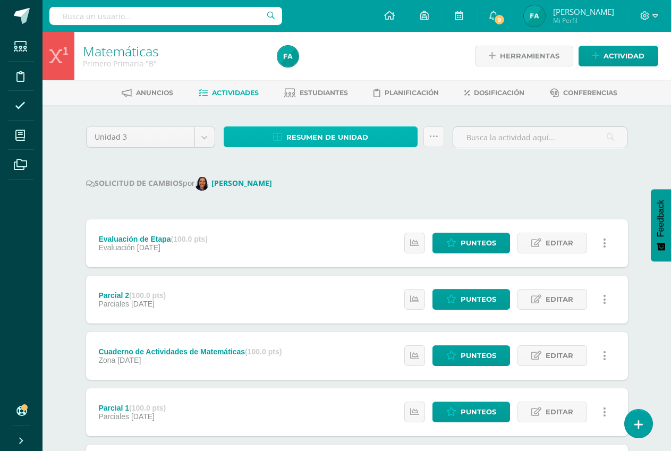
click at [377, 134] on link "Resumen de unidad" at bounding box center [321, 136] width 194 height 21
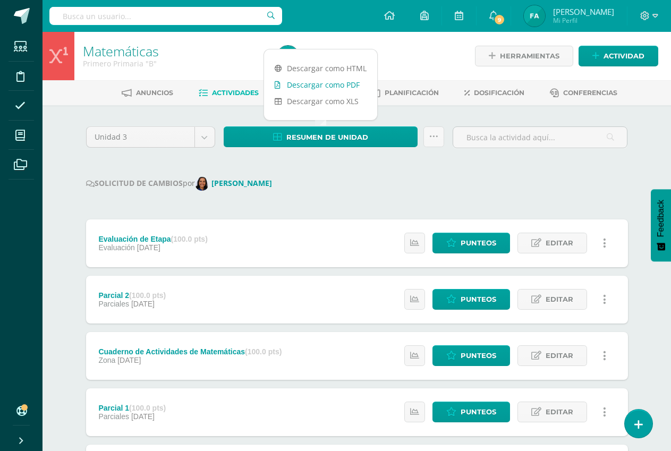
click at [342, 86] on link "Descargar como PDF" at bounding box center [320, 84] width 113 height 16
click at [484, 244] on span "Punteos" at bounding box center [478, 243] width 36 height 20
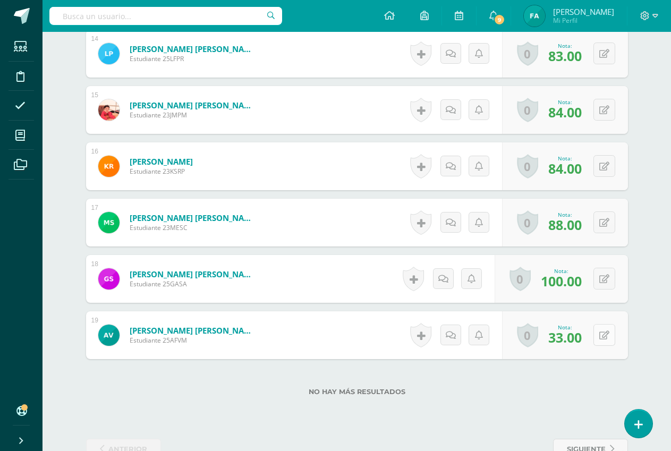
scroll to position [1111, 0]
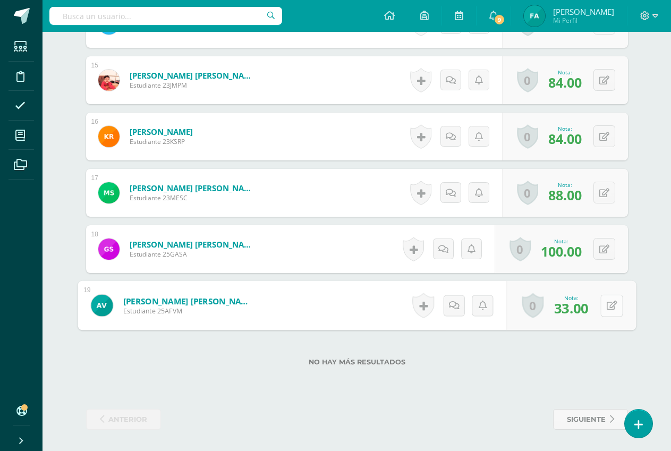
click at [606, 303] on icon at bounding box center [611, 305] width 11 height 9
type input "38"
click at [584, 309] on icon at bounding box center [583, 308] width 10 height 9
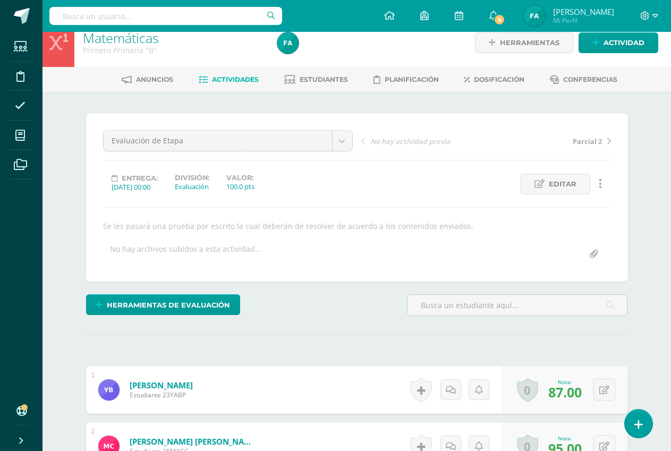
scroll to position [0, 0]
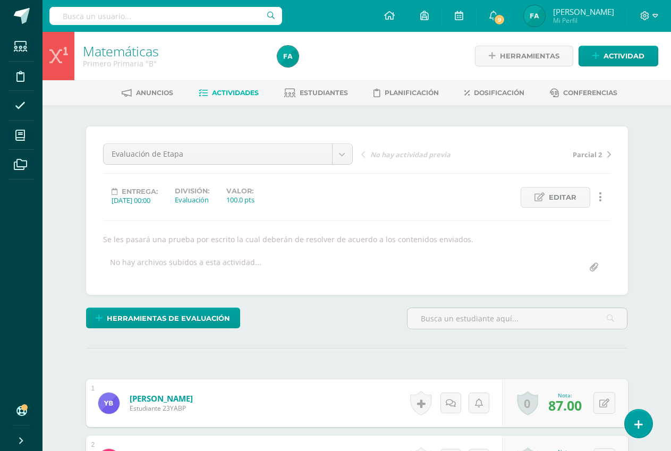
click at [230, 88] on link "Actividades" at bounding box center [229, 92] width 60 height 17
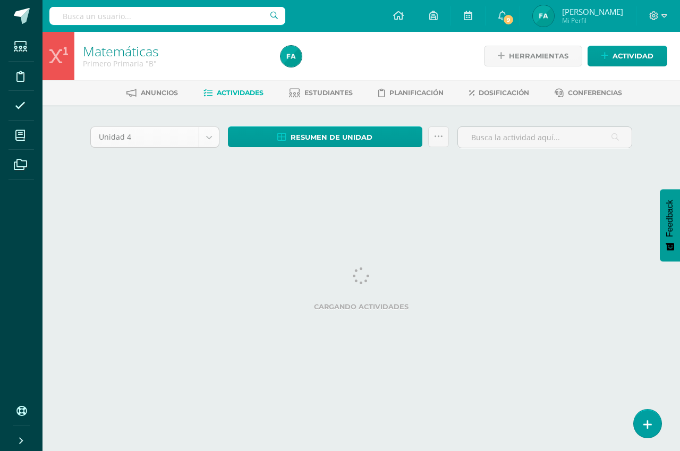
click at [212, 135] on body "Estudiantes Disciplina Asistencia Mis cursos Archivos Soporte Ayuda Reportar un…" at bounding box center [340, 99] width 680 height 198
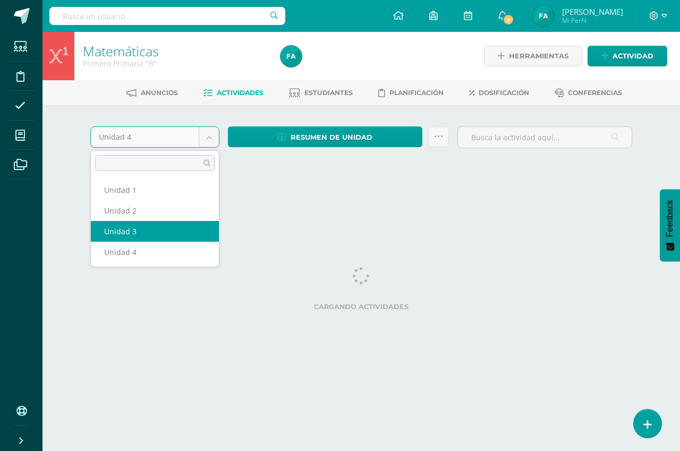
click at [189, 198] on html "Estudiantes Disciplina Asistencia Mis cursos Archivos Soporte Ayuda Reportar un…" at bounding box center [340, 99] width 680 height 198
select select "Unidad 3"
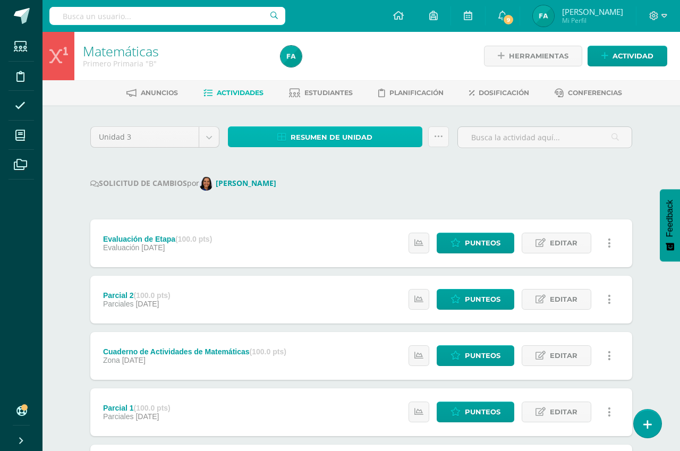
click at [324, 138] on span "Resumen de unidad" at bounding box center [331, 137] width 82 height 20
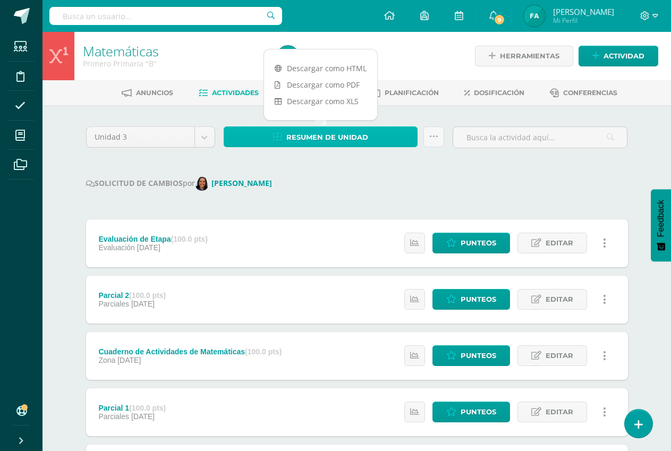
click at [324, 138] on span "Resumen de unidad" at bounding box center [327, 137] width 82 height 20
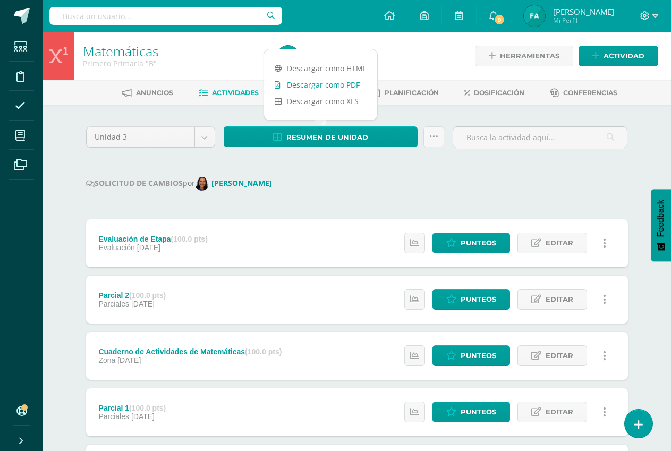
click at [346, 82] on link "Descargar como PDF" at bounding box center [320, 84] width 113 height 16
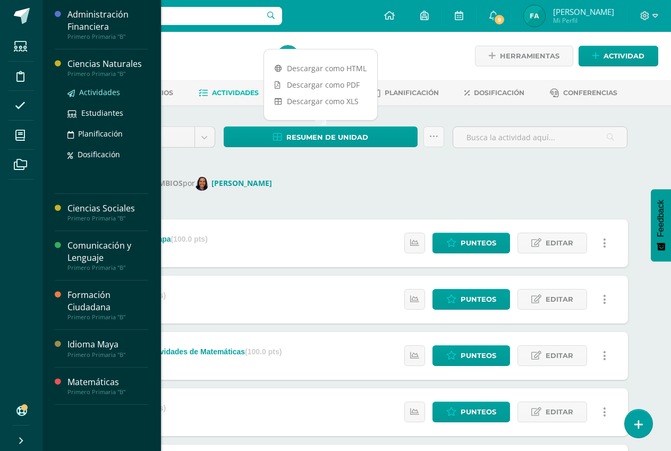
click at [109, 93] on span "Actividades" at bounding box center [99, 92] width 41 height 10
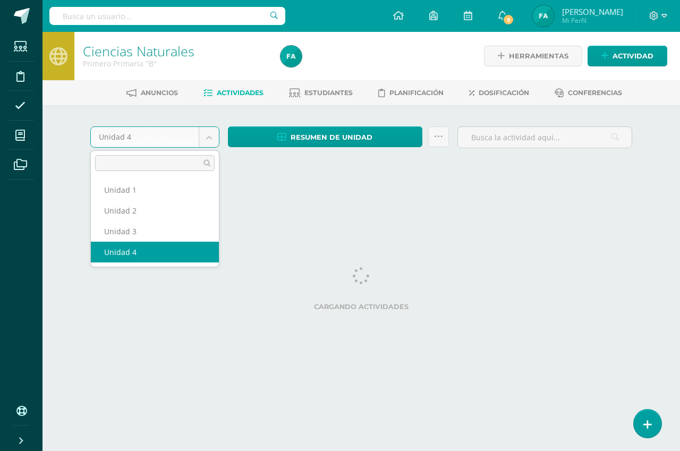
click at [208, 140] on body "Estudiantes Disciplina Asistencia Mis cursos Archivos Soporte Ayuda Reportar un…" at bounding box center [340, 99] width 680 height 198
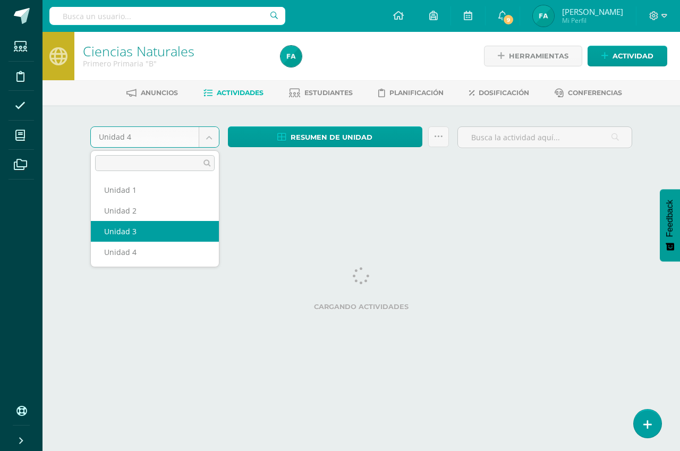
select select "Unidad 3"
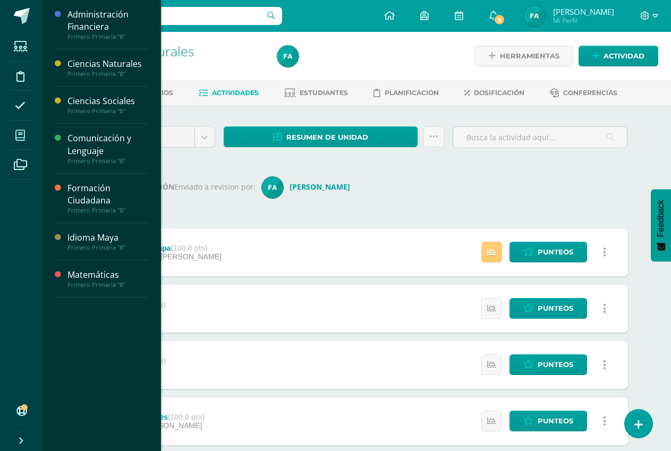
click at [16, 133] on icon at bounding box center [20, 135] width 10 height 11
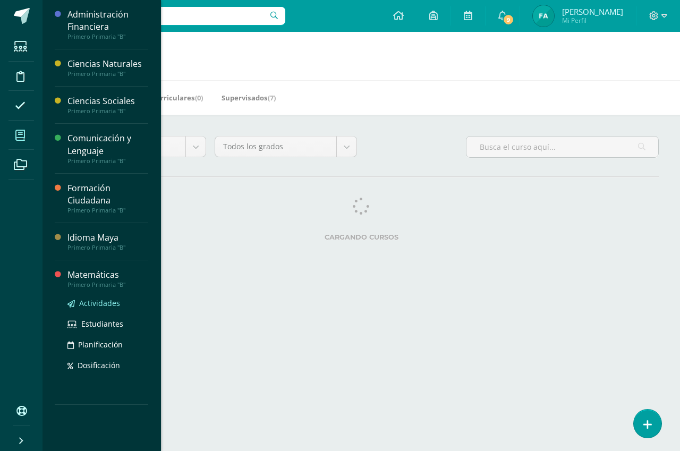
click at [107, 298] on span "Actividades" at bounding box center [99, 303] width 41 height 10
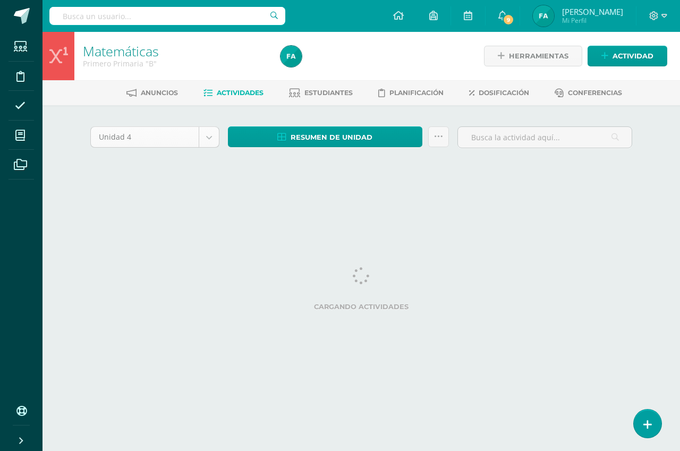
click at [210, 136] on body "Estudiantes Disciplina Asistencia Mis cursos Archivos Soporte Ayuda Reportar un…" at bounding box center [340, 99] width 680 height 198
select select "Unidad 3"
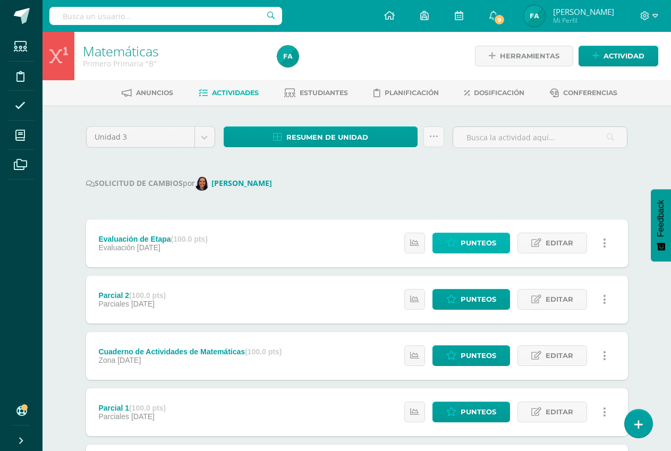
click at [481, 241] on span "Punteos" at bounding box center [478, 243] width 36 height 20
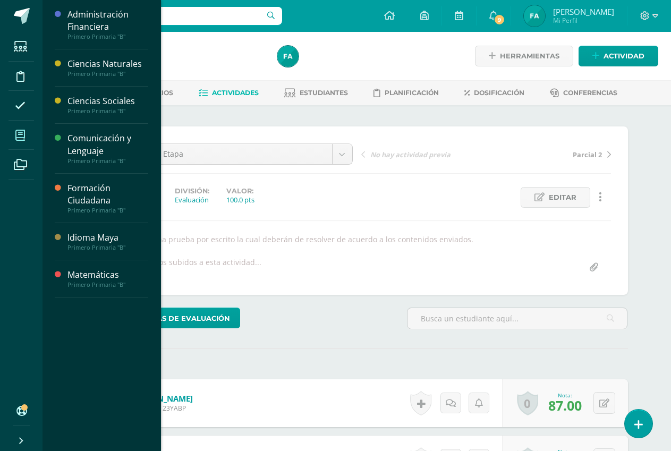
click at [20, 138] on icon at bounding box center [20, 135] width 10 height 11
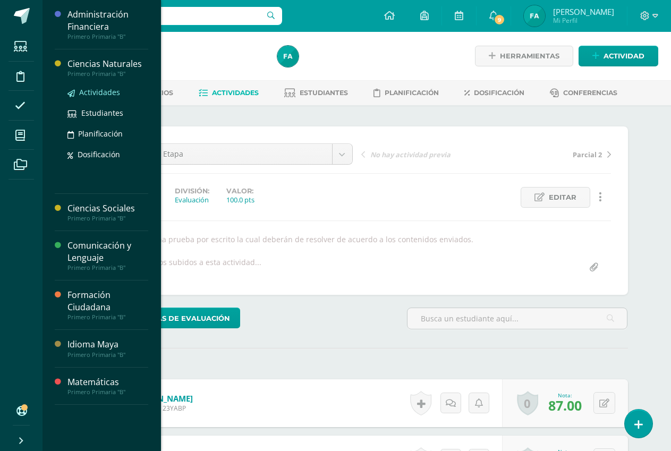
click at [110, 92] on span "Actividades" at bounding box center [99, 92] width 41 height 10
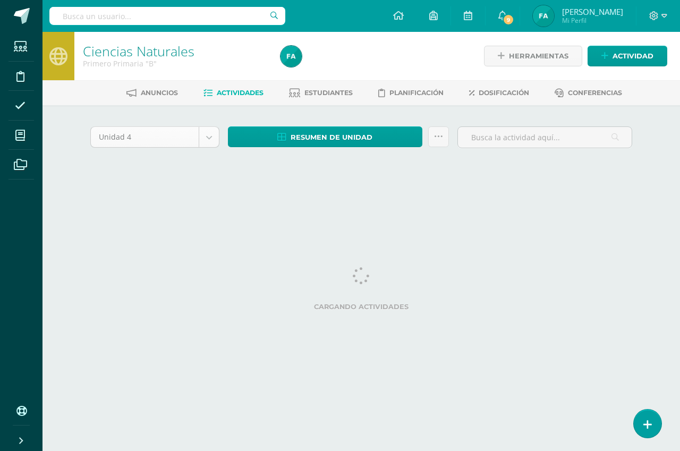
click at [211, 136] on body "Estudiantes Disciplina Asistencia Mis cursos Archivos Soporte Ayuda Reportar un…" at bounding box center [340, 99] width 680 height 198
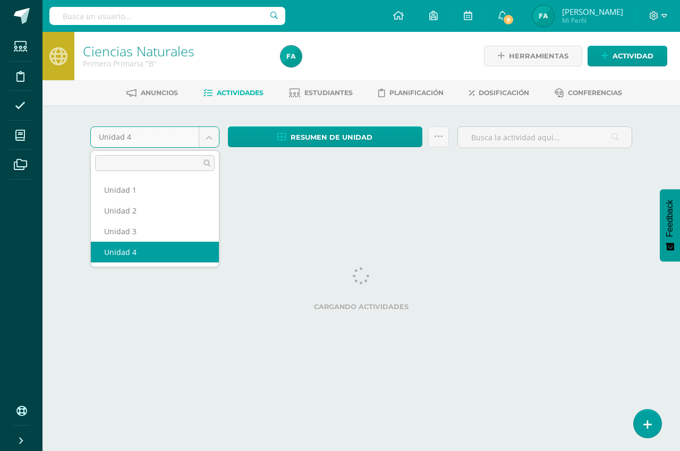
click at [208, 137] on body "Estudiantes Disciplina Asistencia Mis cursos Archivos Soporte Ayuda Reportar un…" at bounding box center [340, 99] width 680 height 198
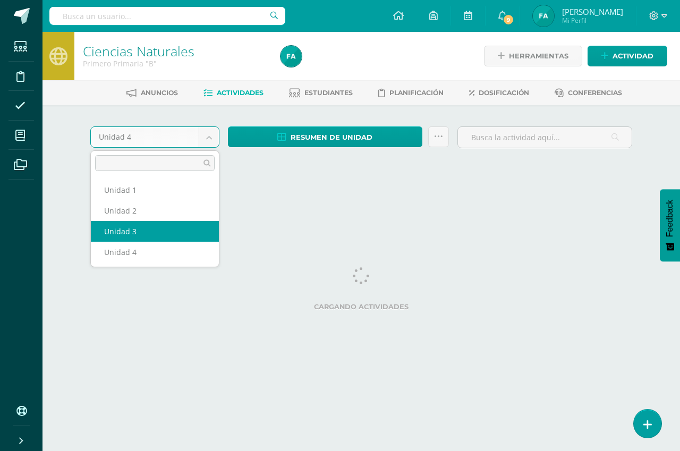
click at [178, 198] on html "Estudiantes Disciplina Asistencia Mis cursos Archivos Soporte Ayuda Reportar un…" at bounding box center [340, 99] width 680 height 198
select select "Unidad 3"
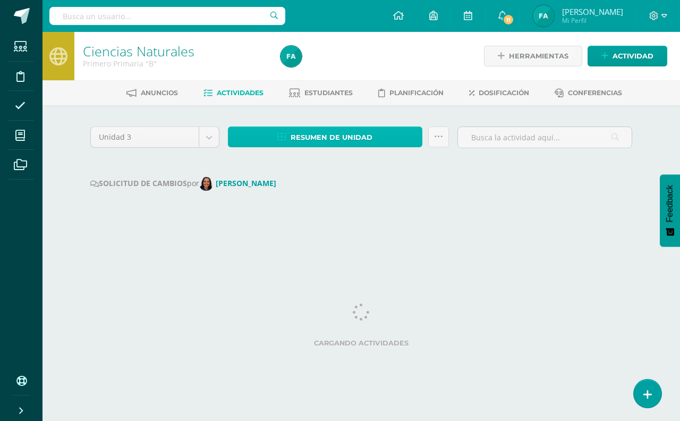
click at [278, 142] on link "Resumen de unidad" at bounding box center [325, 136] width 194 height 21
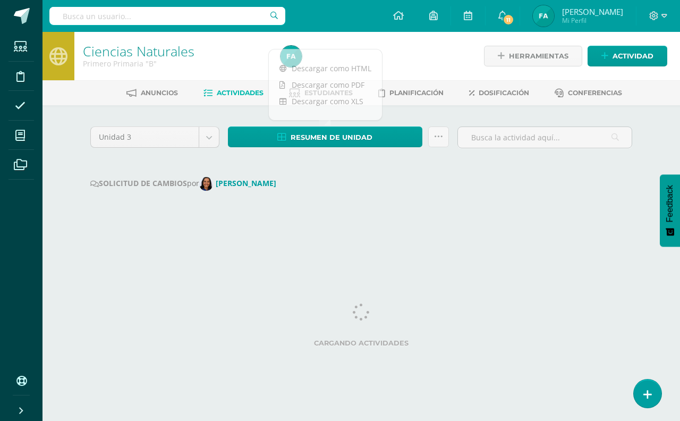
click at [330, 241] on html "Estudiantes Disciplina Asistencia Mis cursos Archivos Soporte Ayuda Reportar un…" at bounding box center [340, 120] width 680 height 241
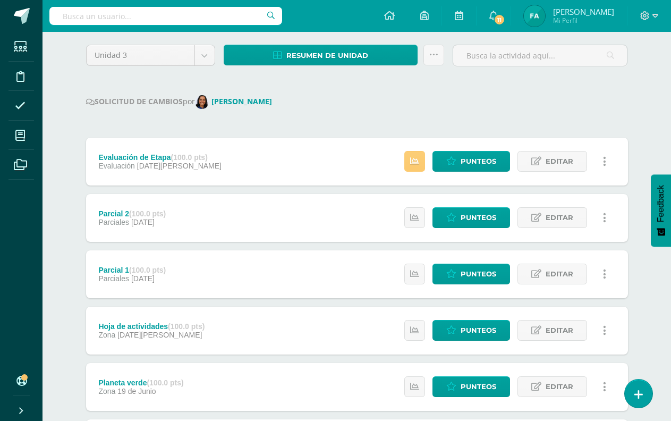
scroll to position [106, 0]
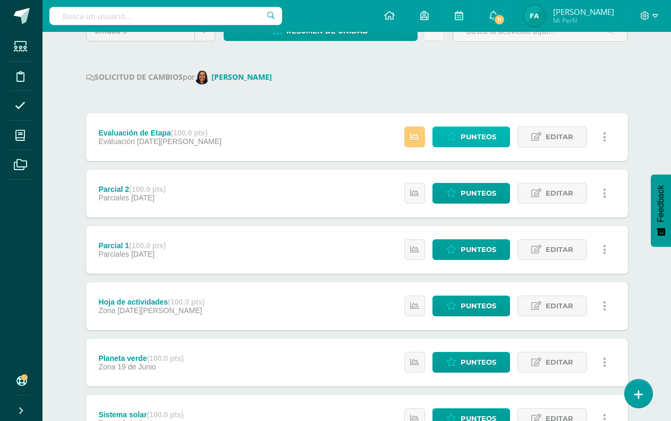
click at [461, 130] on span "Punteos" at bounding box center [478, 137] width 36 height 20
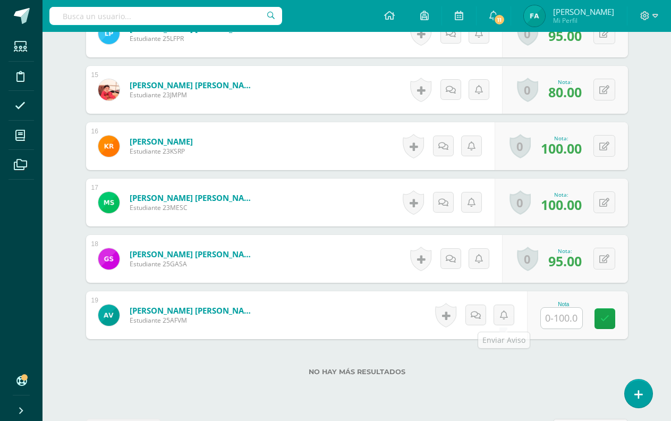
scroll to position [1141, 0]
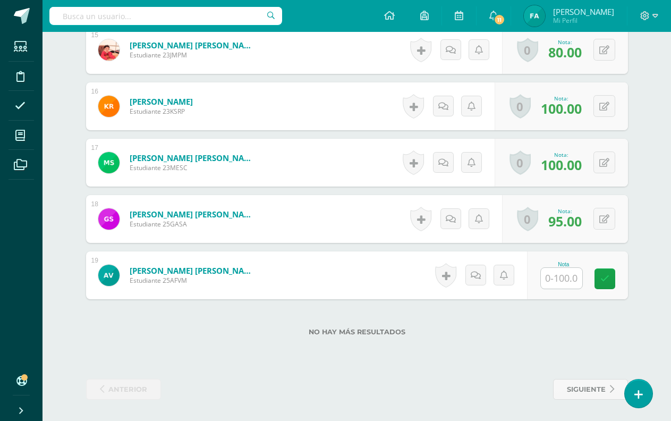
click at [568, 279] on input "text" at bounding box center [561, 278] width 41 height 21
type input "50"
click at [609, 272] on link at bounding box center [611, 278] width 21 height 21
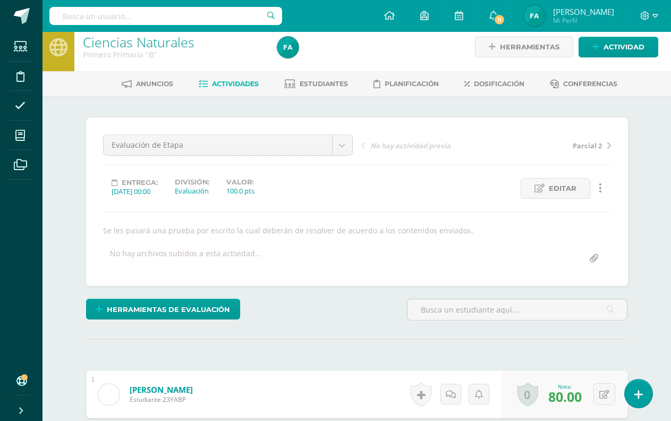
scroll to position [0, 0]
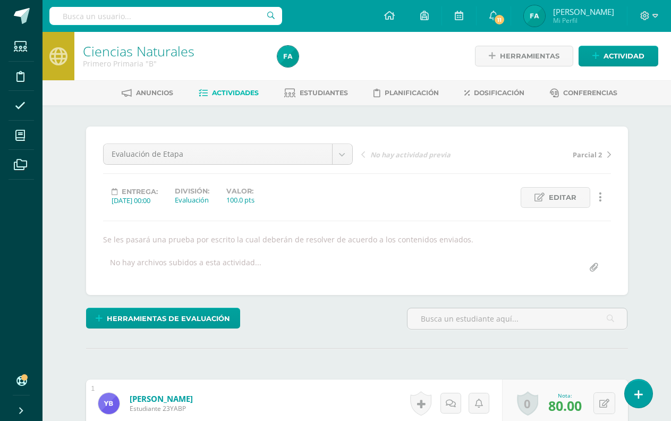
click at [230, 91] on span "Actividades" at bounding box center [235, 93] width 47 height 8
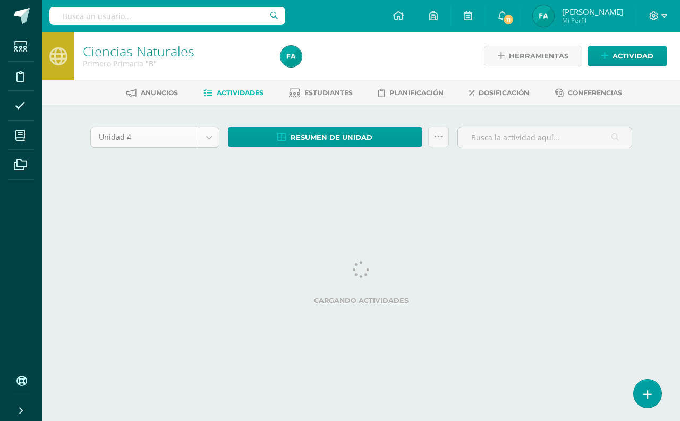
click at [213, 135] on body "Estudiantes Disciplina Asistencia Mis cursos Archivos Soporte Ayuda Reportar un…" at bounding box center [340, 99] width 680 height 198
select select "Unidad 3"
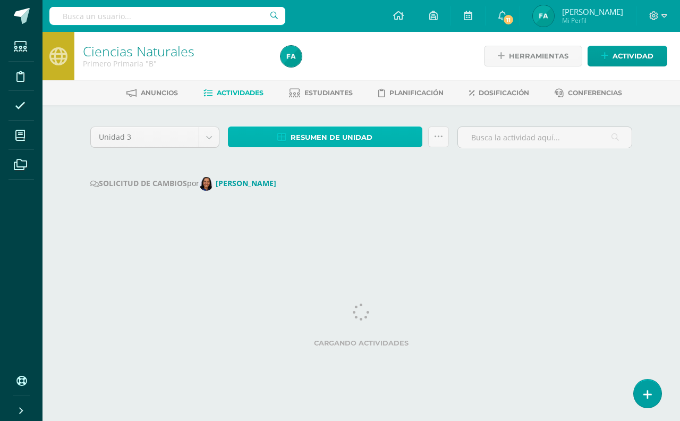
click at [328, 134] on span "Resumen de unidad" at bounding box center [331, 137] width 82 height 20
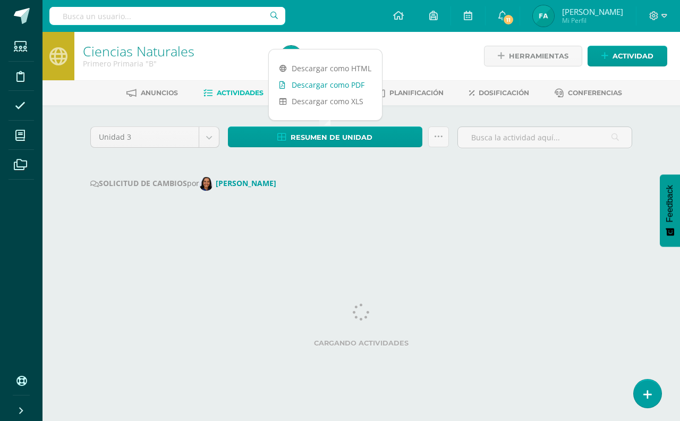
click at [329, 85] on link "Descargar como PDF" at bounding box center [325, 84] width 113 height 16
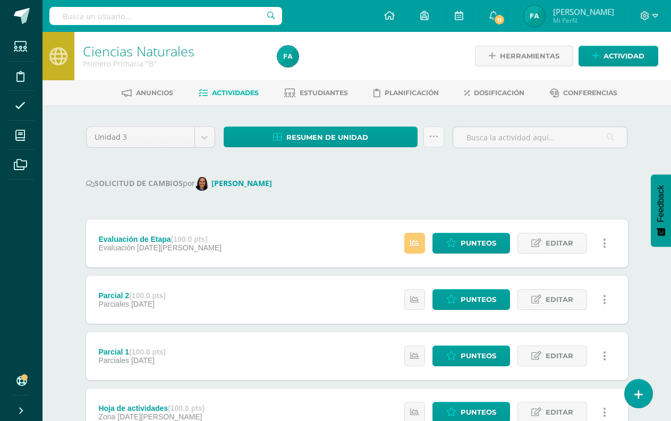
click at [177, 323] on div "Parcial 2 (100.0 pts) Parciales [DATE]" at bounding box center [132, 300] width 93 height 48
